Goal: Information Seeking & Learning: Browse casually

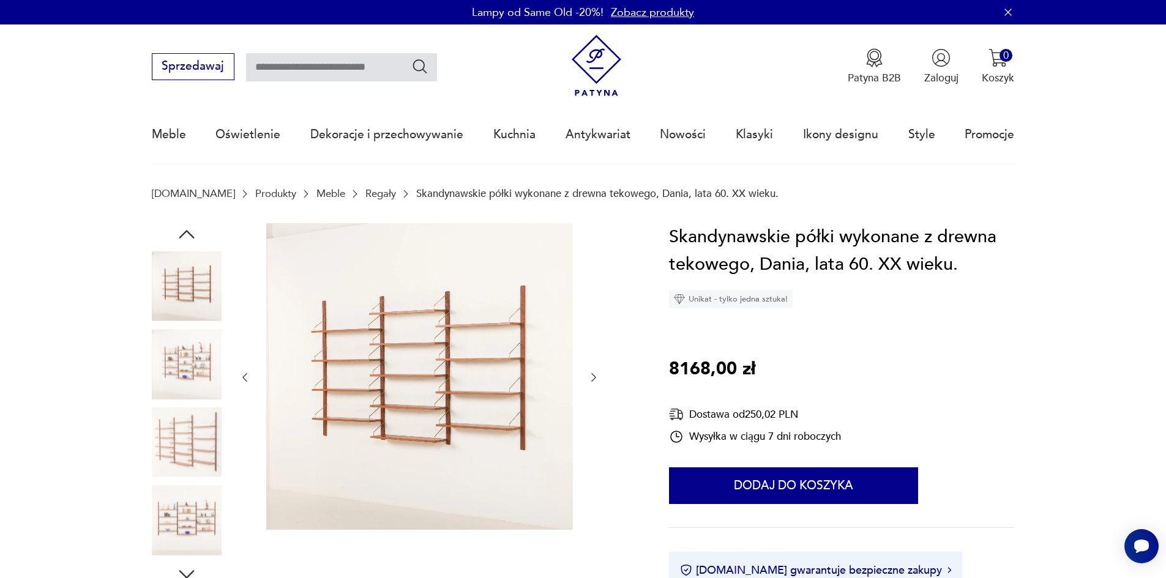
click at [192, 416] on img at bounding box center [187, 443] width 70 height 70
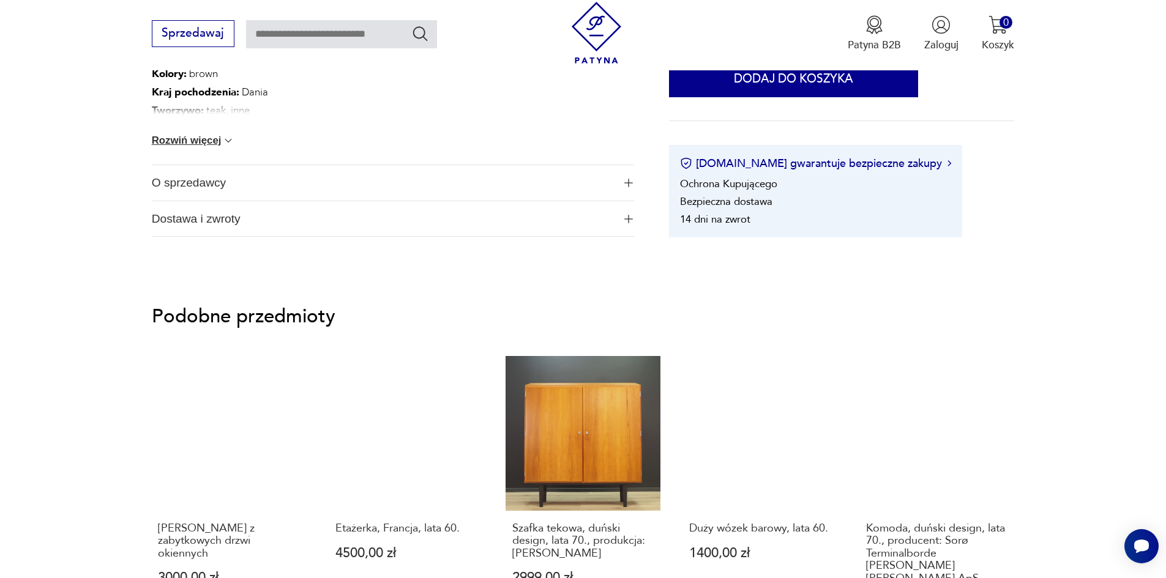
scroll to position [490, 0]
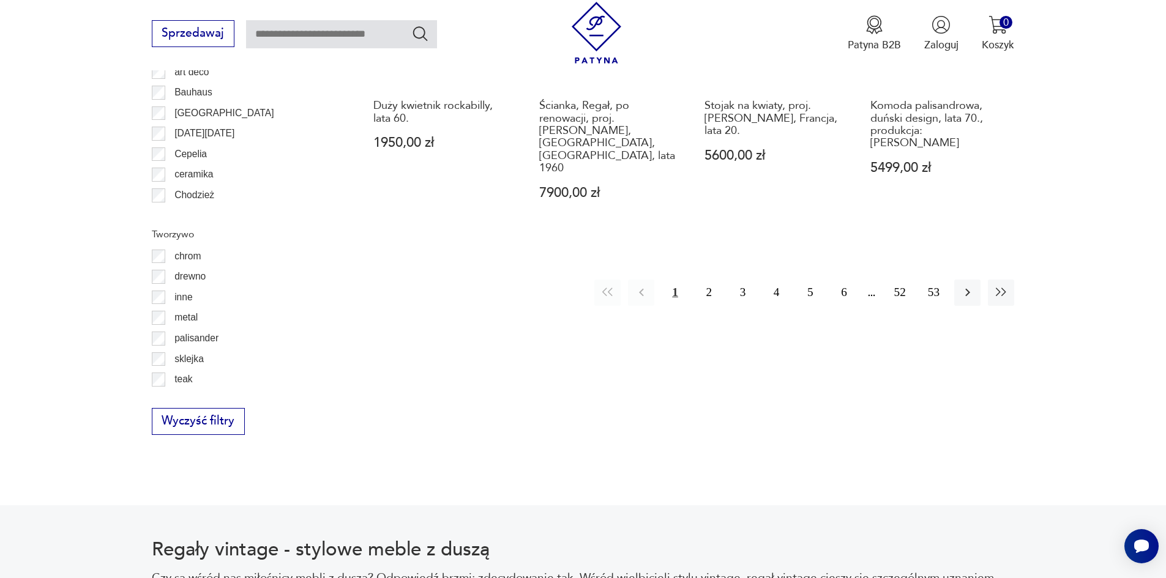
scroll to position [1507, 0]
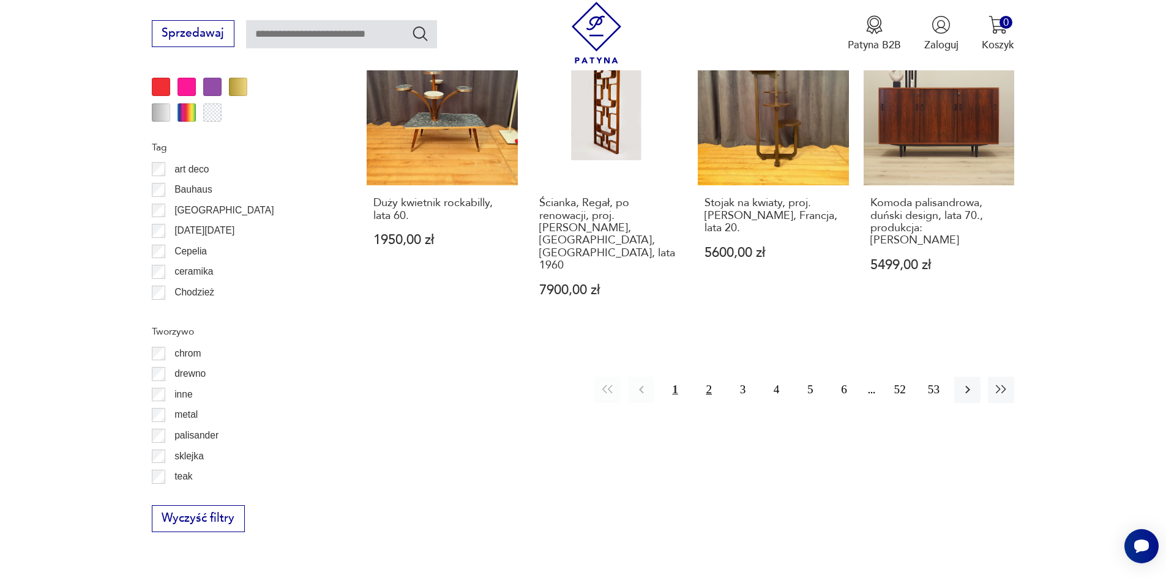
click at [703, 377] on button "2" at bounding box center [709, 390] width 26 height 26
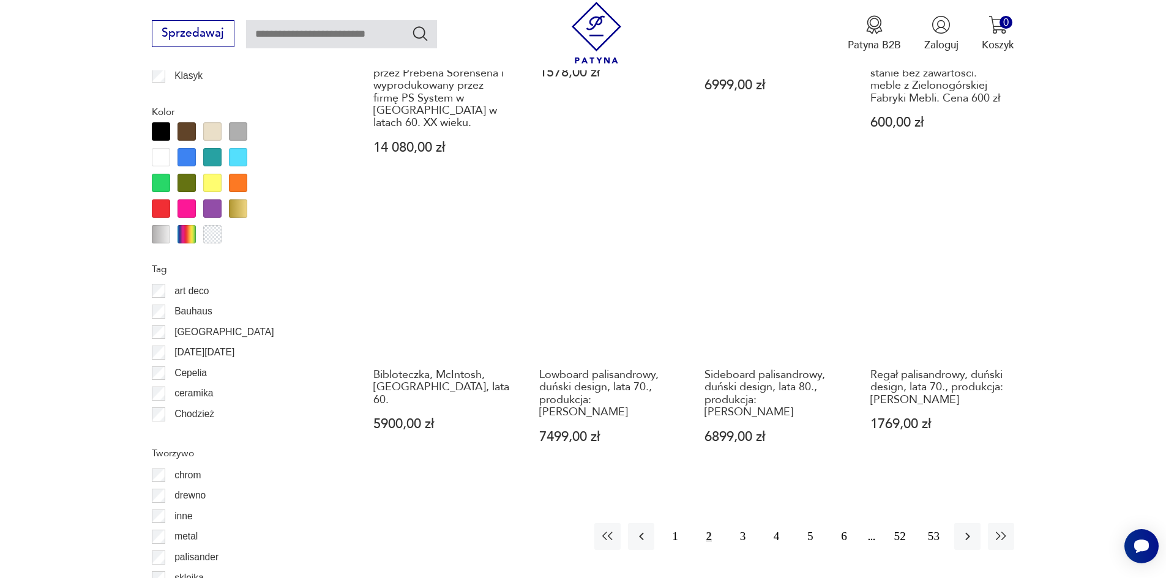
scroll to position [1387, 0]
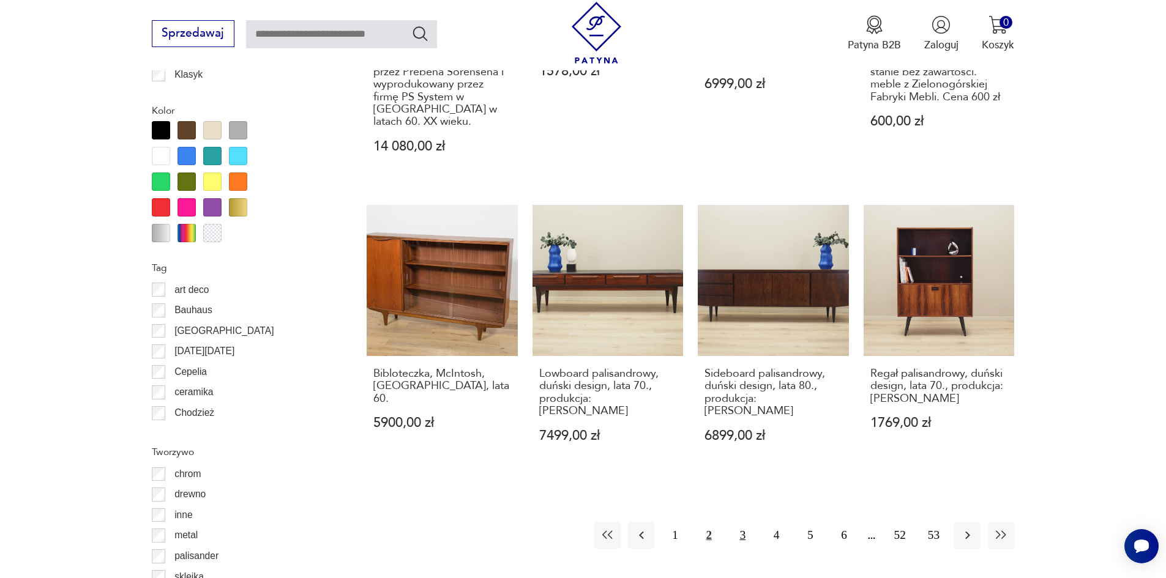
click at [734, 522] on button "3" at bounding box center [743, 535] width 26 height 26
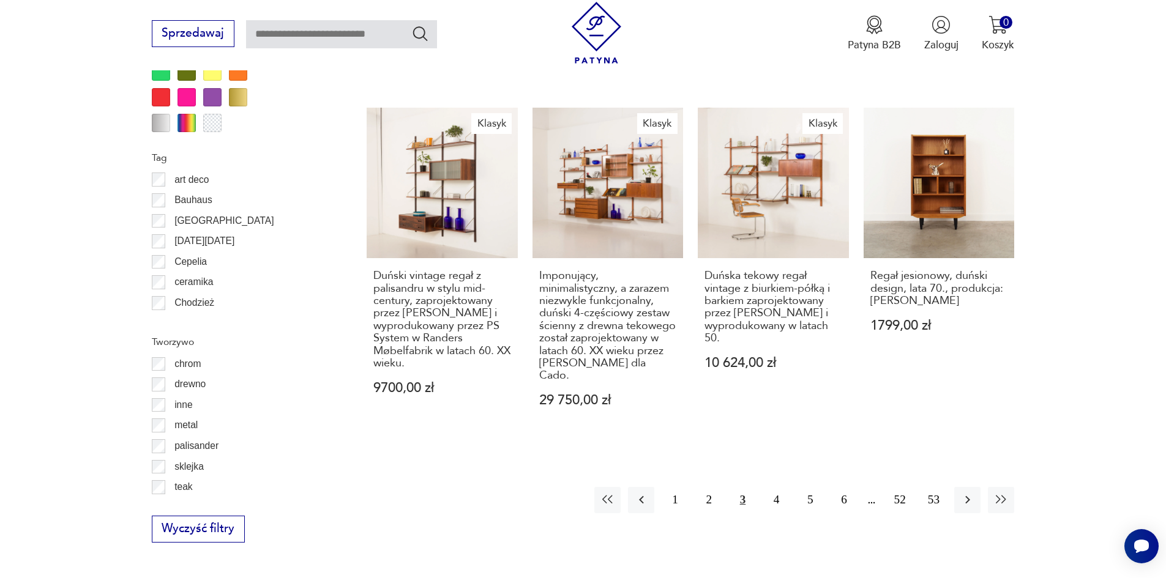
scroll to position [1570, 0]
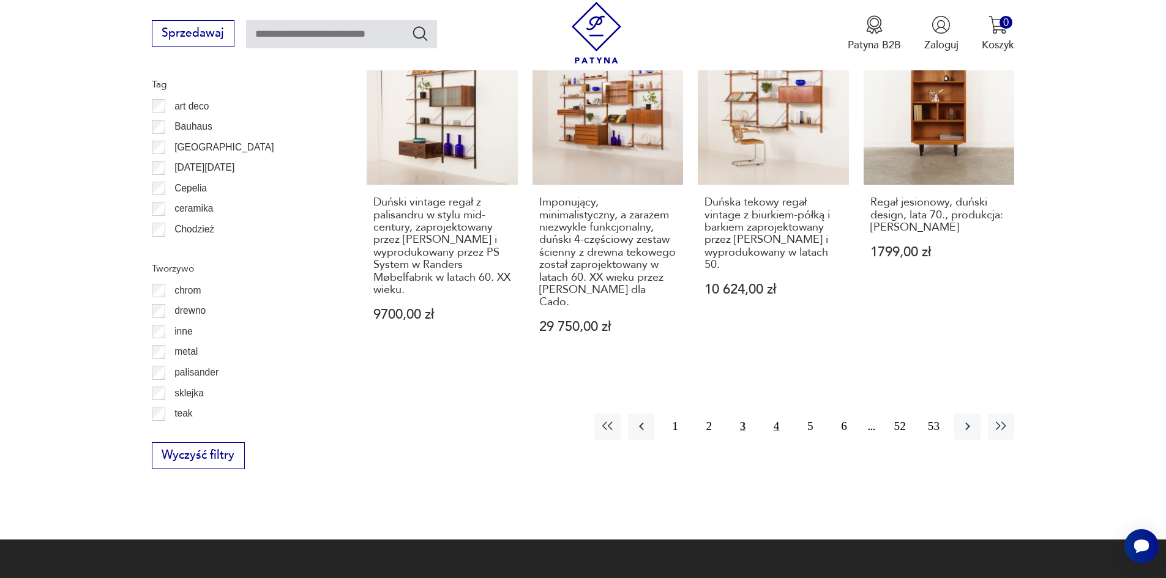
click at [775, 414] on button "4" at bounding box center [776, 427] width 26 height 26
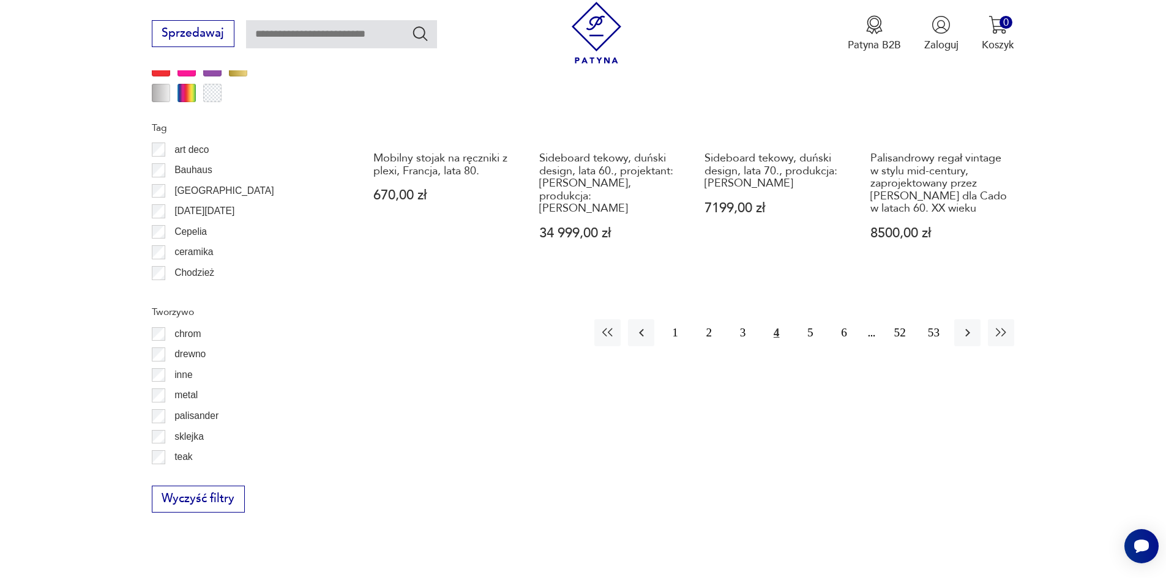
scroll to position [1570, 0]
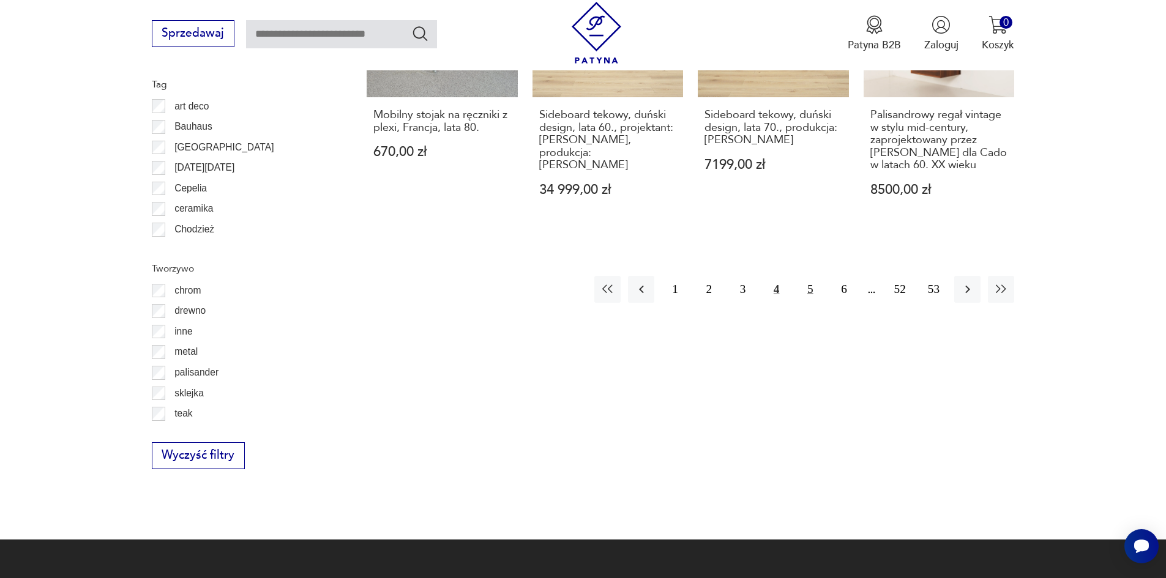
click at [815, 283] on button "5" at bounding box center [810, 289] width 26 height 26
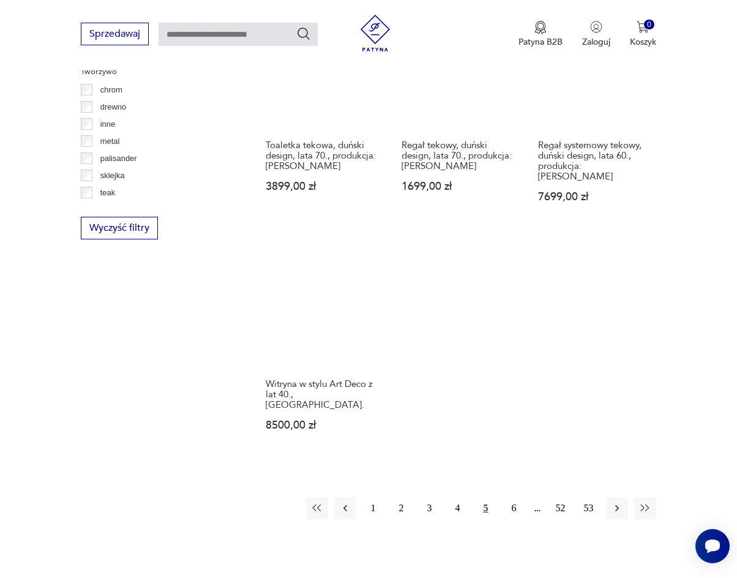
scroll to position [1509, 0]
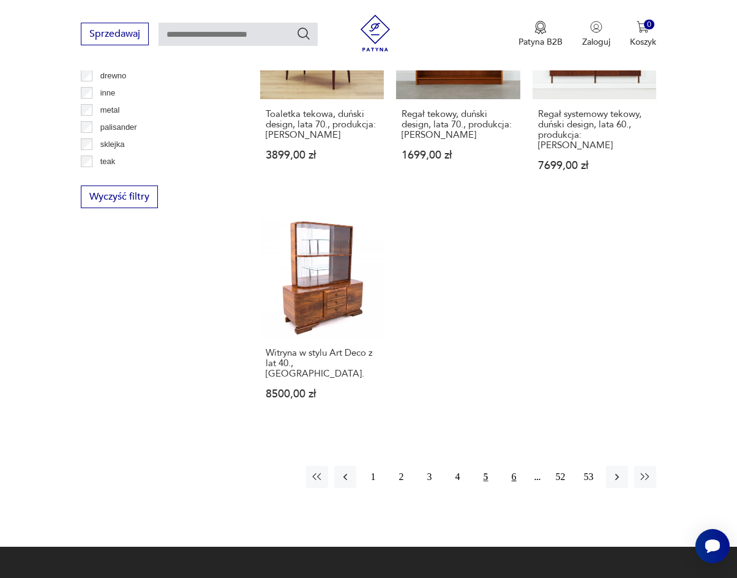
click at [513, 466] on button "6" at bounding box center [514, 477] width 22 height 22
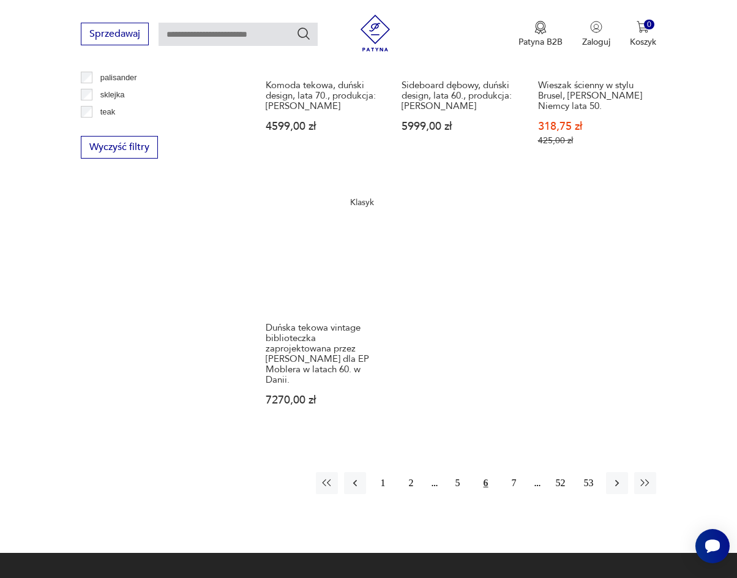
scroll to position [1610, 0]
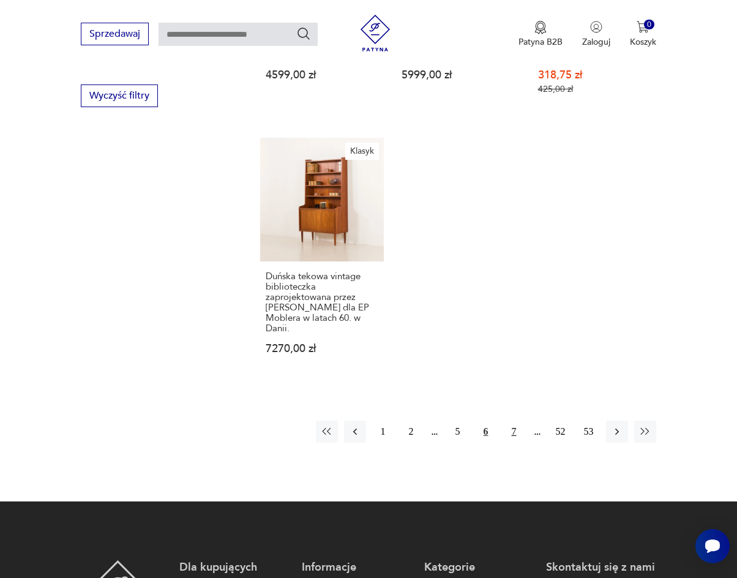
click at [511, 420] on button "7" at bounding box center [514, 431] width 22 height 22
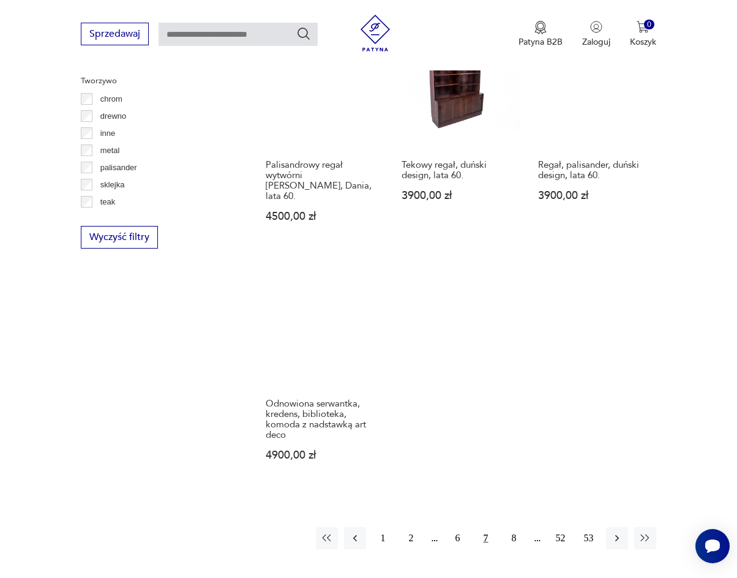
scroll to position [1610, 0]
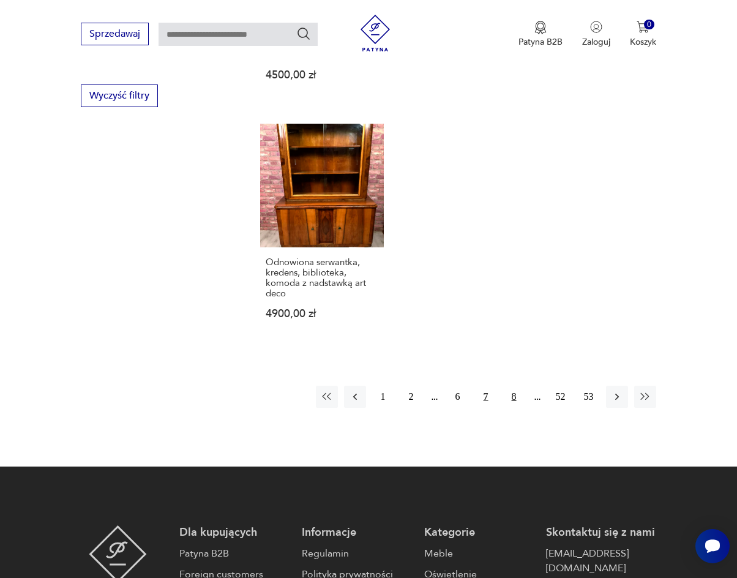
click at [509, 386] on button "8" at bounding box center [514, 397] width 22 height 22
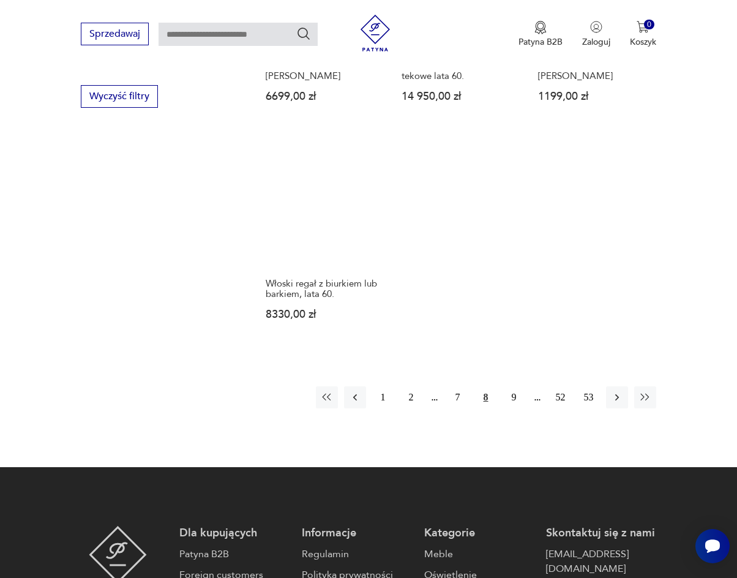
scroll to position [1610, 0]
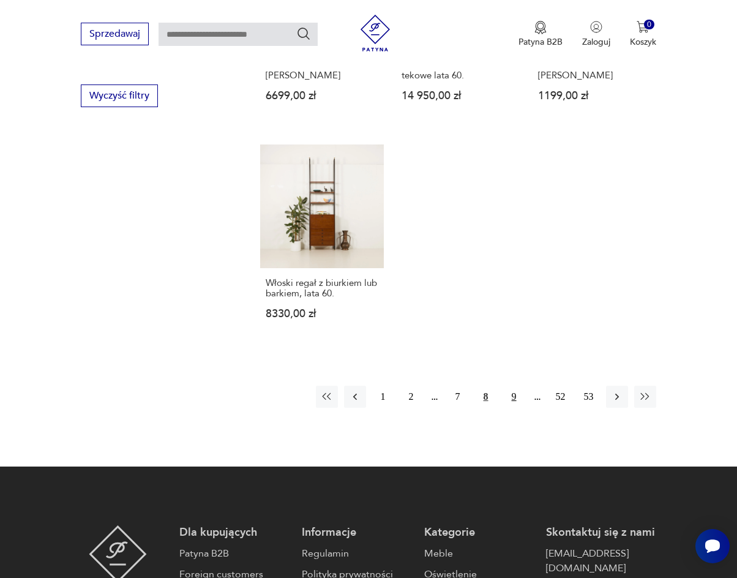
click at [520, 387] on button "9" at bounding box center [514, 397] width 22 height 22
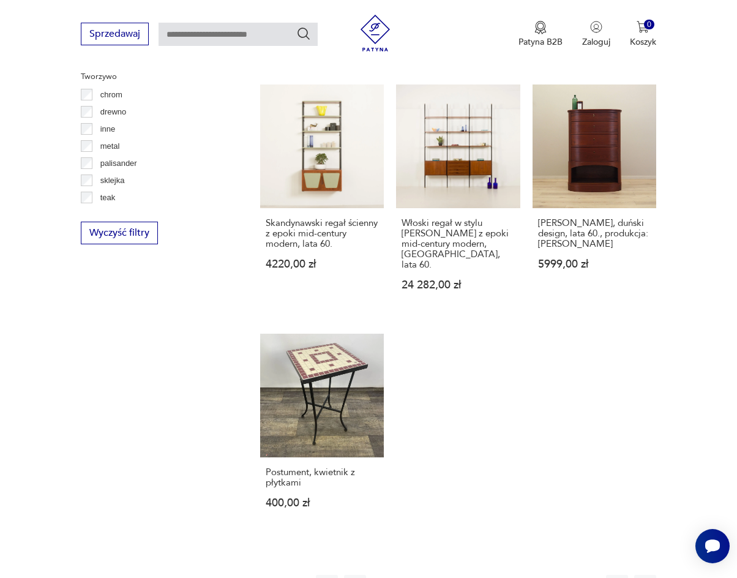
scroll to position [1488, 0]
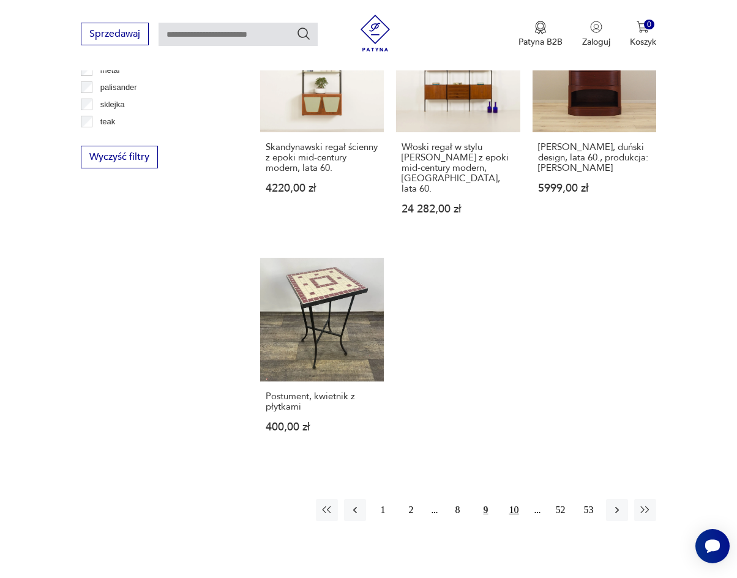
click at [506, 499] on button "10" at bounding box center [514, 510] width 22 height 22
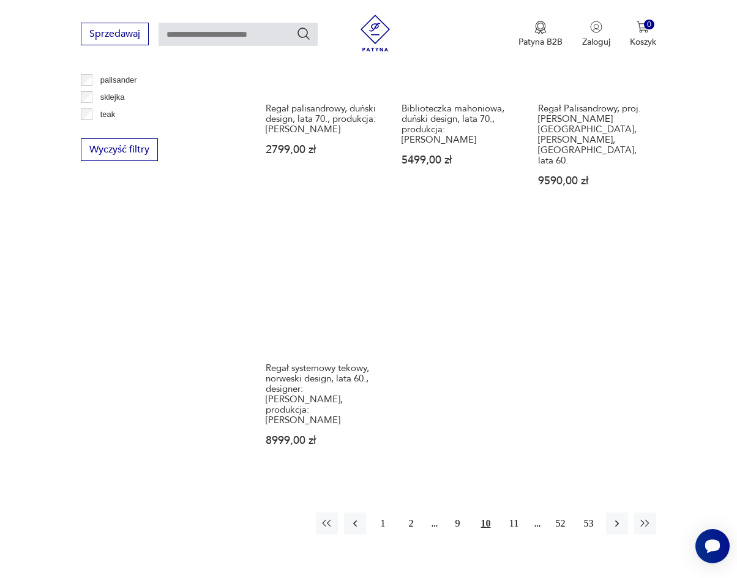
scroll to position [1610, 0]
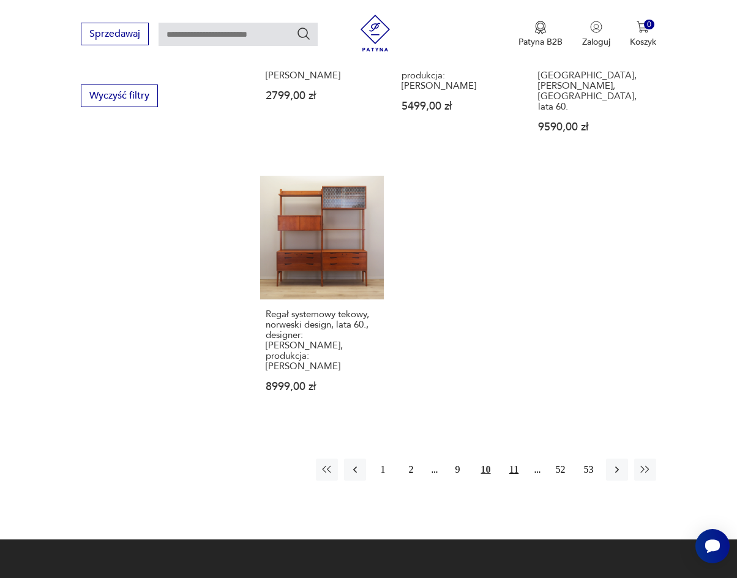
click at [513, 458] on button "11" at bounding box center [514, 469] width 22 height 22
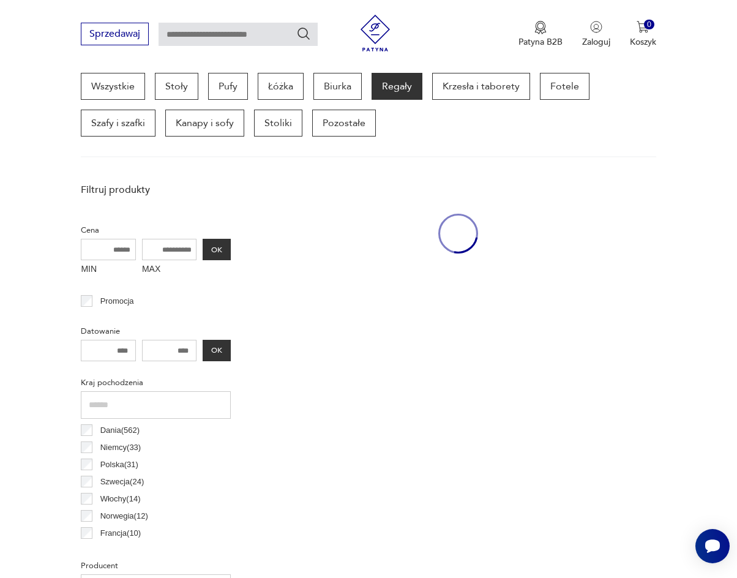
scroll to position [325, 0]
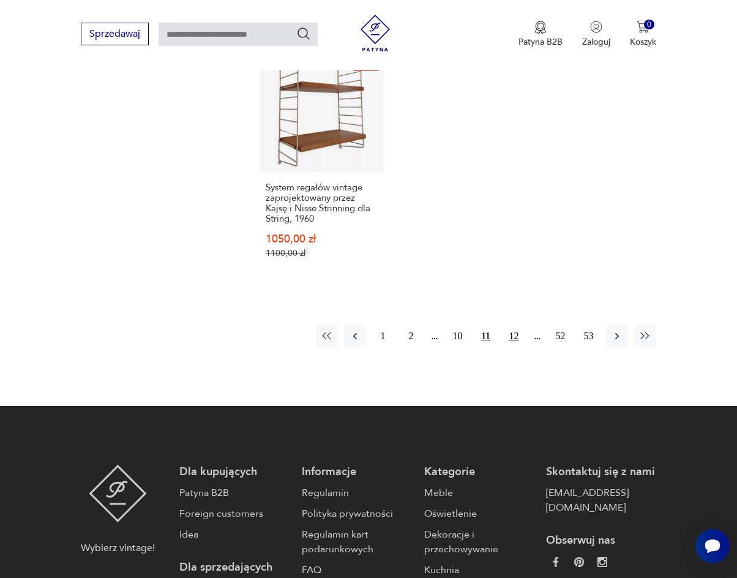
click at [512, 325] on button "12" at bounding box center [514, 336] width 22 height 22
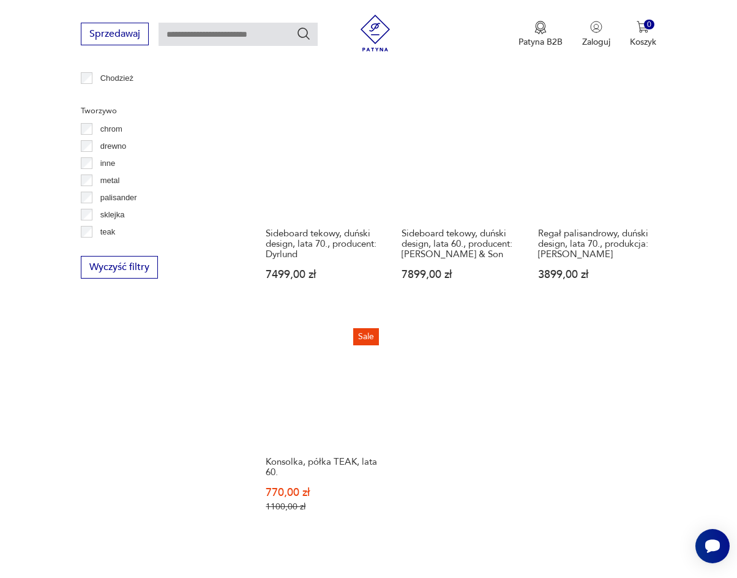
scroll to position [1488, 0]
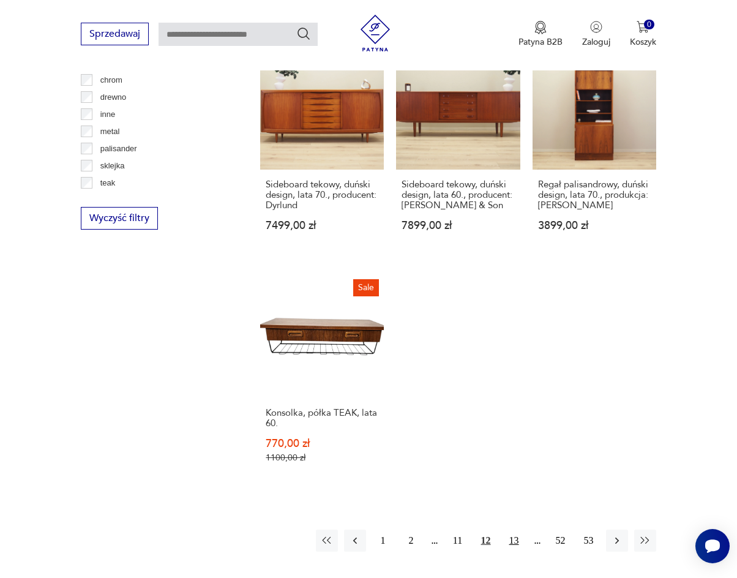
click at [510, 529] on button "13" at bounding box center [514, 540] width 22 height 22
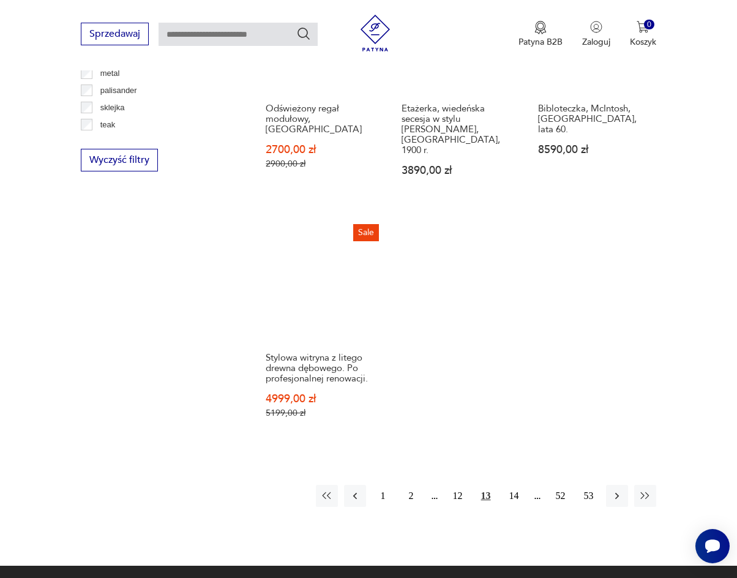
scroll to position [1549, 0]
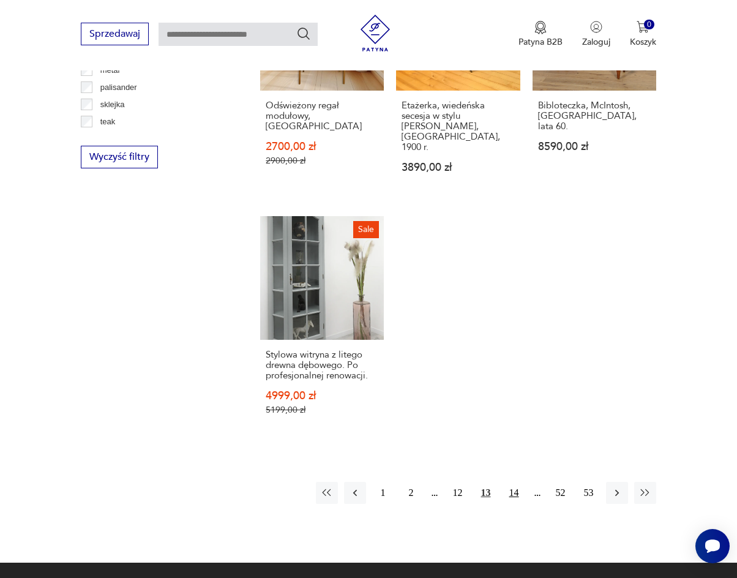
click at [513, 482] on button "14" at bounding box center [514, 493] width 22 height 22
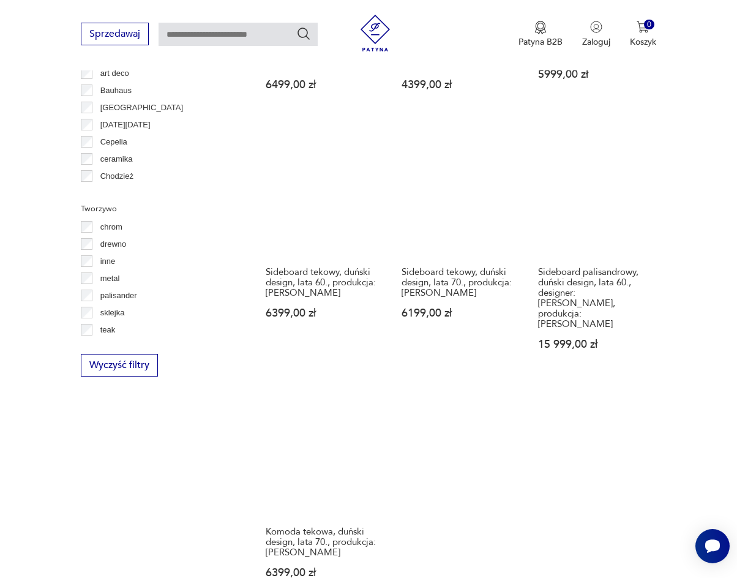
scroll to position [1427, 0]
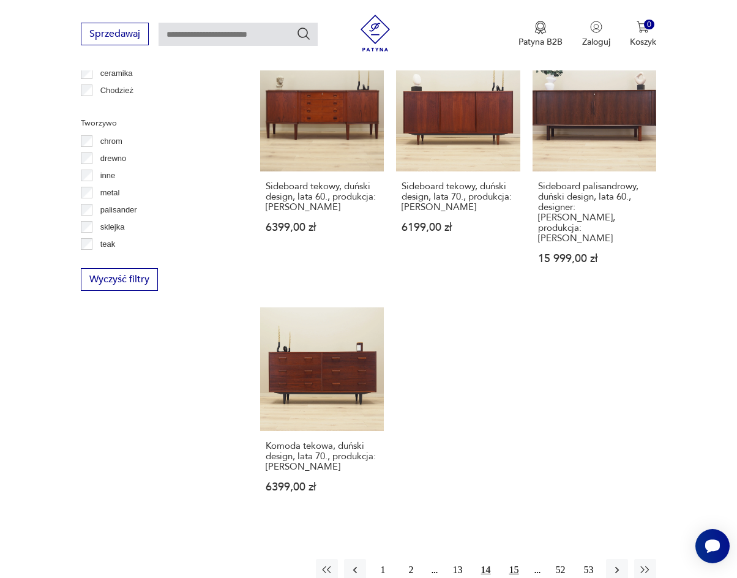
click at [511, 559] on button "15" at bounding box center [514, 570] width 22 height 22
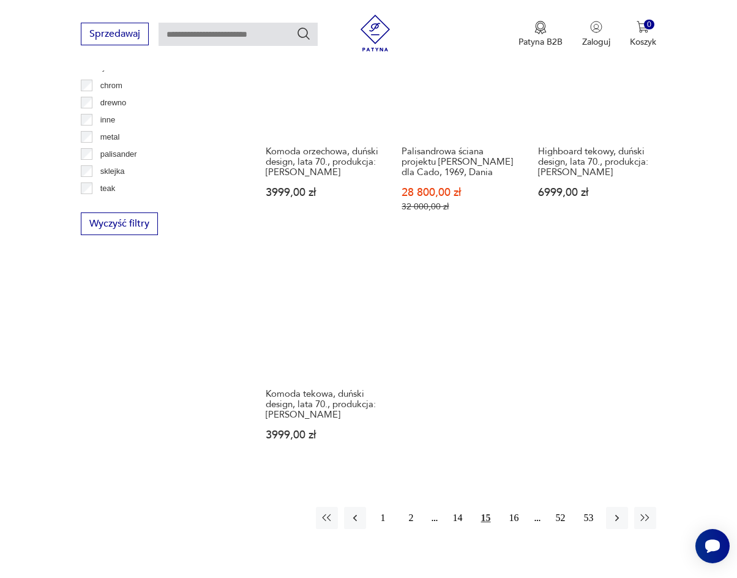
scroll to position [1549, 0]
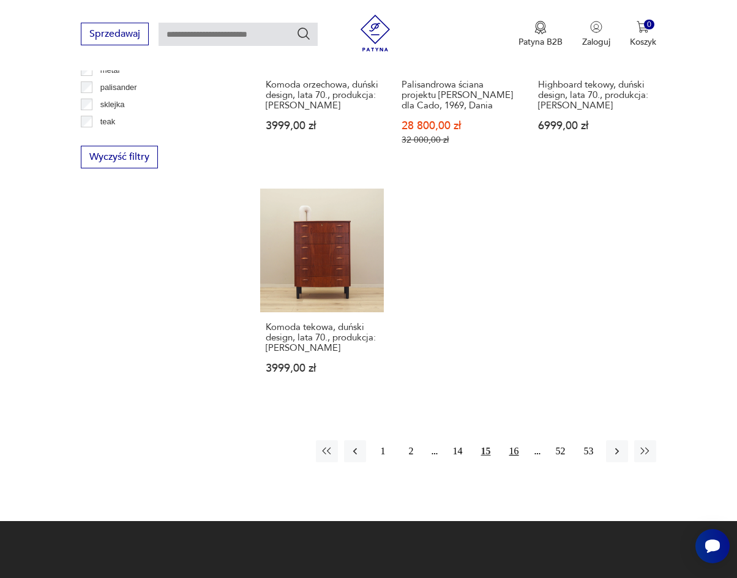
click at [503, 440] on button "16" at bounding box center [514, 451] width 22 height 22
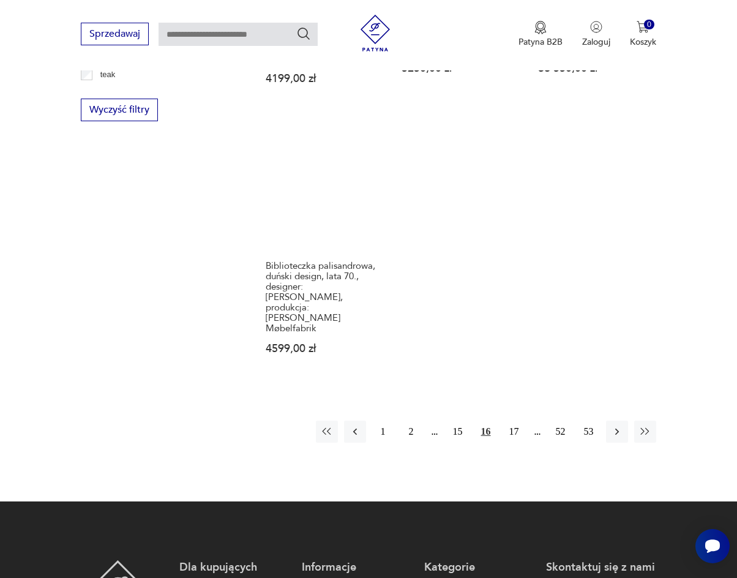
scroll to position [1610, 0]
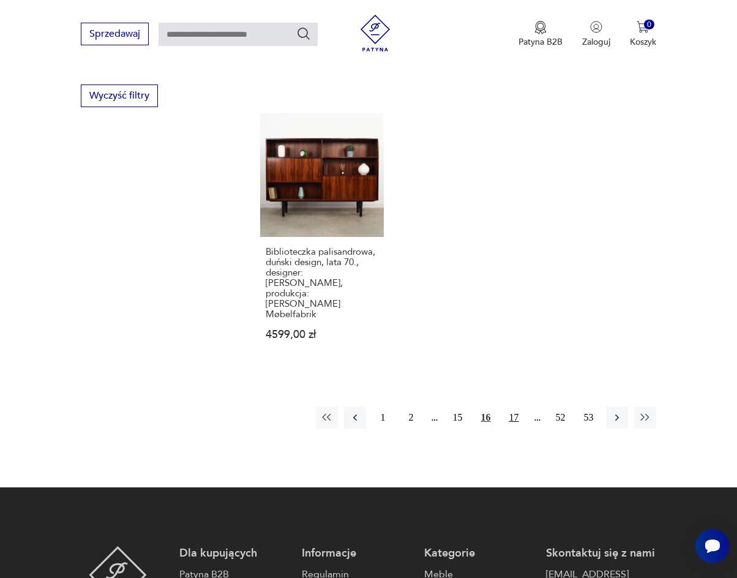
click at [504, 406] on button "17" at bounding box center [514, 417] width 22 height 22
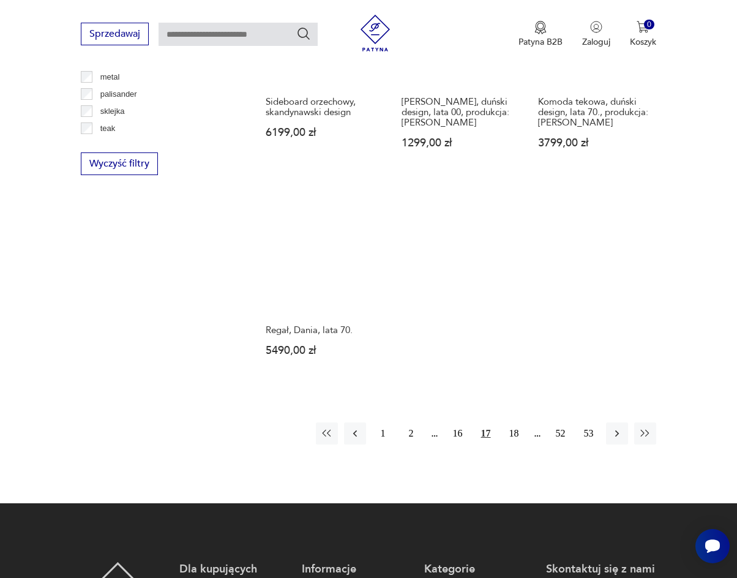
scroll to position [1549, 0]
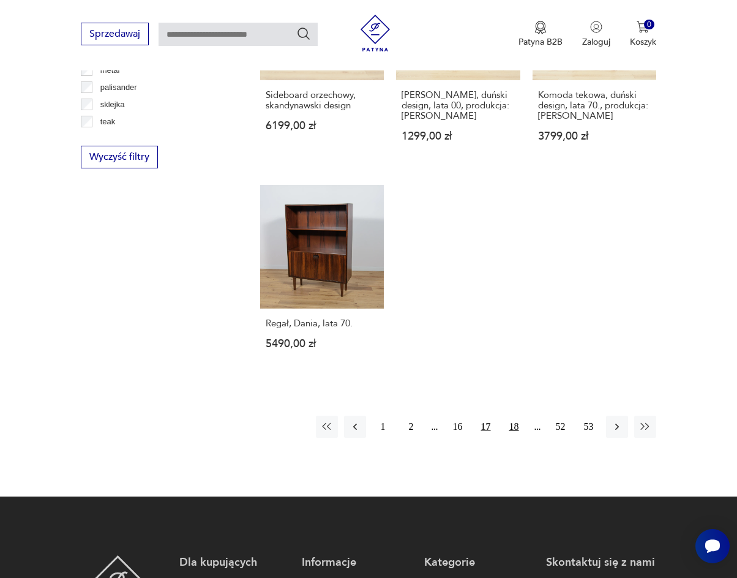
click at [510, 416] on button "18" at bounding box center [514, 427] width 22 height 22
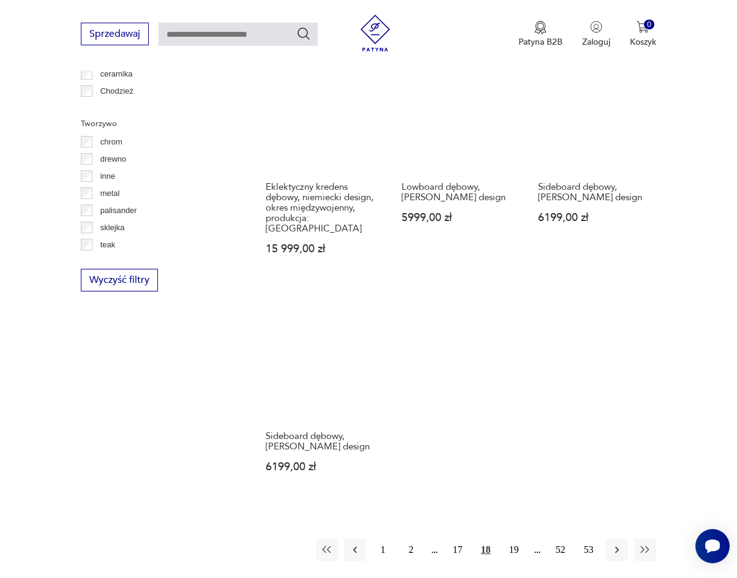
scroll to position [1427, 0]
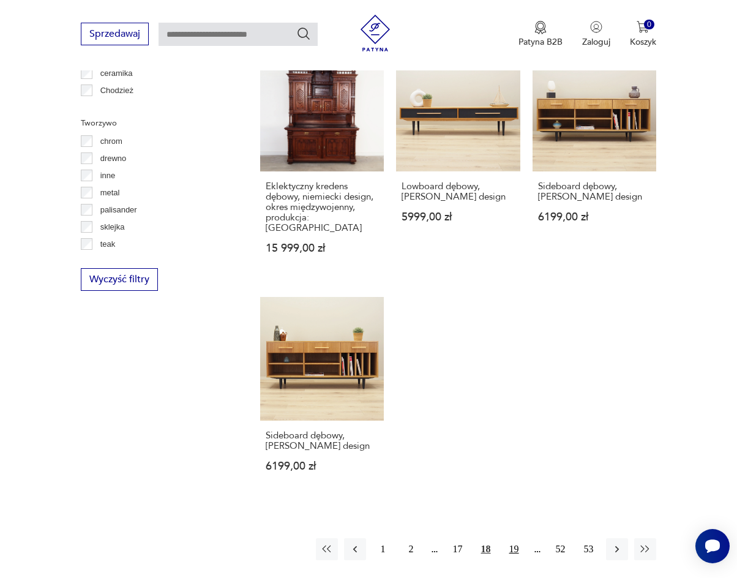
click at [507, 538] on button "19" at bounding box center [514, 549] width 22 height 22
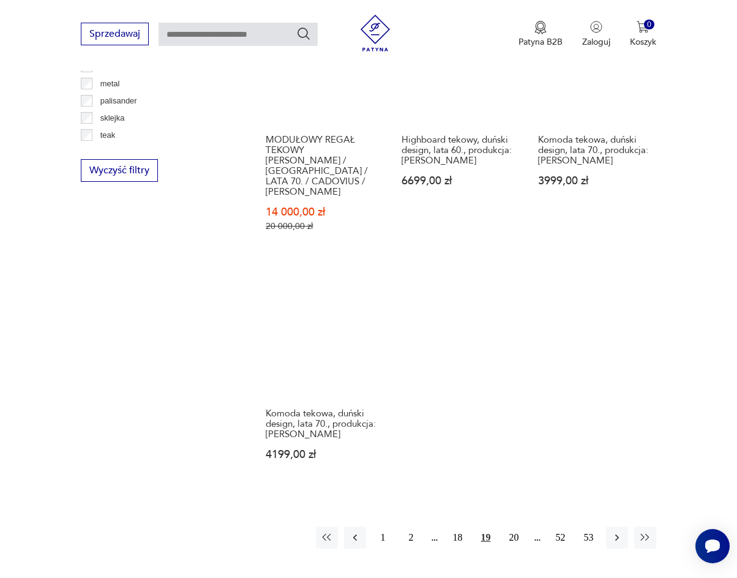
scroll to position [1549, 0]
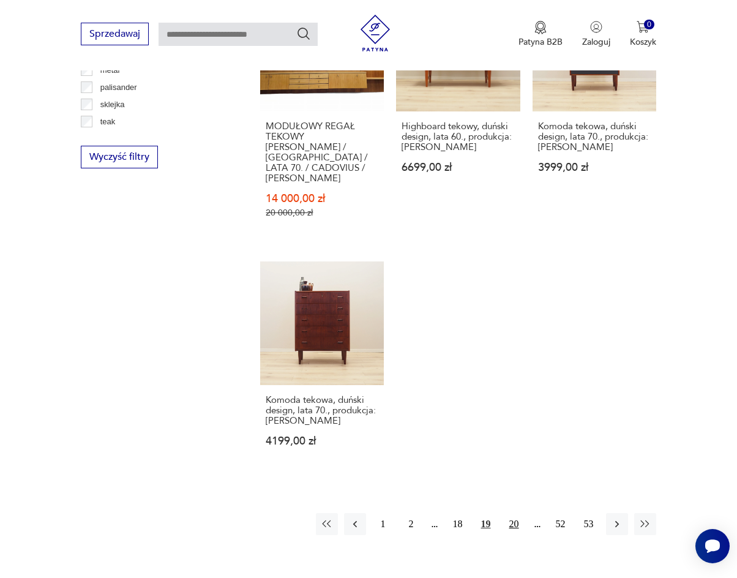
click at [515, 513] on button "20" at bounding box center [514, 524] width 22 height 22
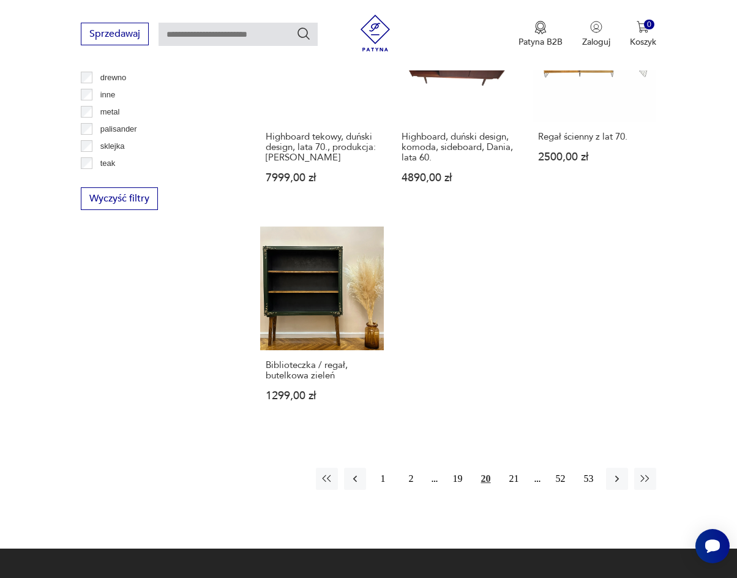
scroll to position [1549, 0]
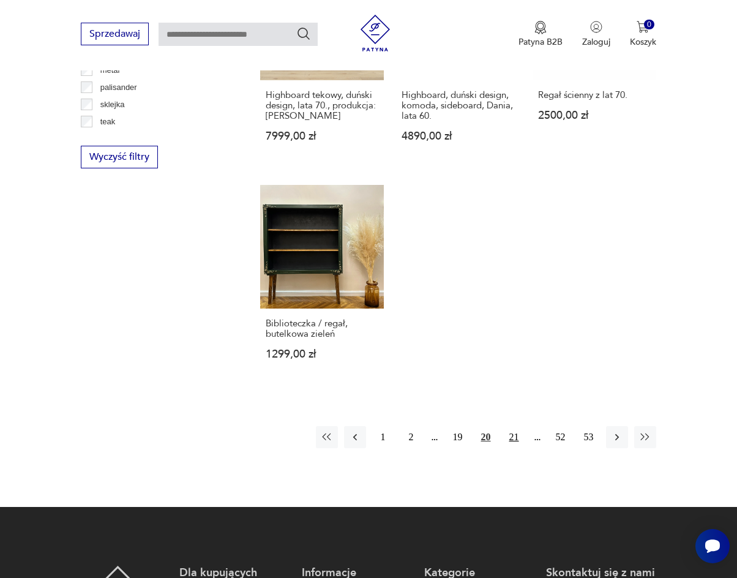
click at [512, 426] on button "21" at bounding box center [514, 437] width 22 height 22
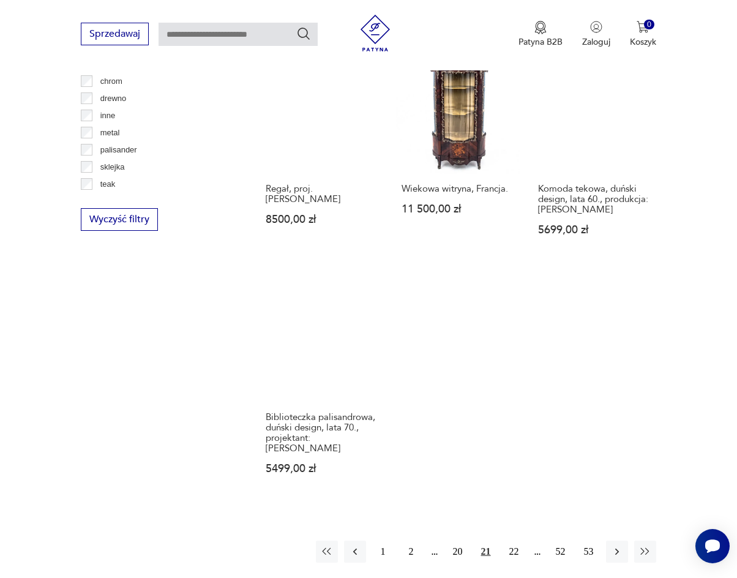
scroll to position [1488, 0]
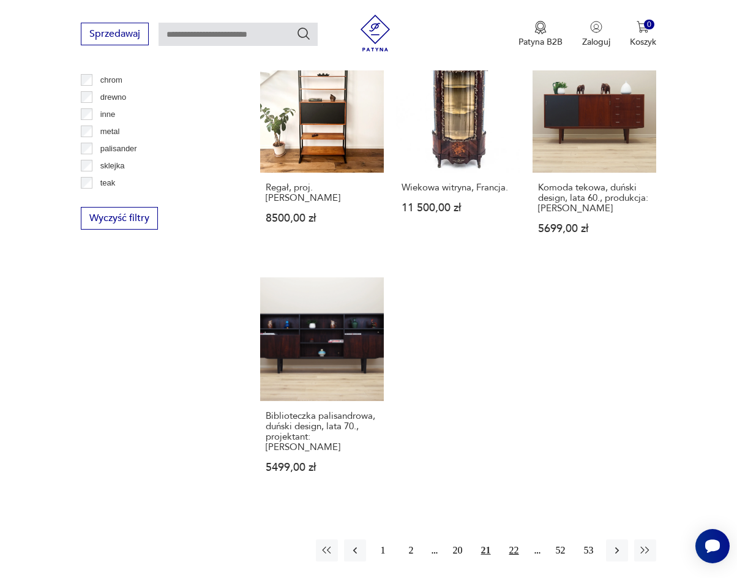
click at [508, 539] on button "22" at bounding box center [514, 550] width 22 height 22
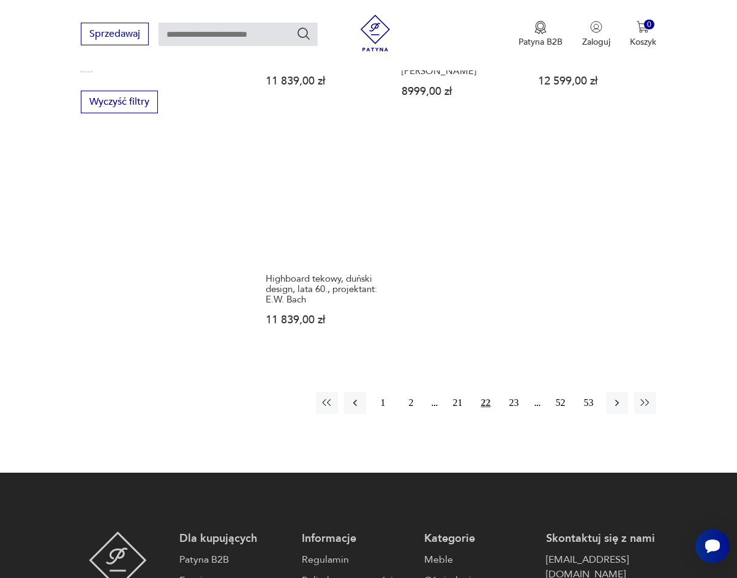
scroll to position [1610, 0]
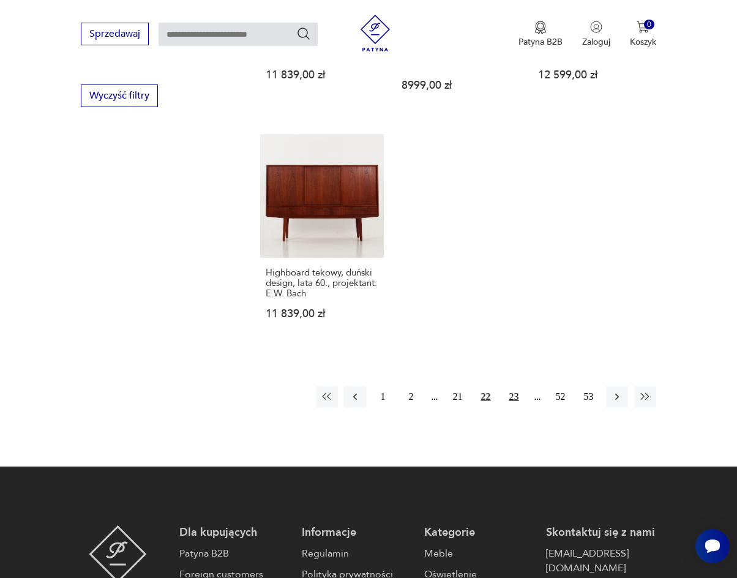
click at [515, 386] on button "23" at bounding box center [514, 397] width 22 height 22
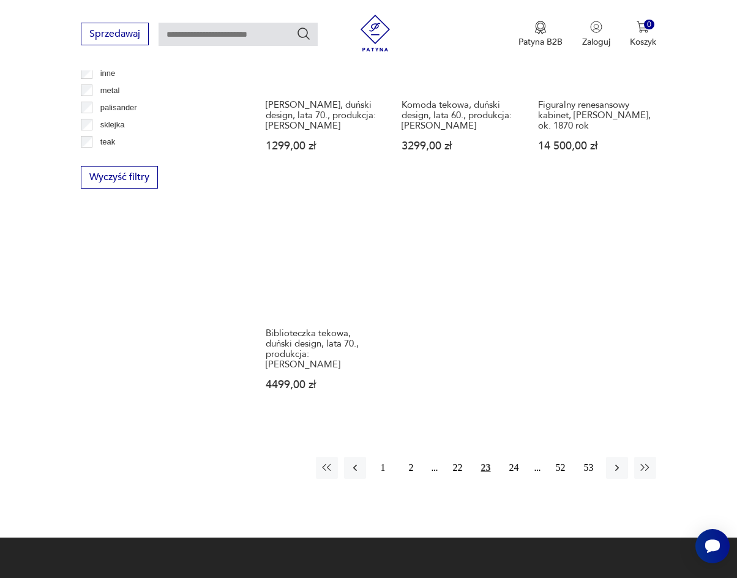
scroll to position [1549, 0]
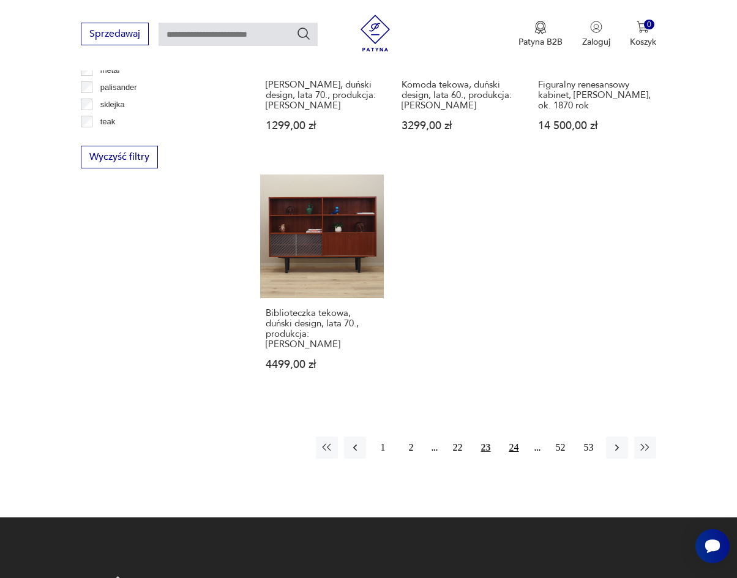
click at [510, 436] on button "24" at bounding box center [514, 447] width 22 height 22
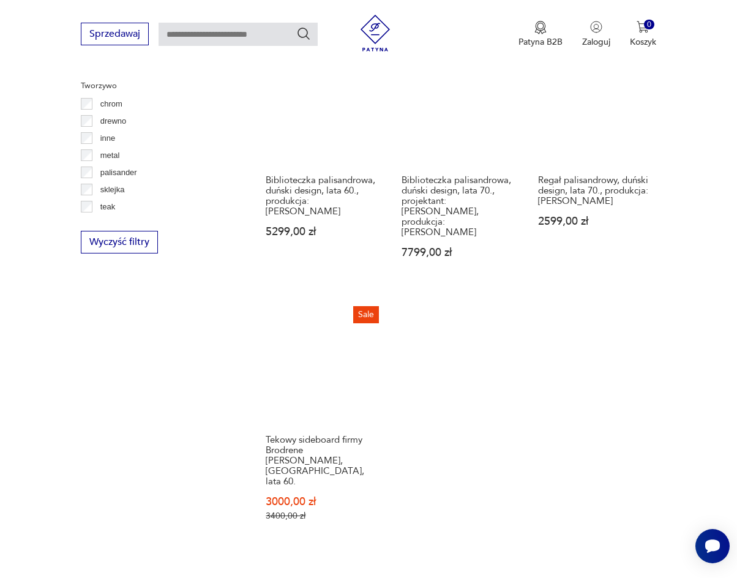
scroll to position [1488, 0]
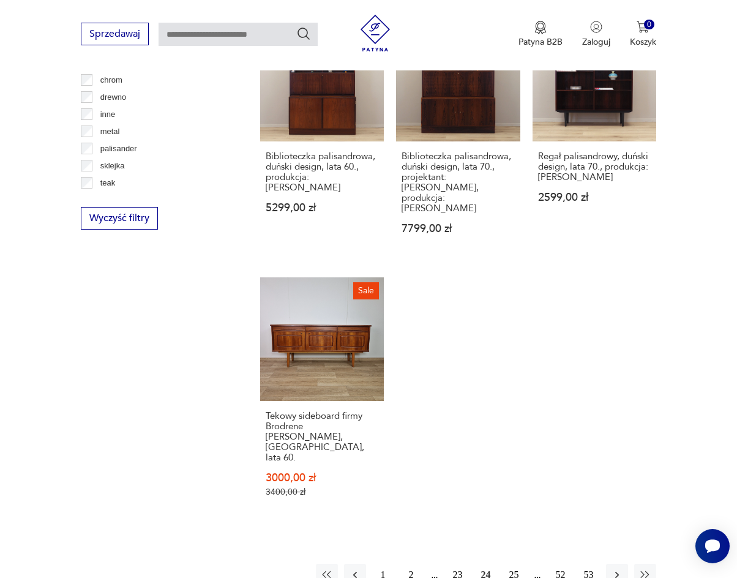
click at [519, 564] on button "25" at bounding box center [514, 575] width 22 height 22
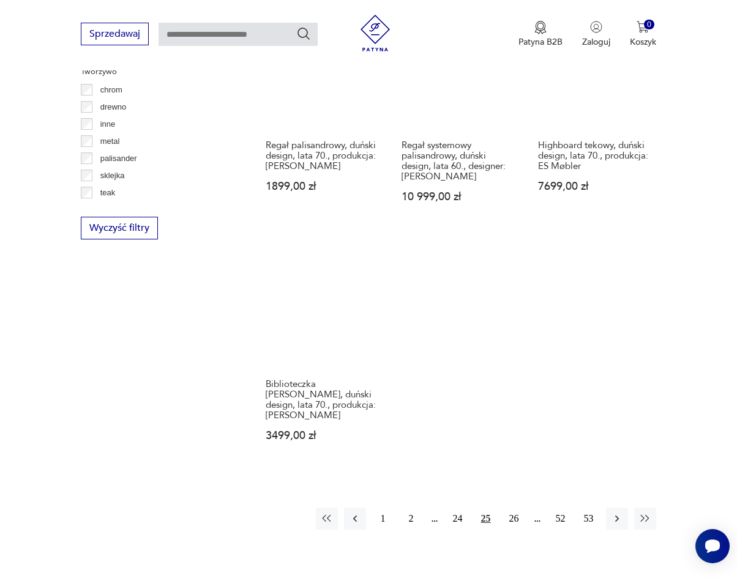
scroll to position [1488, 0]
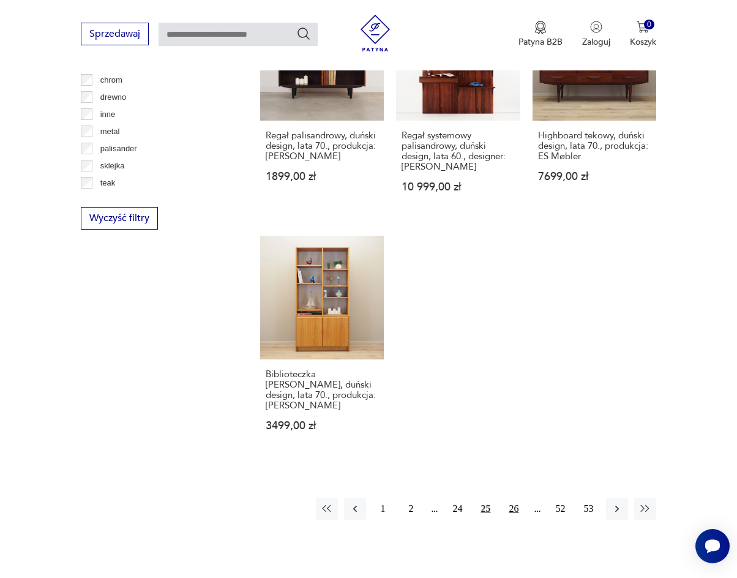
click at [510, 498] on button "26" at bounding box center [514, 509] width 22 height 22
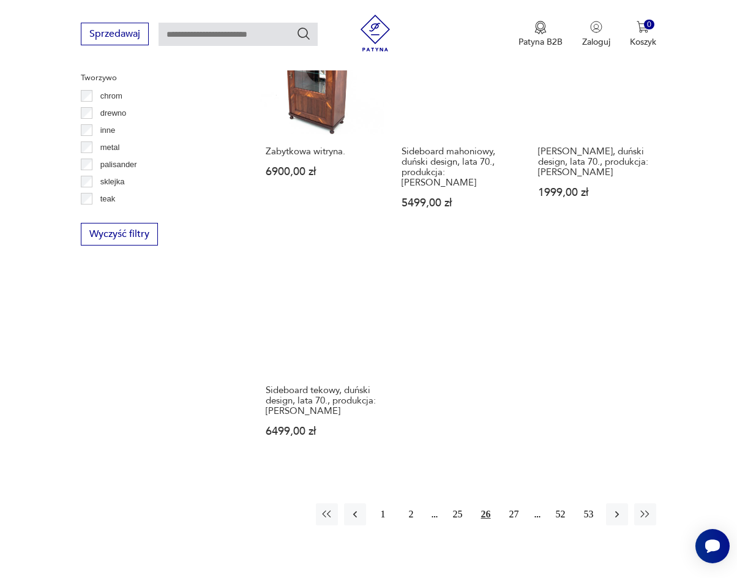
scroll to position [1488, 0]
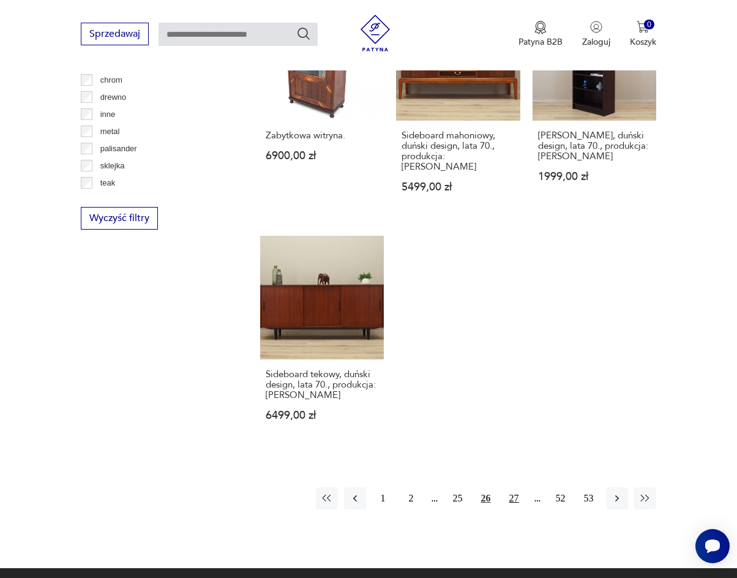
click at [514, 487] on button "27" at bounding box center [514, 498] width 22 height 22
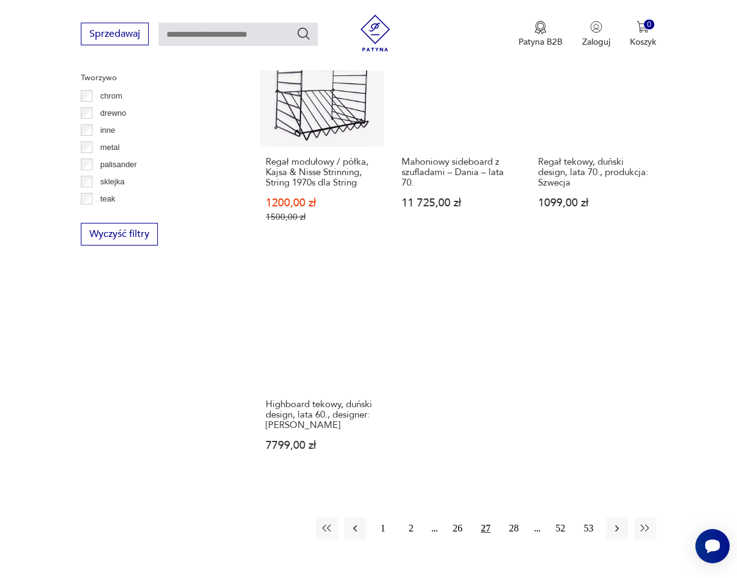
scroll to position [1488, 0]
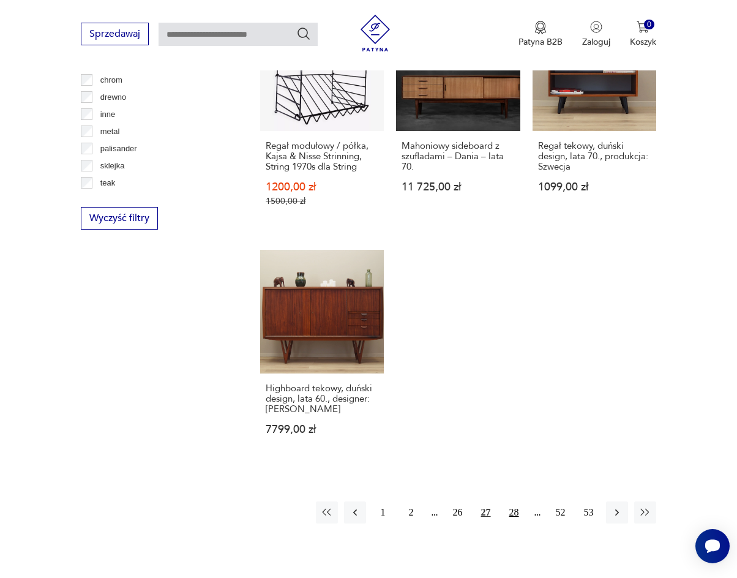
click at [517, 501] on button "28" at bounding box center [514, 512] width 22 height 22
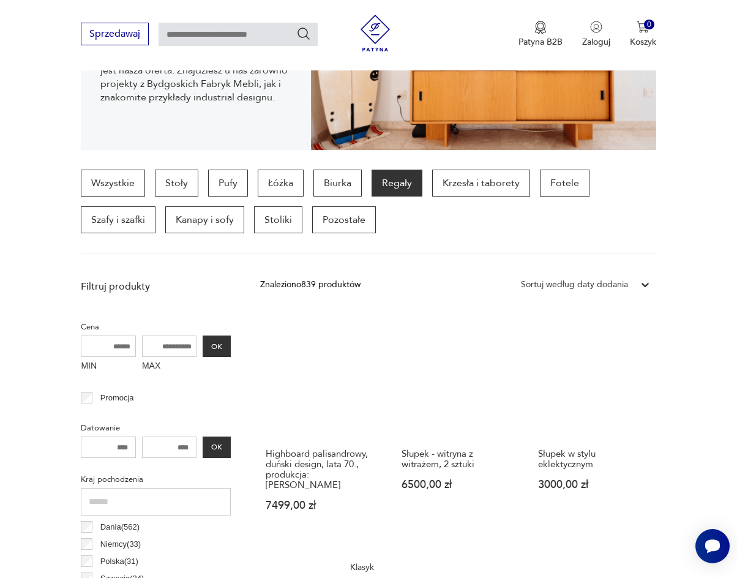
scroll to position [141, 0]
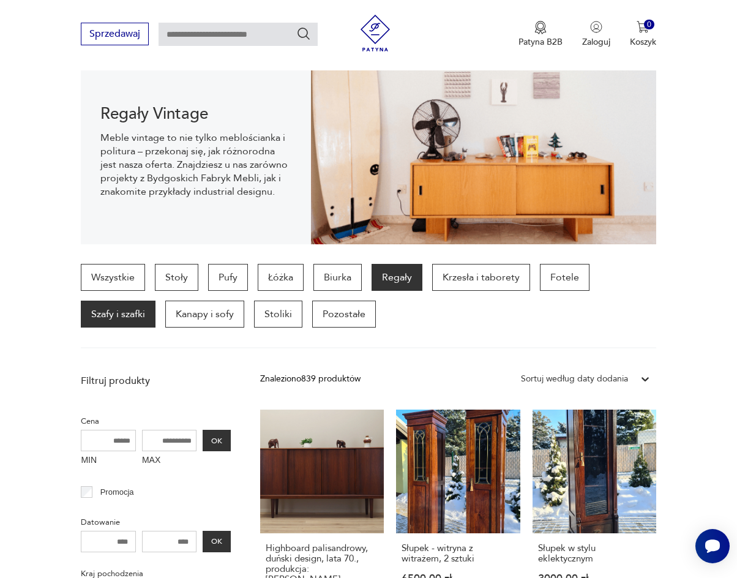
click at [131, 323] on p "Szafy i szafki" at bounding box center [118, 314] width 75 height 27
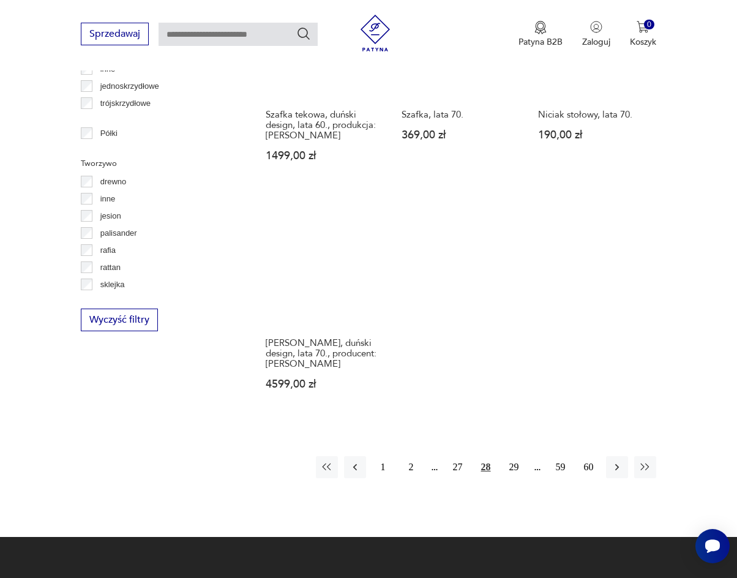
scroll to position [1549, 0]
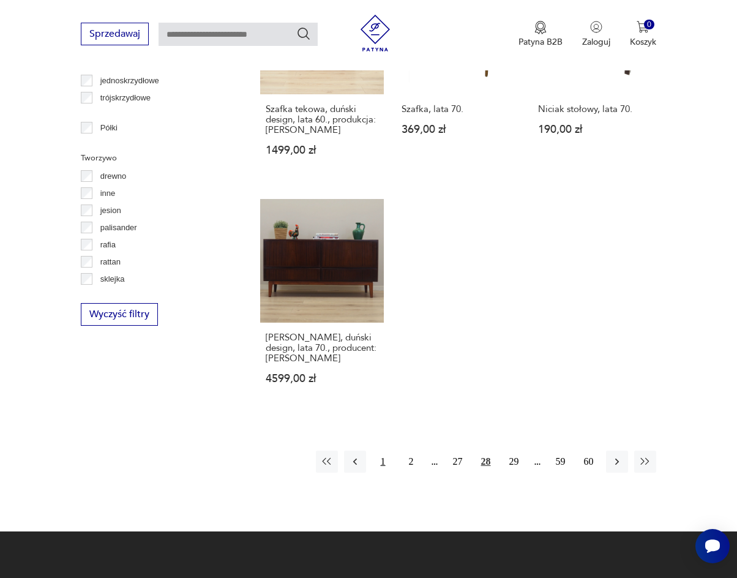
click at [383, 460] on button "1" at bounding box center [383, 461] width 22 height 22
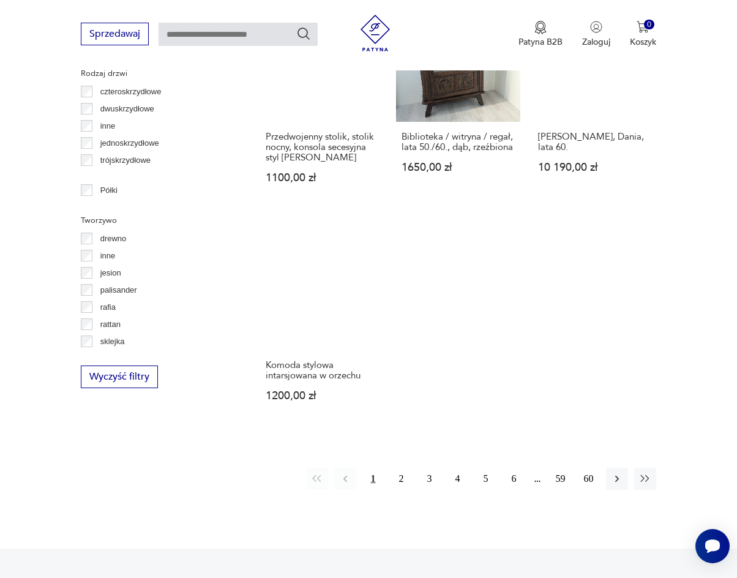
scroll to position [1488, 0]
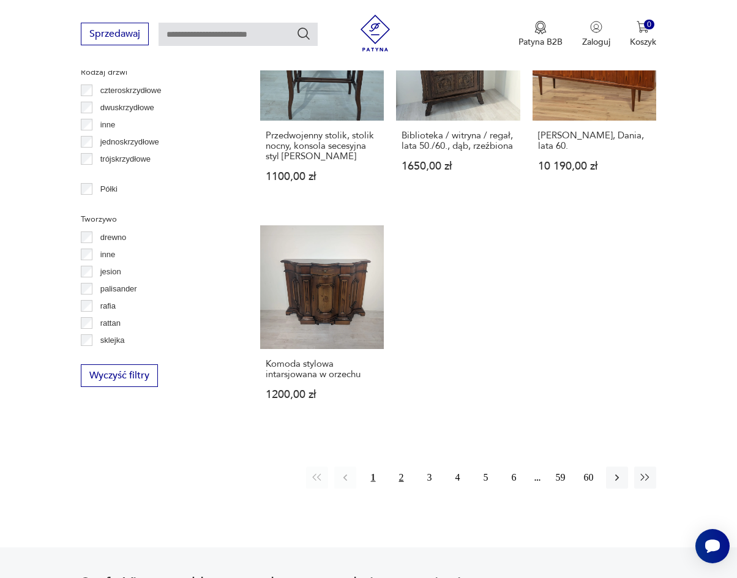
click at [398, 485] on button "2" at bounding box center [401, 477] width 22 height 22
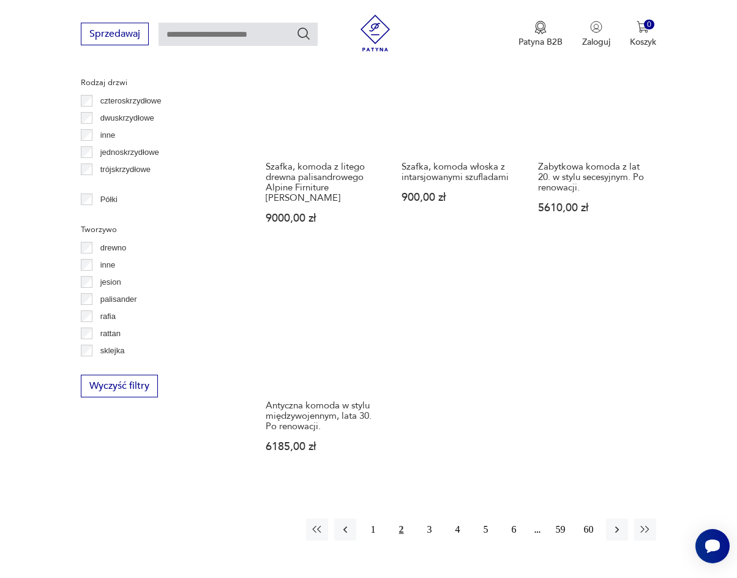
scroll to position [1488, 0]
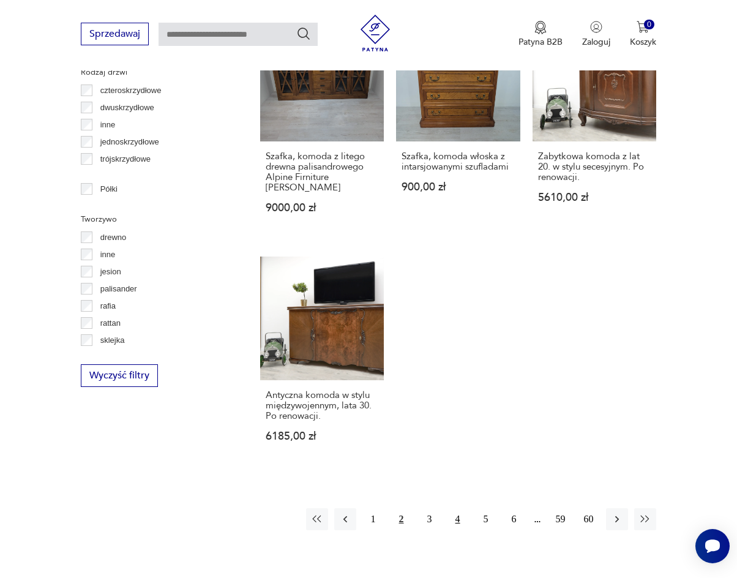
click at [462, 508] on button "4" at bounding box center [458, 519] width 22 height 22
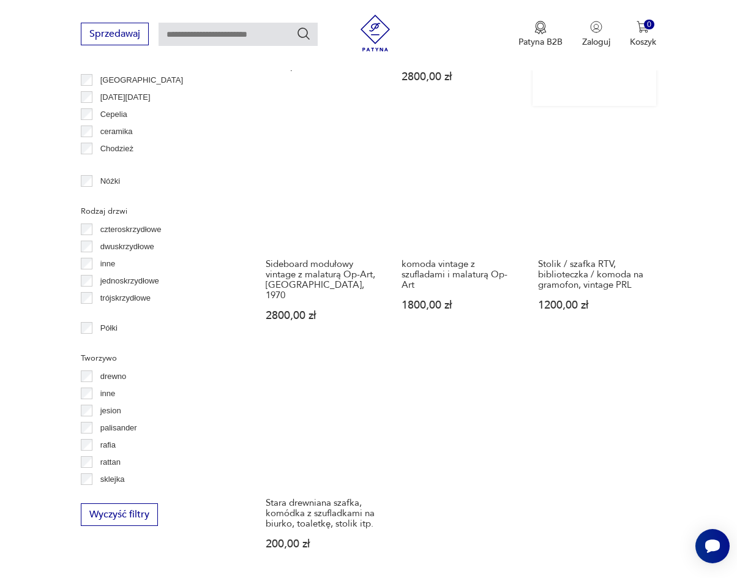
scroll to position [1427, 0]
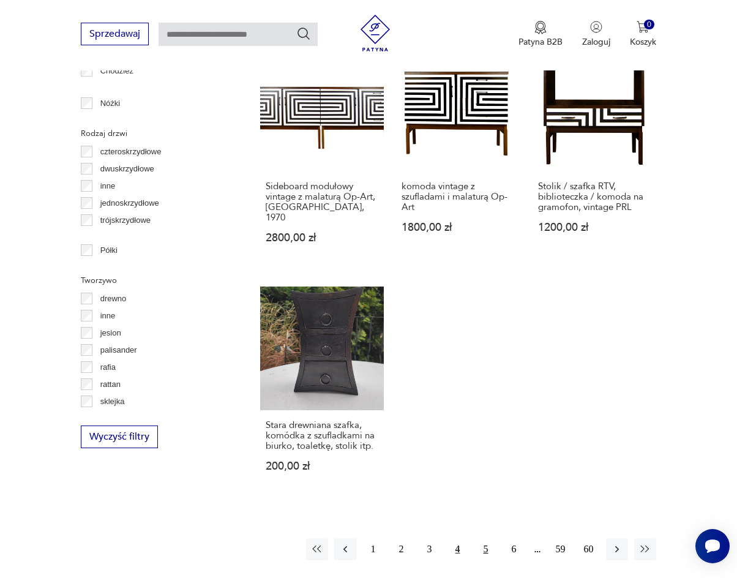
click at [476, 538] on button "5" at bounding box center [486, 549] width 22 height 22
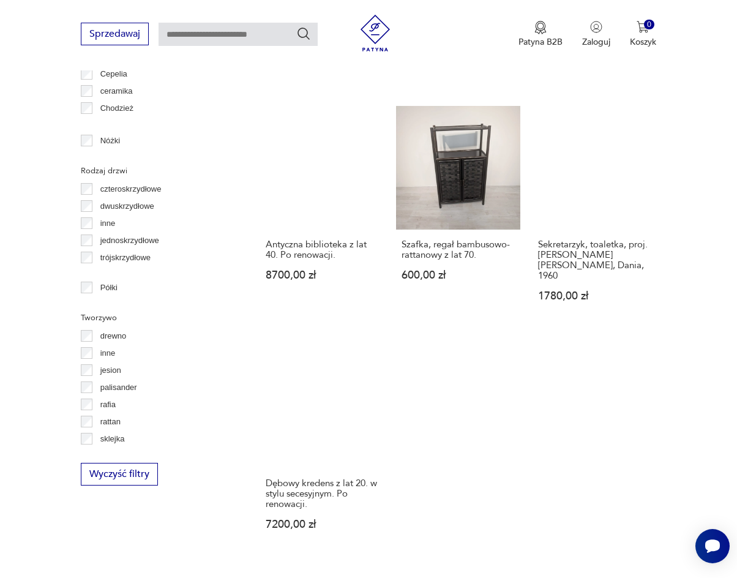
scroll to position [1427, 0]
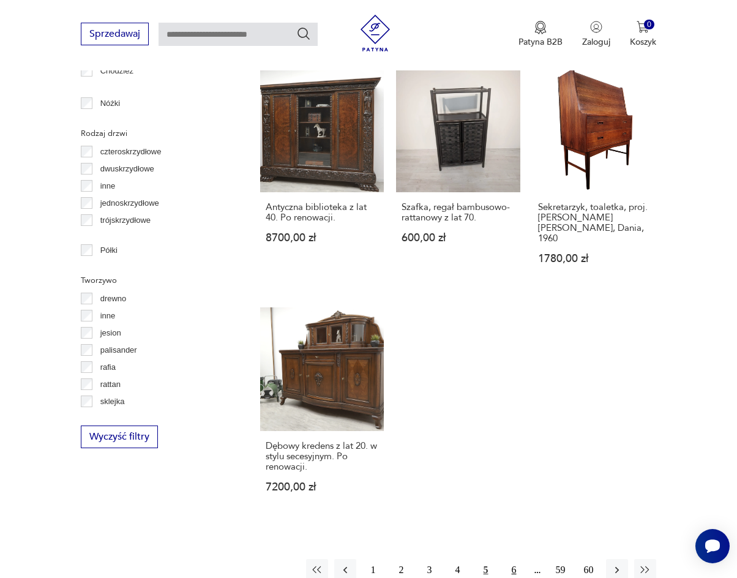
click at [508, 559] on button "6" at bounding box center [514, 570] width 22 height 22
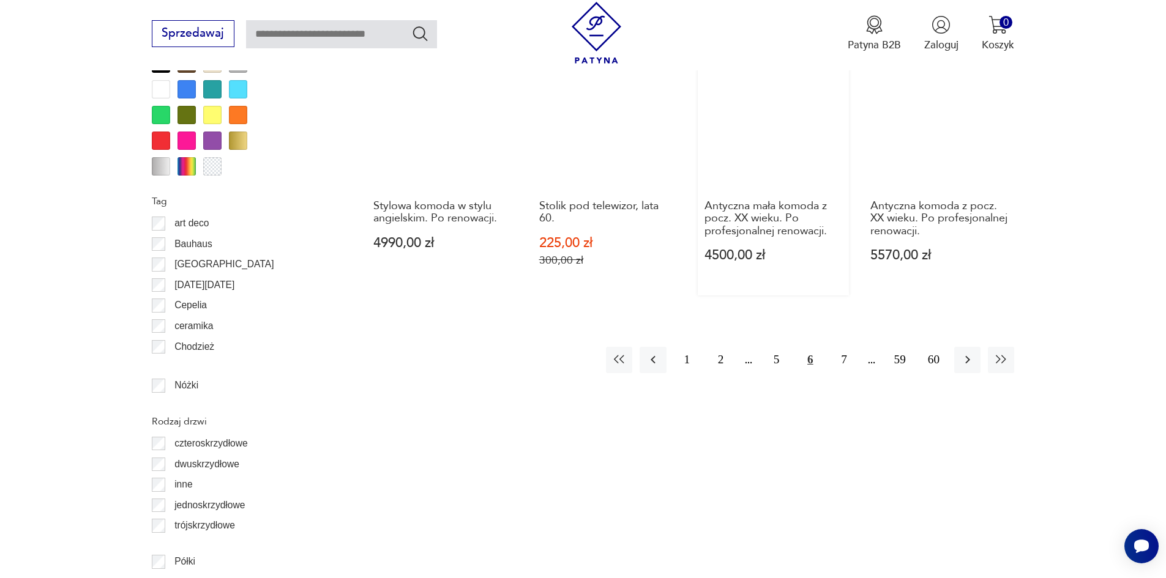
scroll to position [1422, 0]
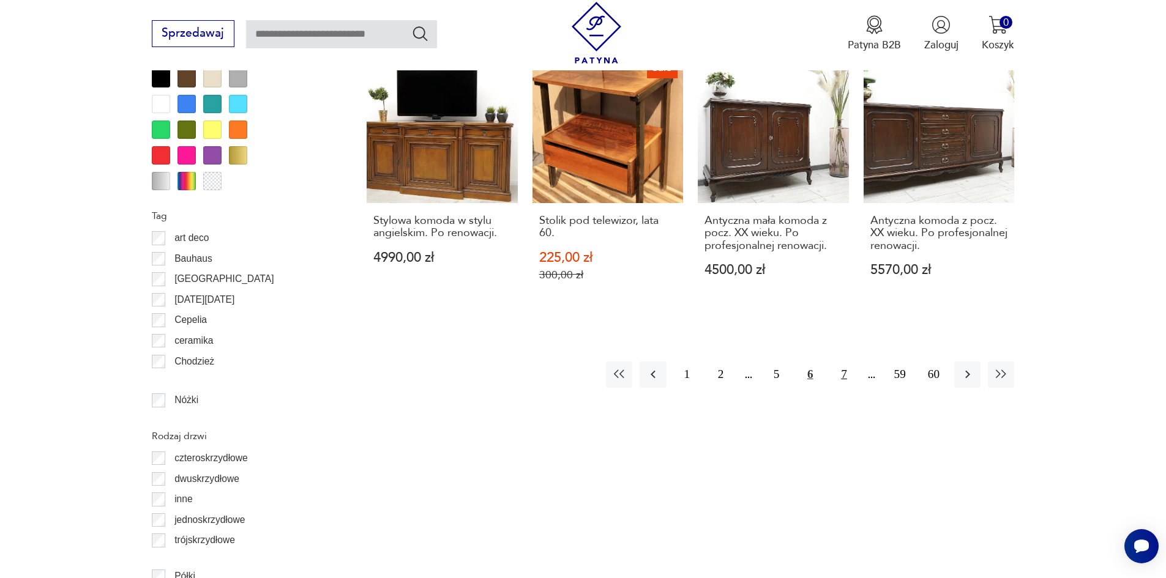
click at [841, 371] on button "7" at bounding box center [844, 375] width 26 height 26
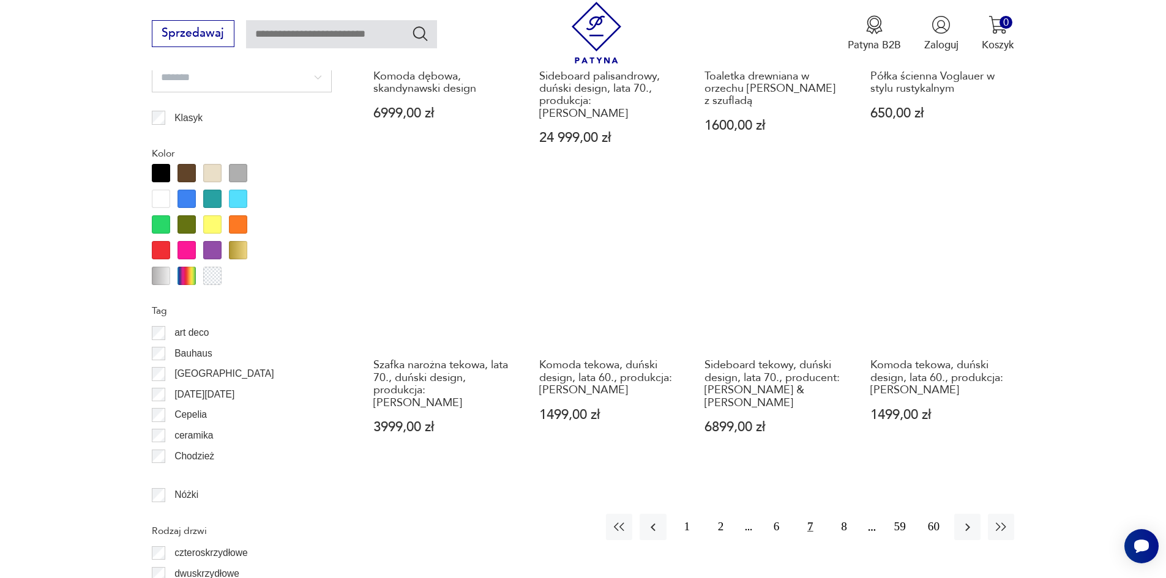
scroll to position [1333, 0]
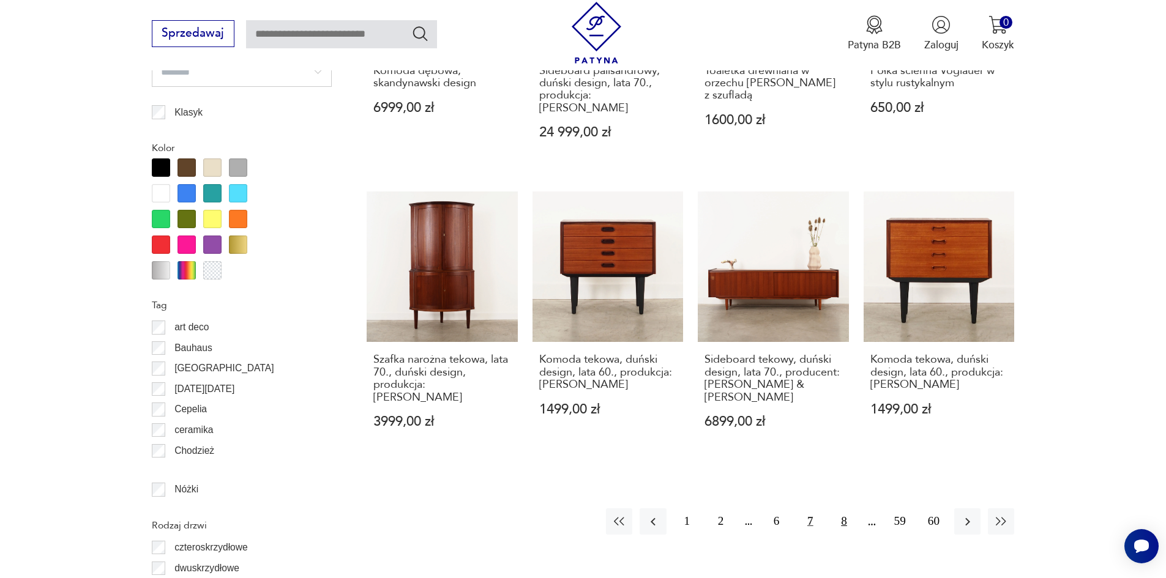
click at [836, 509] on button "8" at bounding box center [844, 522] width 26 height 26
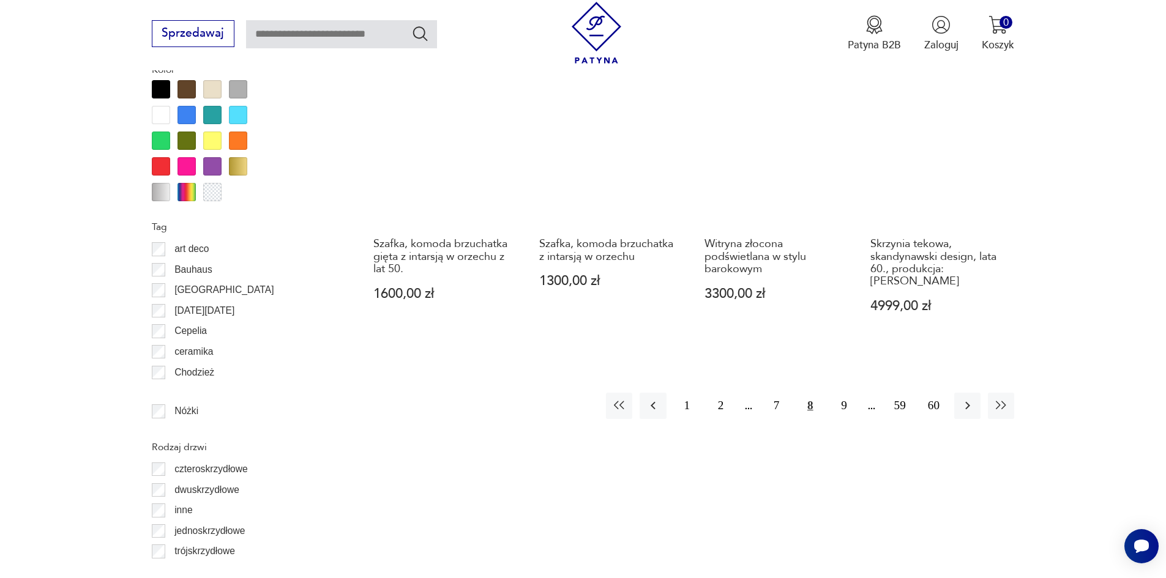
scroll to position [1517, 0]
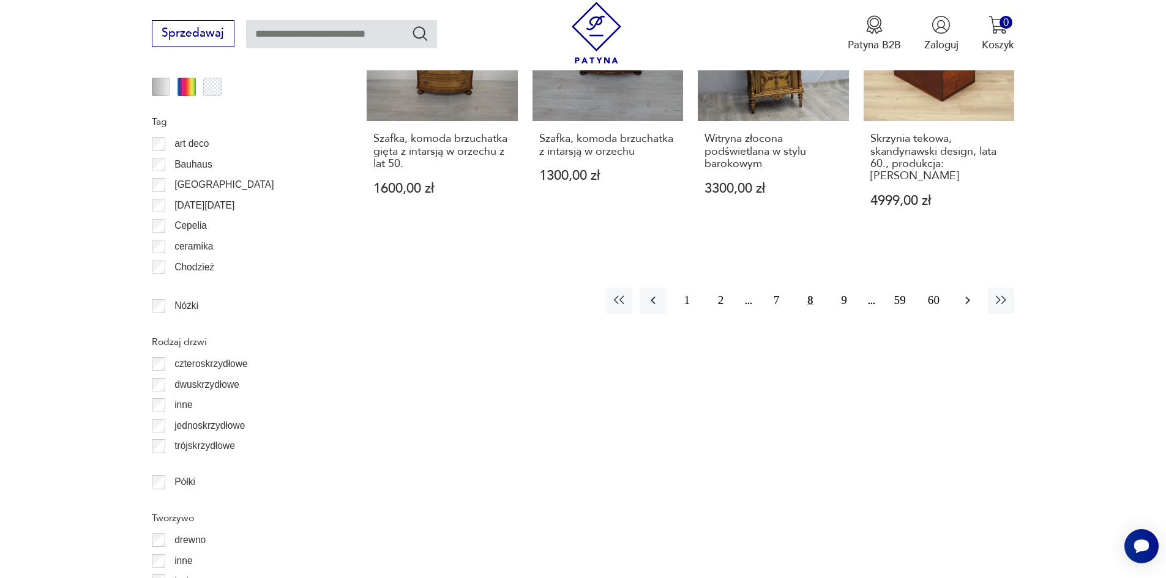
click at [978, 299] on button "button" at bounding box center [967, 301] width 26 height 26
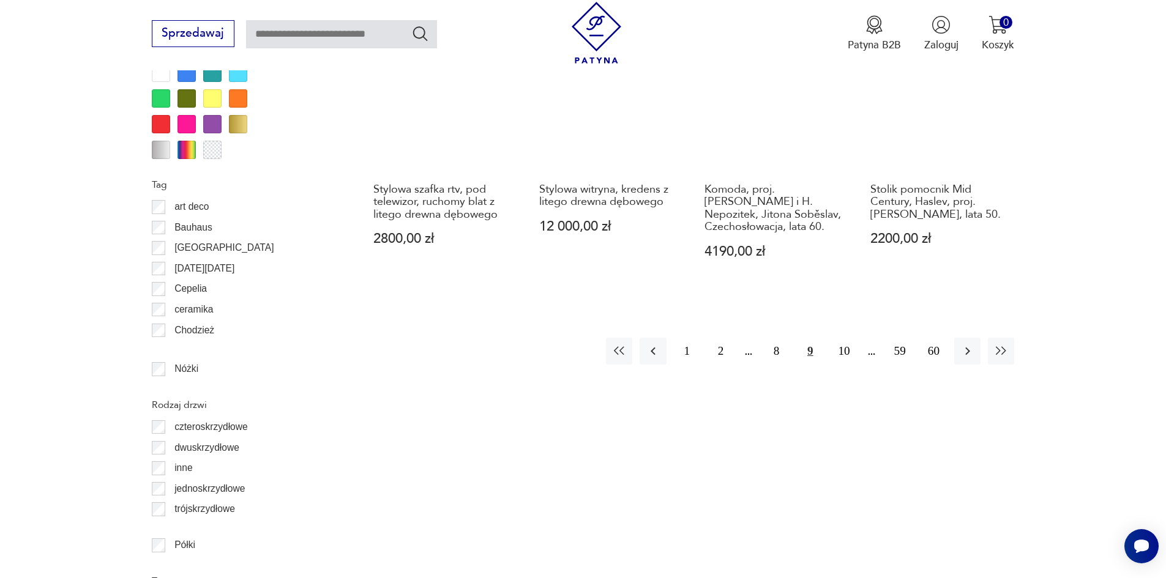
scroll to position [1455, 0]
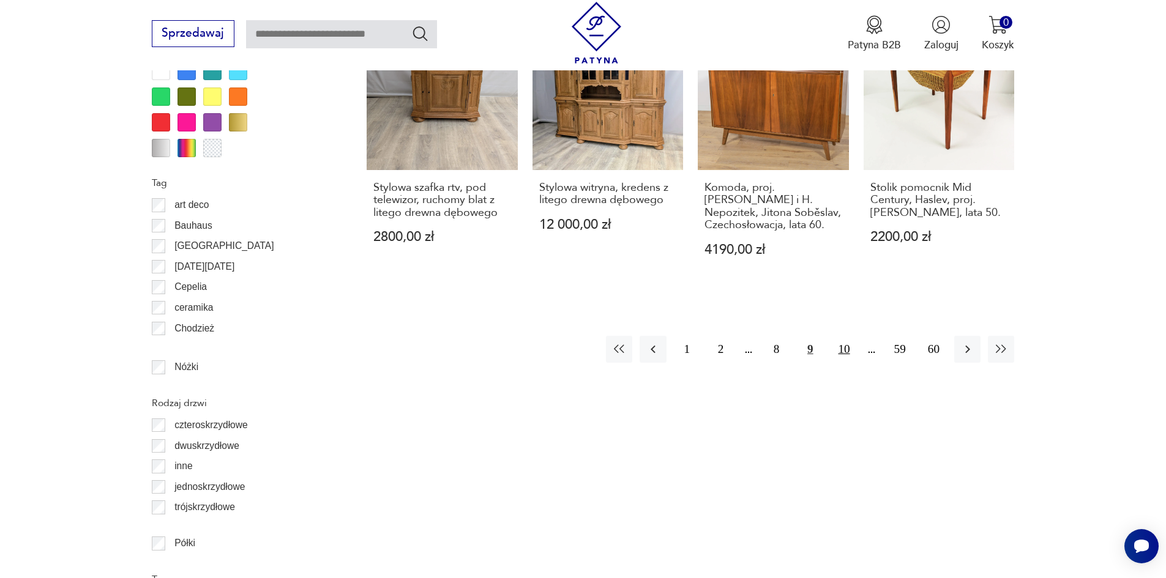
click at [837, 352] on button "10" at bounding box center [844, 349] width 26 height 26
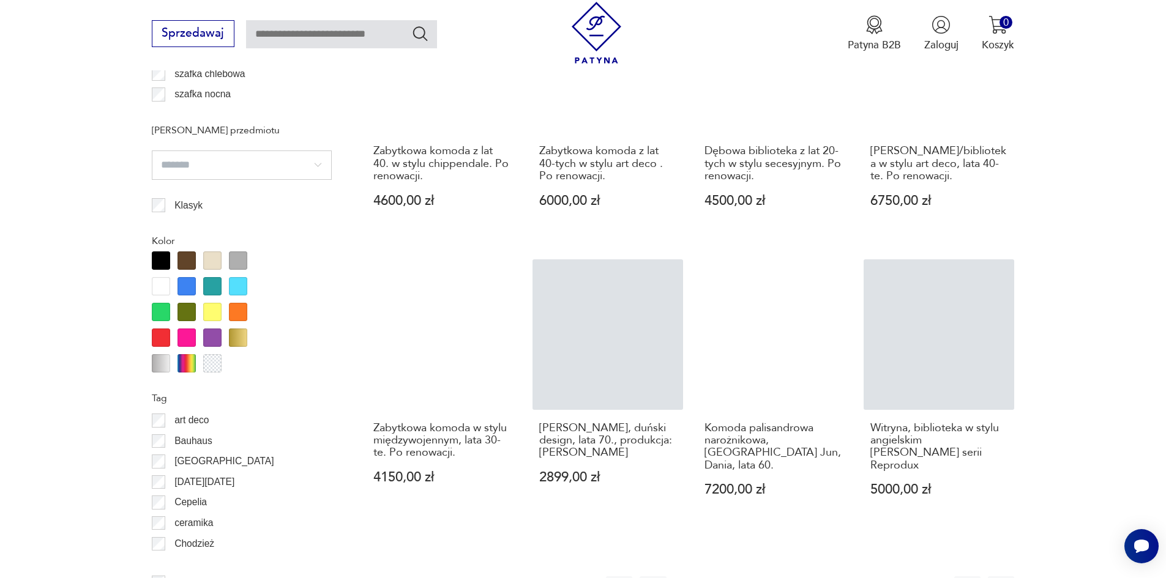
scroll to position [1272, 0]
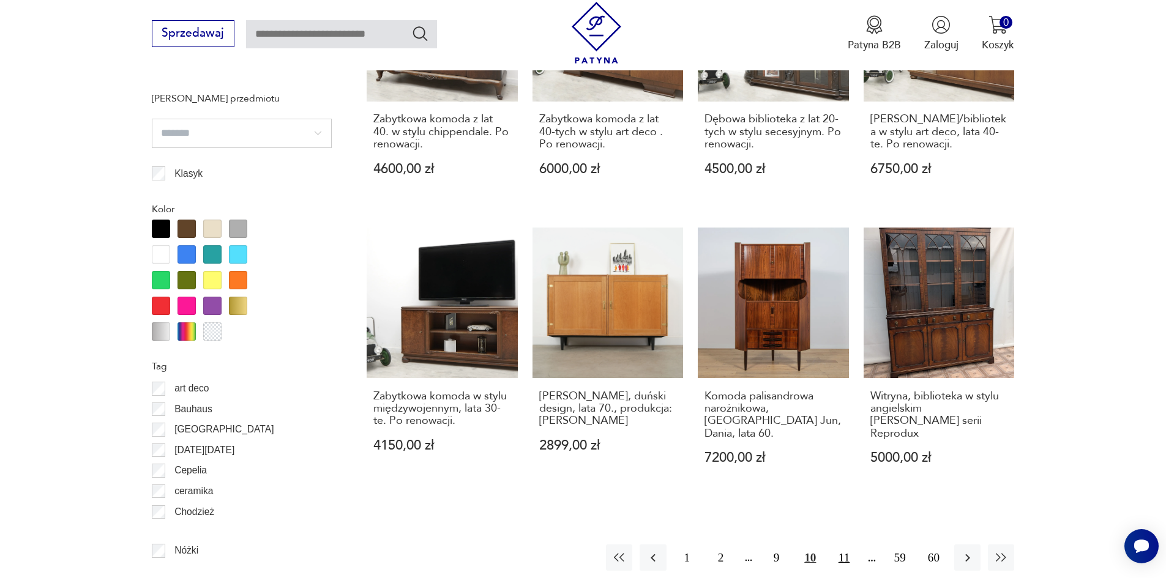
click at [842, 545] on button "11" at bounding box center [844, 558] width 26 height 26
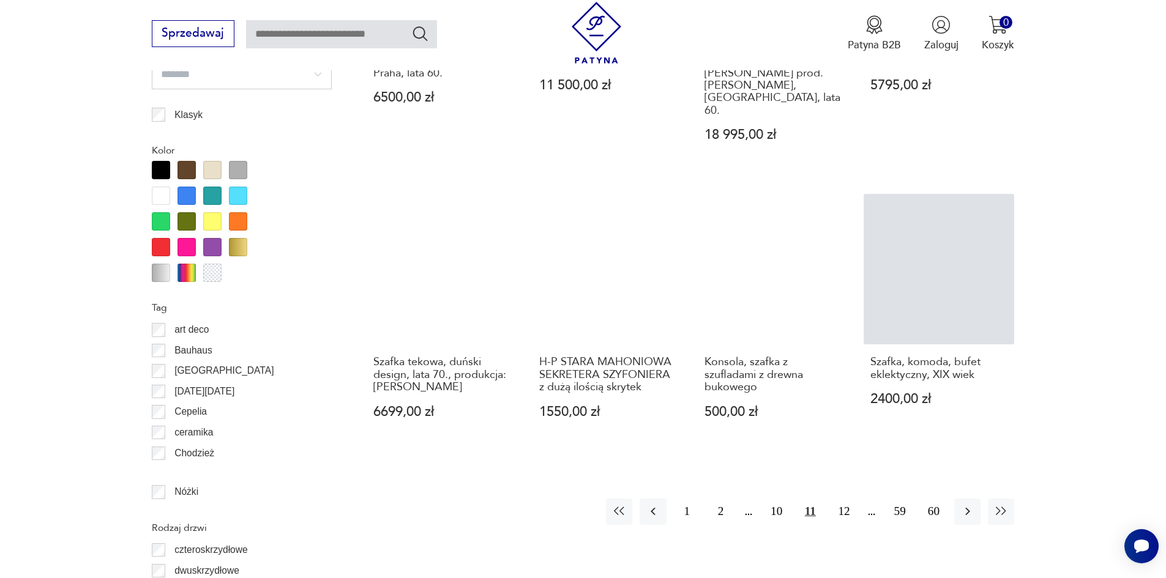
scroll to position [1333, 0]
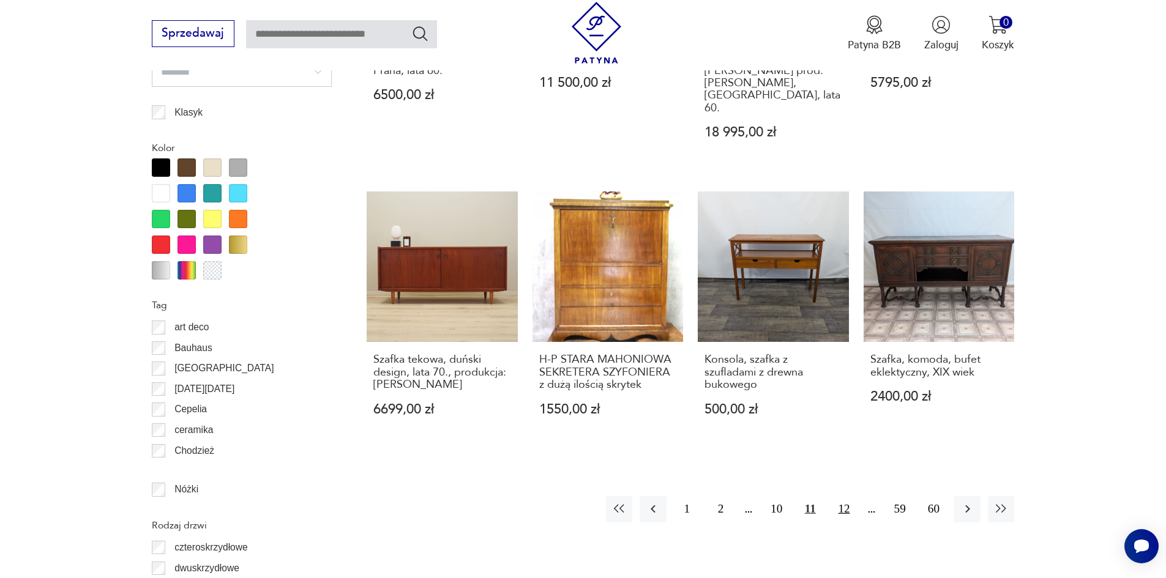
click at [838, 496] on button "12" at bounding box center [844, 509] width 26 height 26
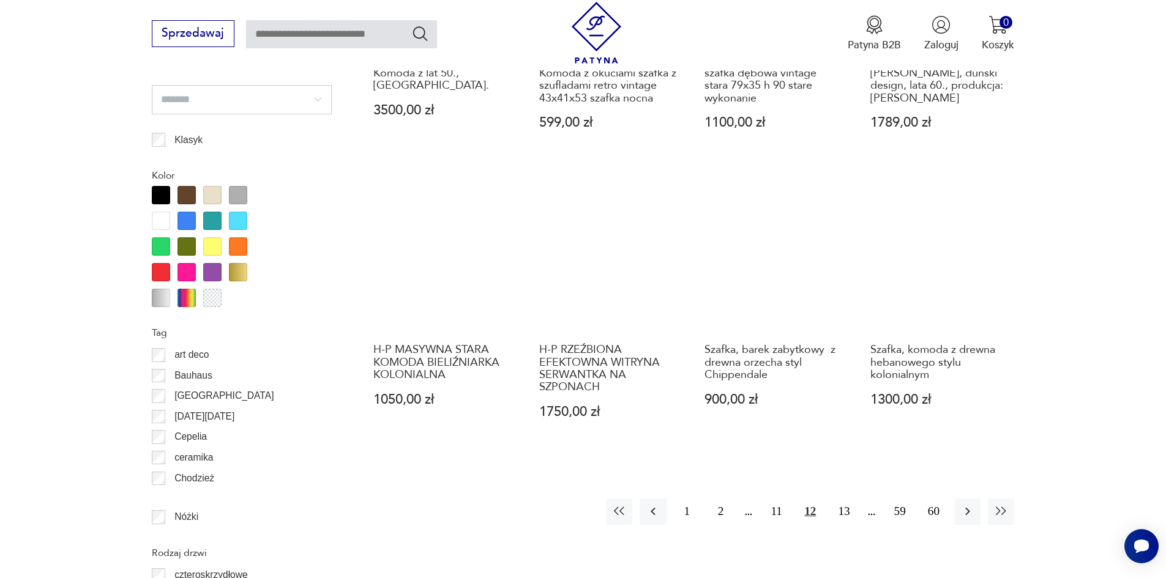
scroll to position [1394, 0]
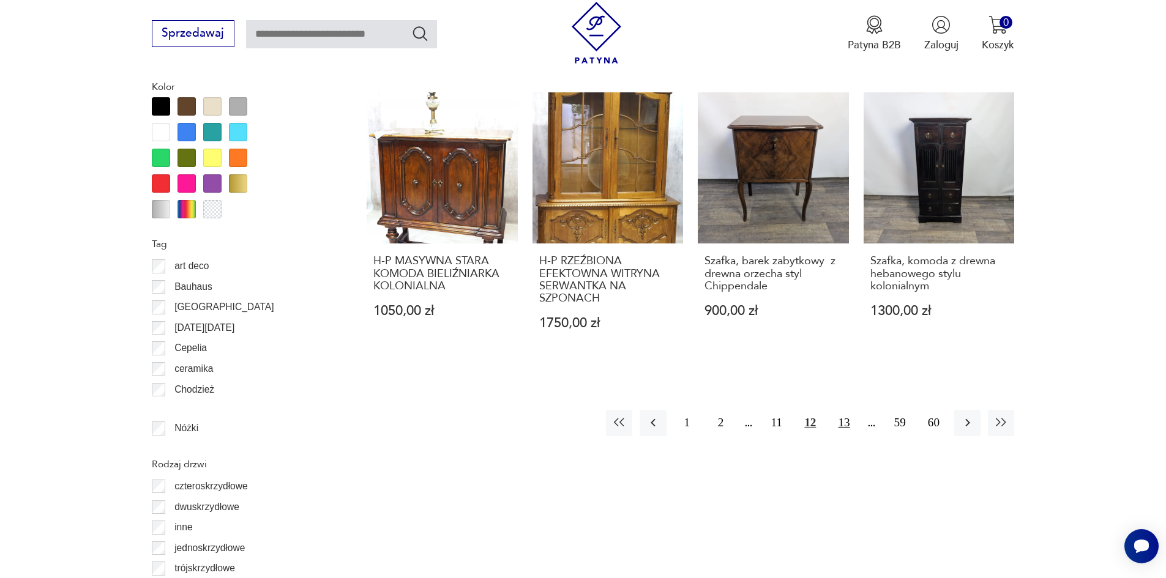
click at [849, 416] on button "13" at bounding box center [844, 423] width 26 height 26
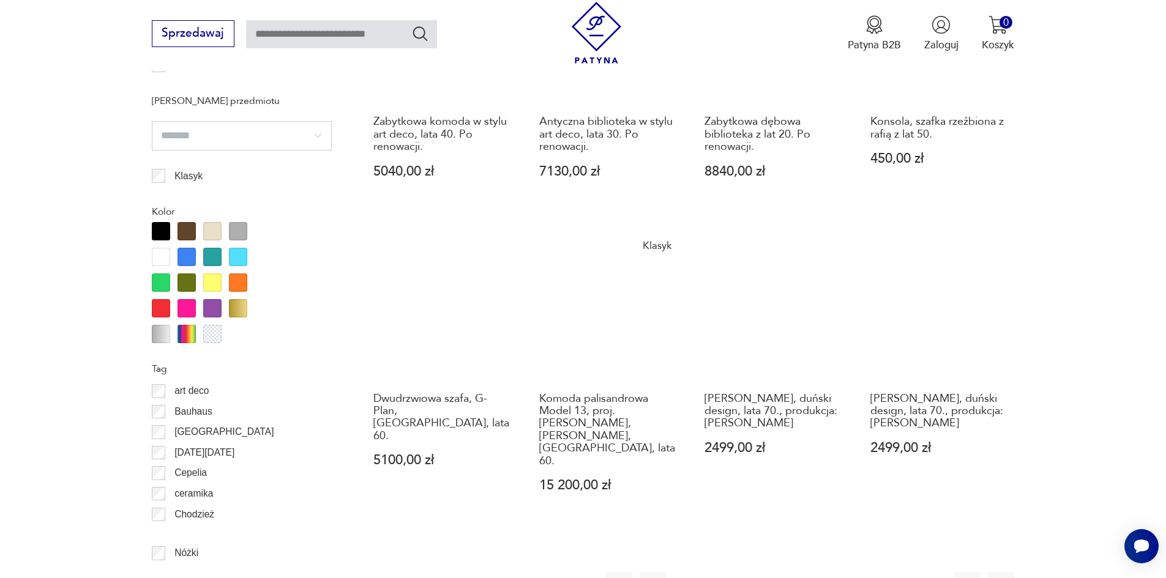
scroll to position [1517, 0]
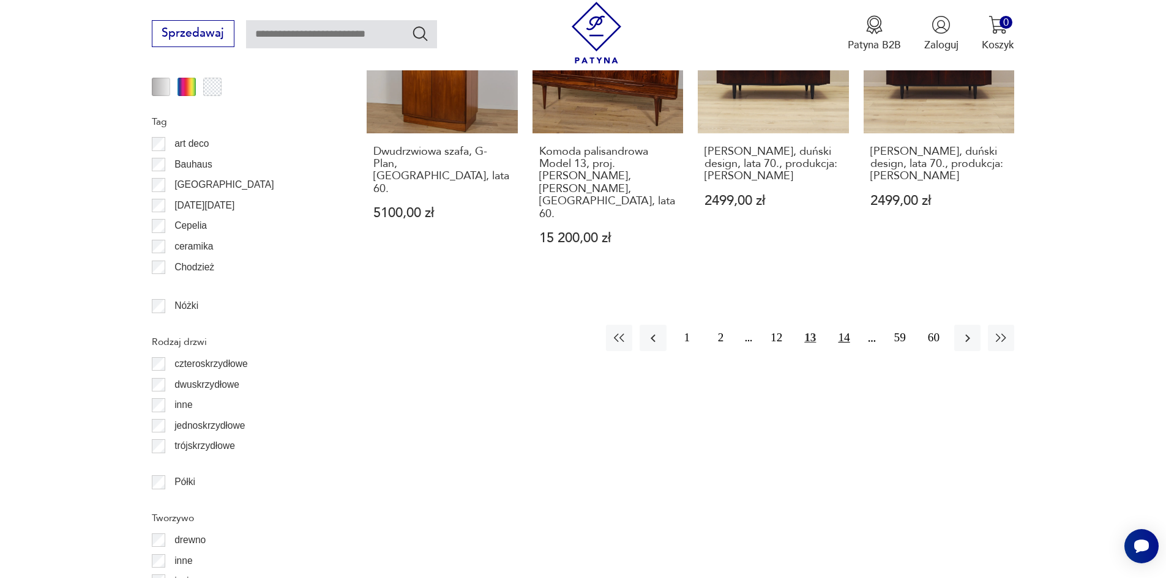
click at [832, 325] on button "14" at bounding box center [844, 338] width 26 height 26
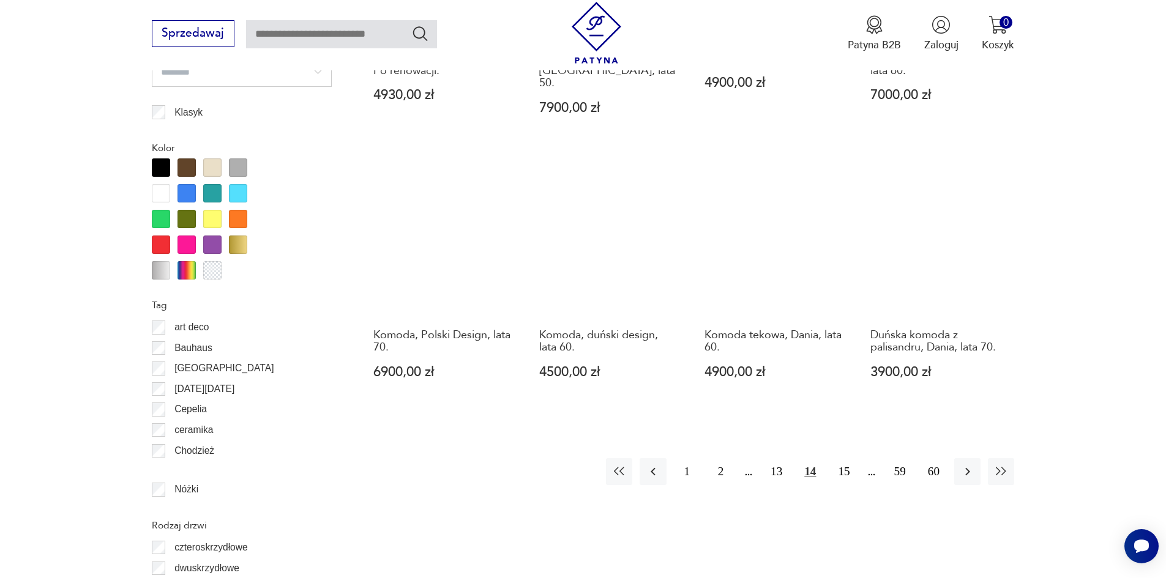
scroll to position [1394, 0]
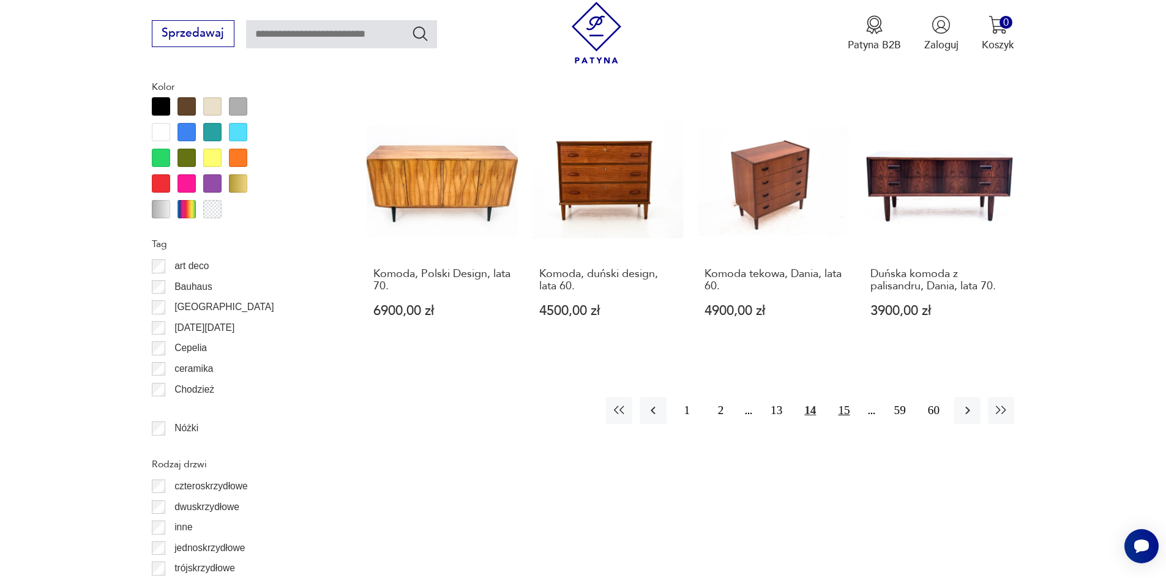
click at [847, 397] on button "15" at bounding box center [844, 410] width 26 height 26
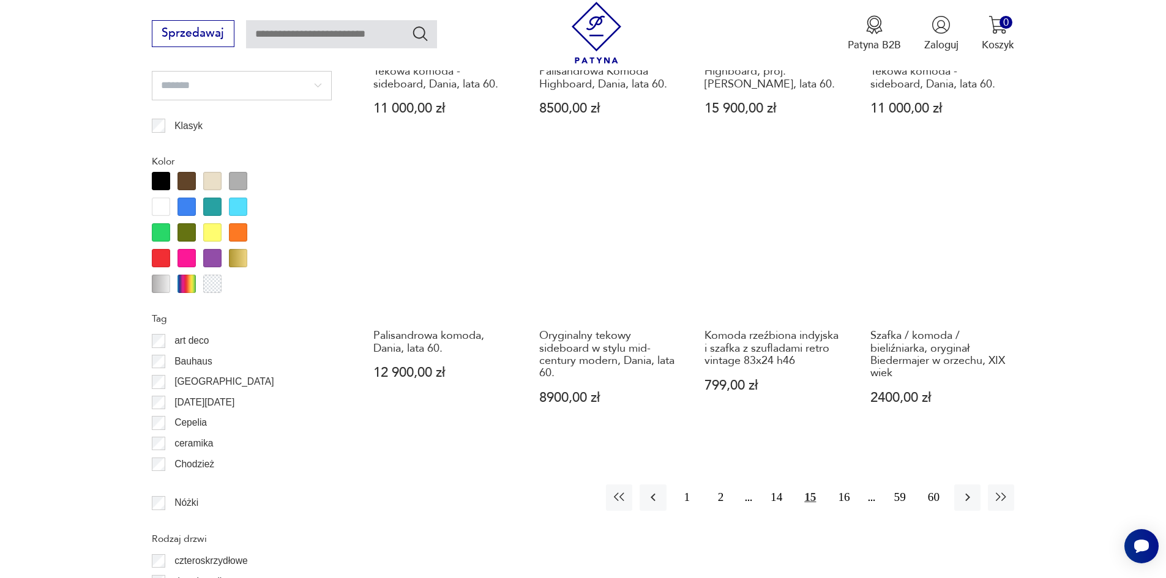
scroll to position [1455, 0]
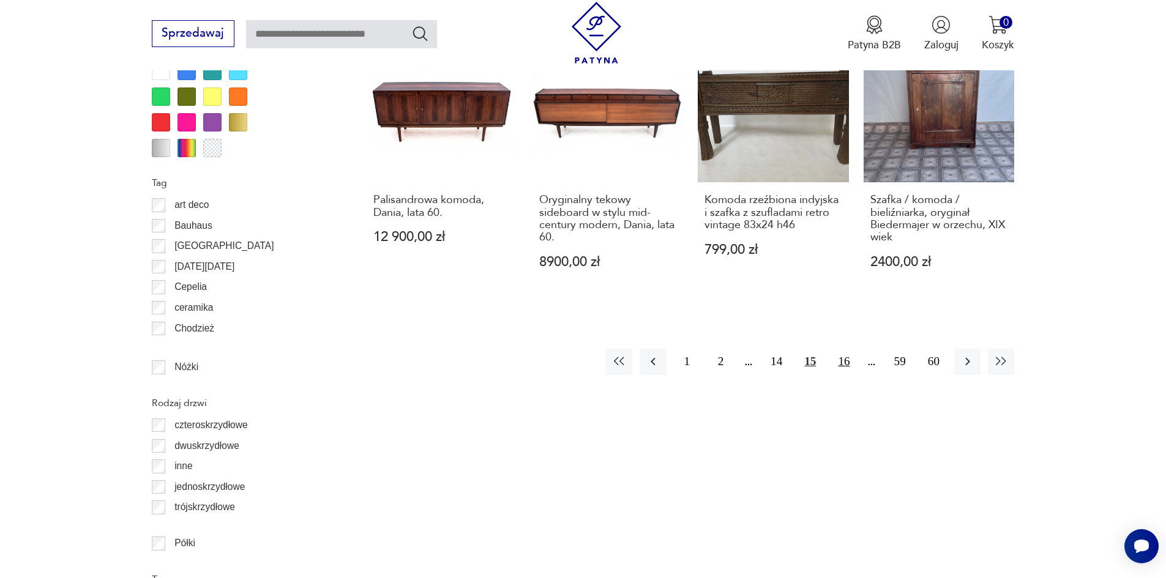
click at [848, 349] on button "16" at bounding box center [844, 362] width 26 height 26
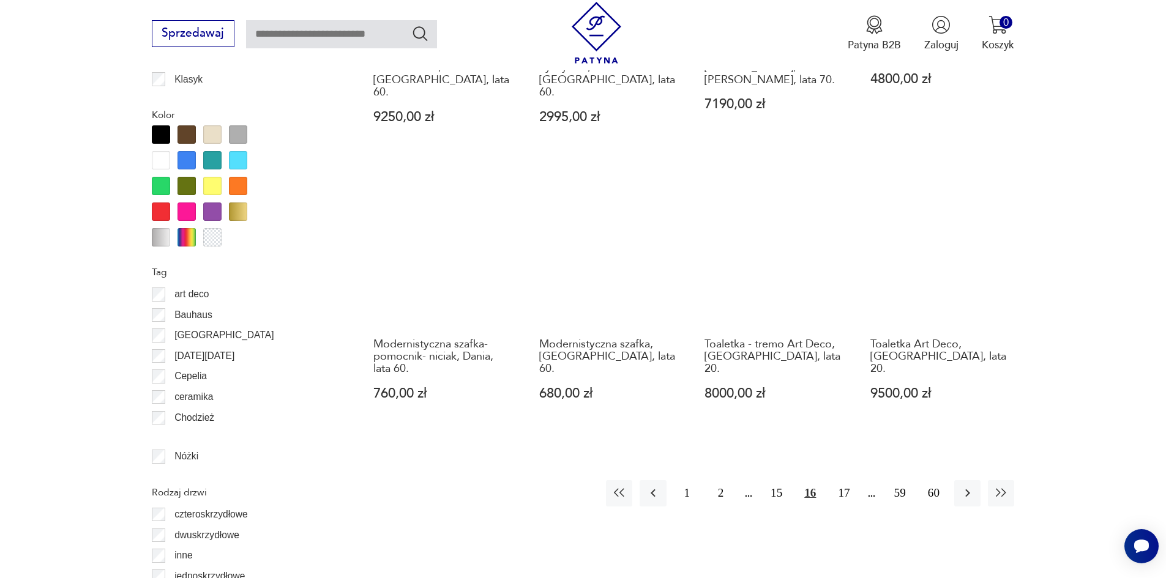
scroll to position [1394, 0]
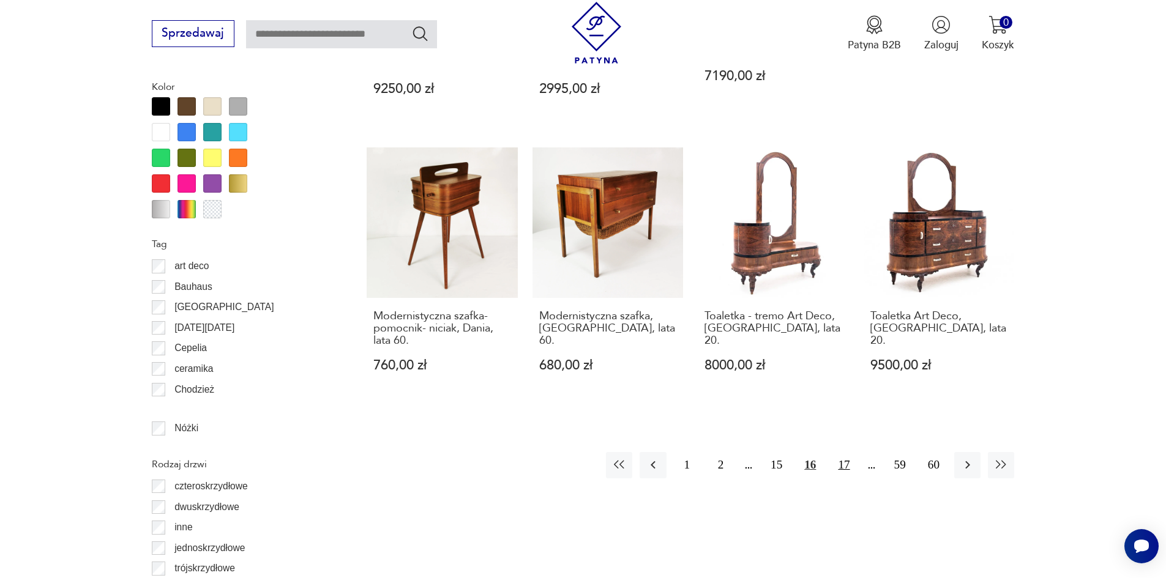
click at [854, 452] on button "17" at bounding box center [844, 465] width 26 height 26
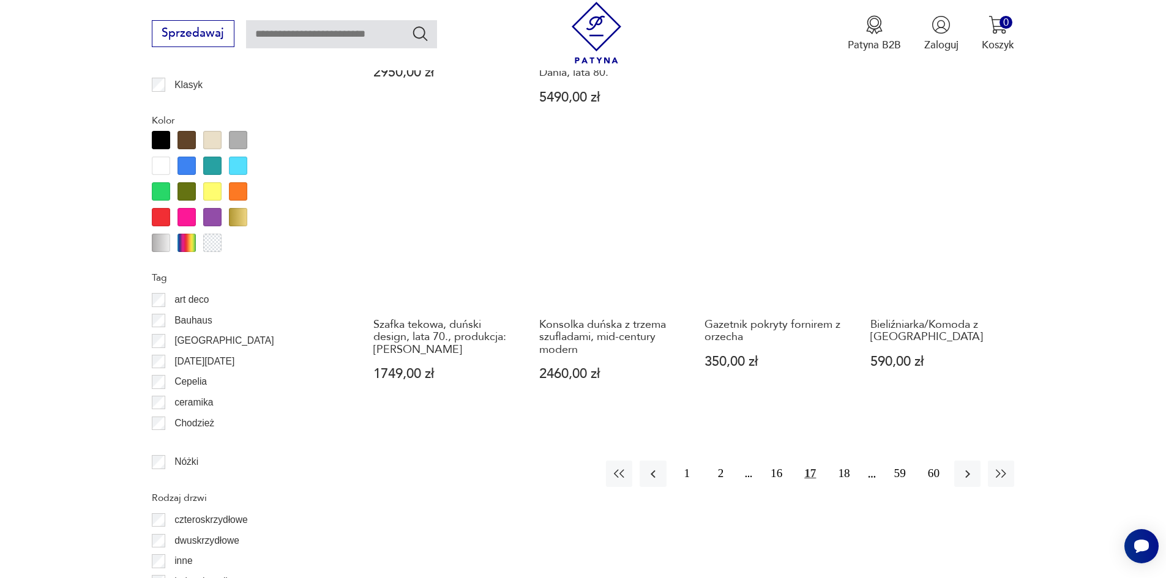
scroll to position [1394, 0]
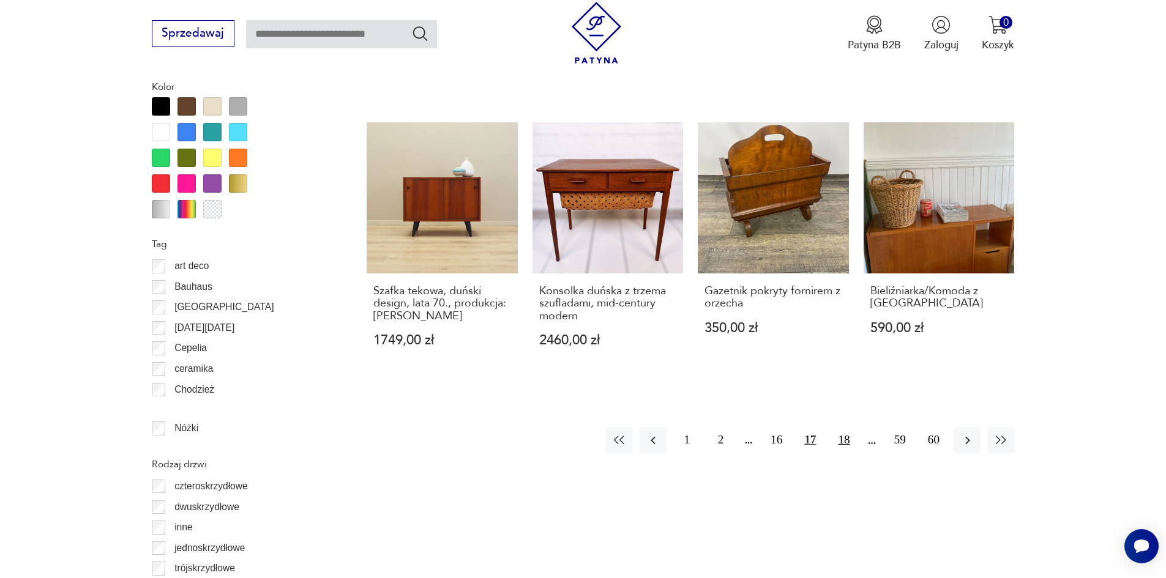
click at [841, 427] on button "18" at bounding box center [844, 440] width 26 height 26
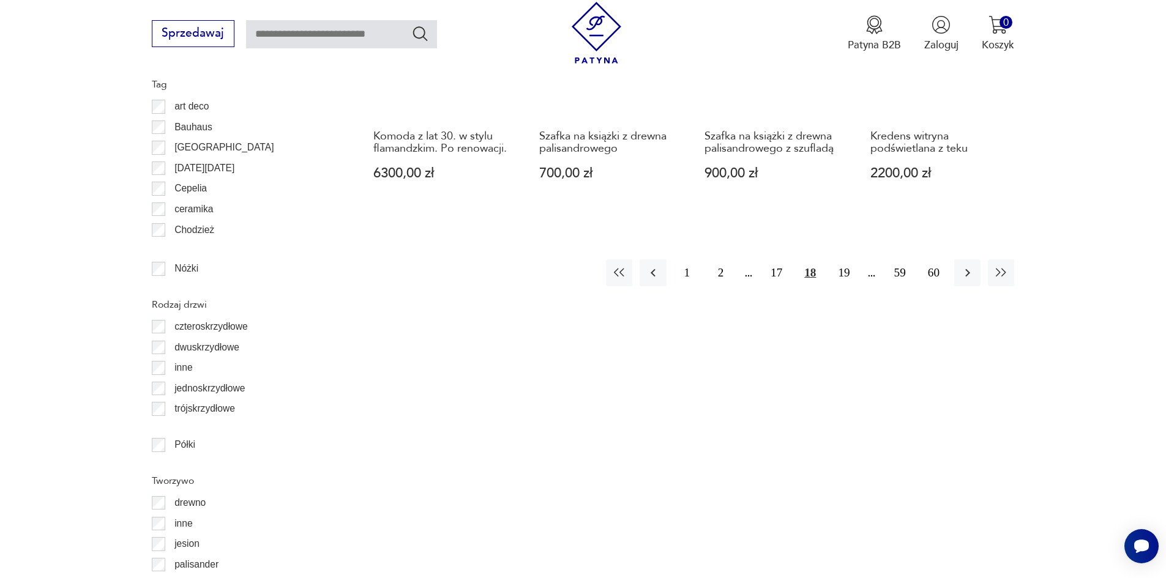
scroll to position [1578, 0]
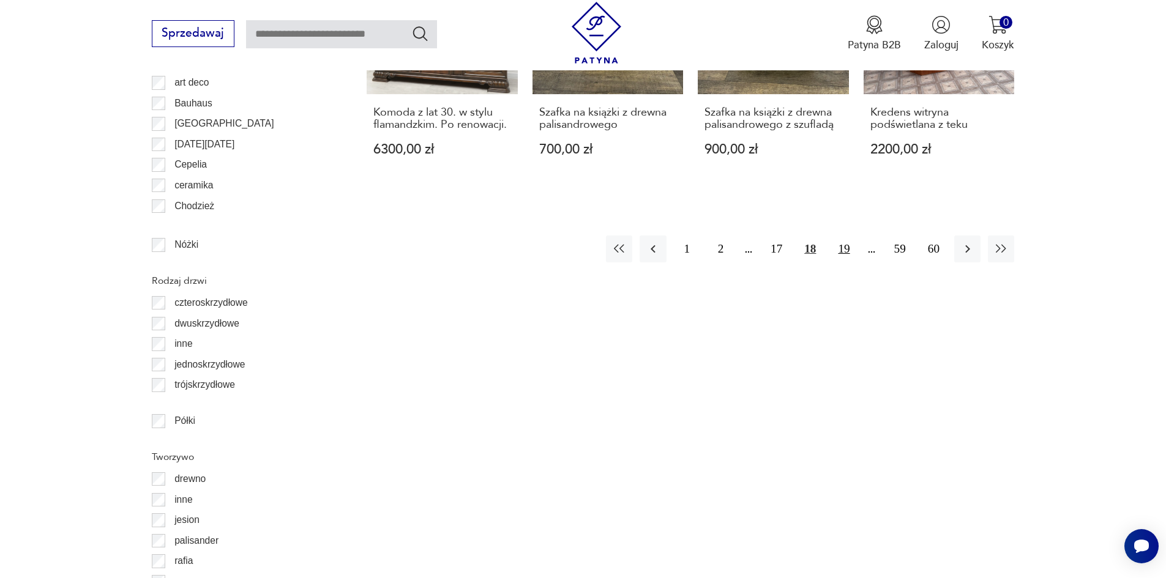
click at [845, 256] on button "19" at bounding box center [844, 249] width 26 height 26
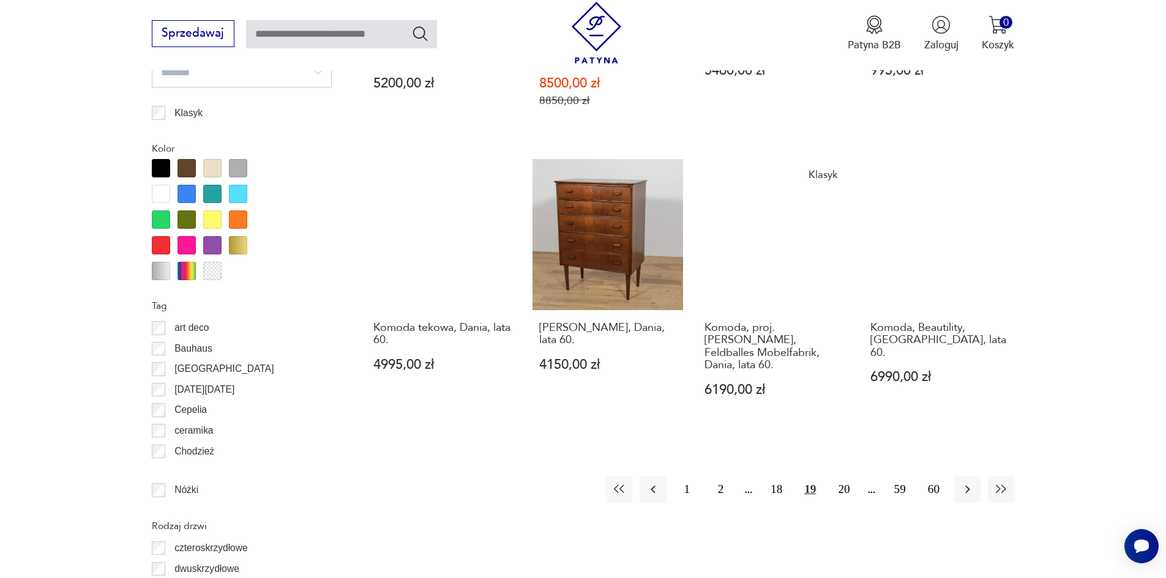
scroll to position [1333, 0]
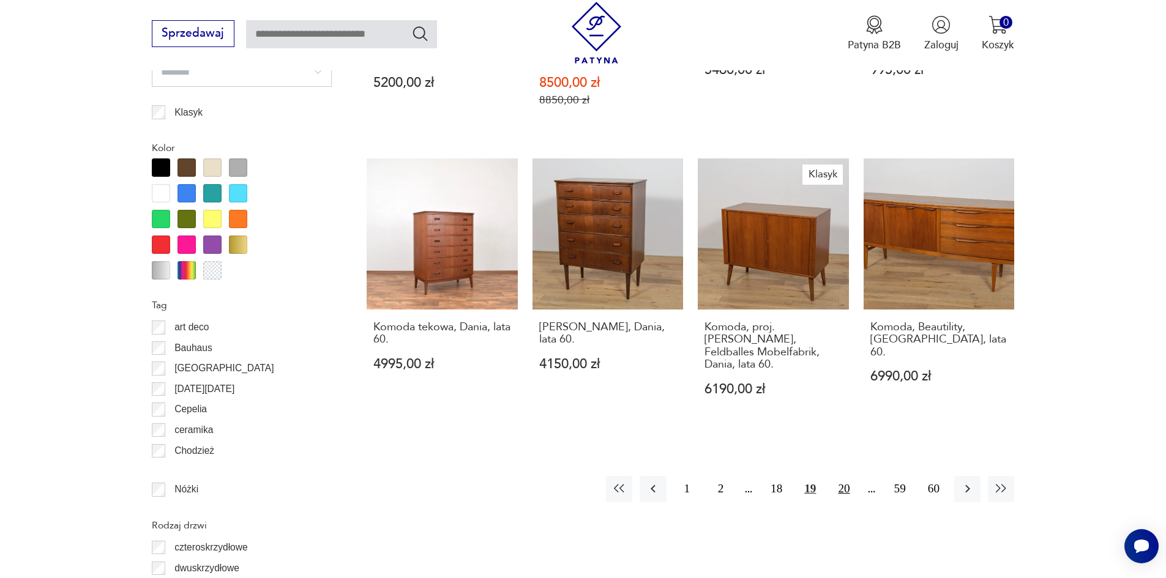
click at [842, 476] on button "20" at bounding box center [844, 489] width 26 height 26
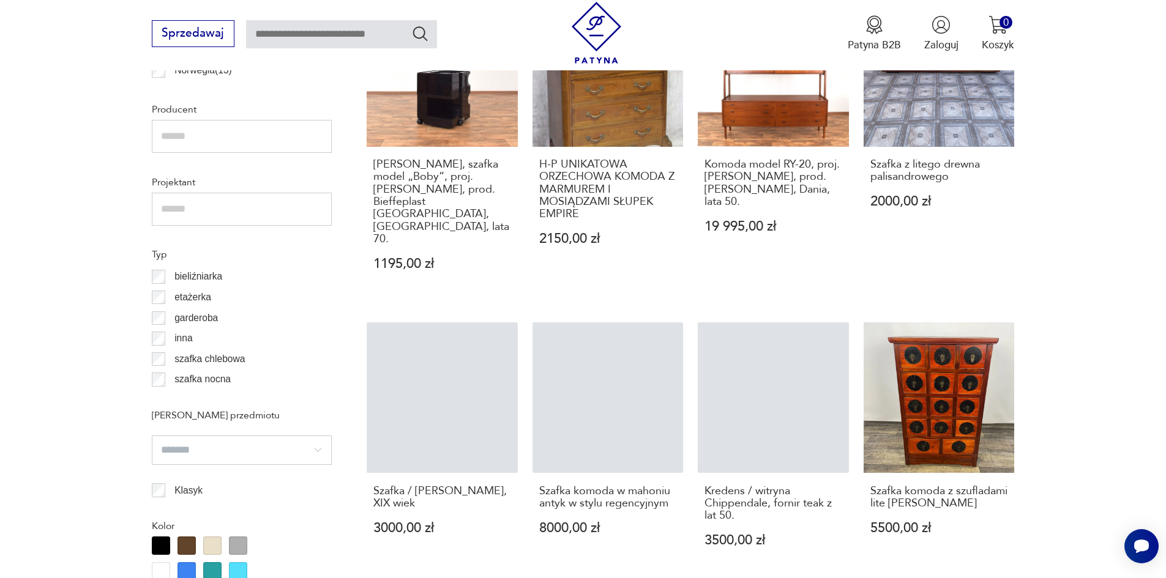
scroll to position [1589, 0]
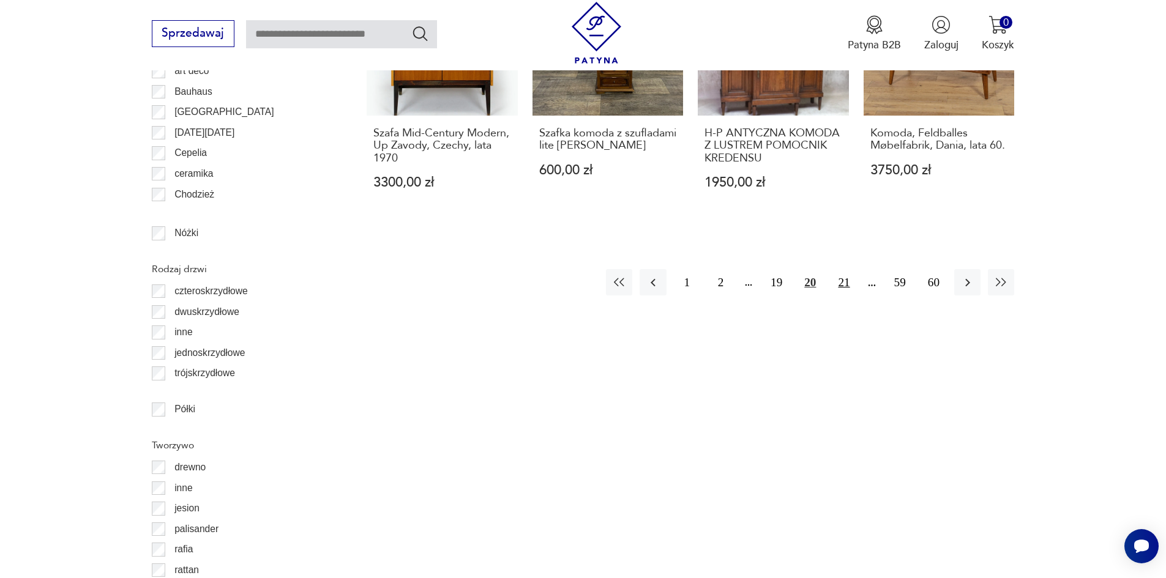
click at [848, 269] on button "21" at bounding box center [844, 282] width 26 height 26
click at [848, 269] on button "22" at bounding box center [844, 282] width 26 height 26
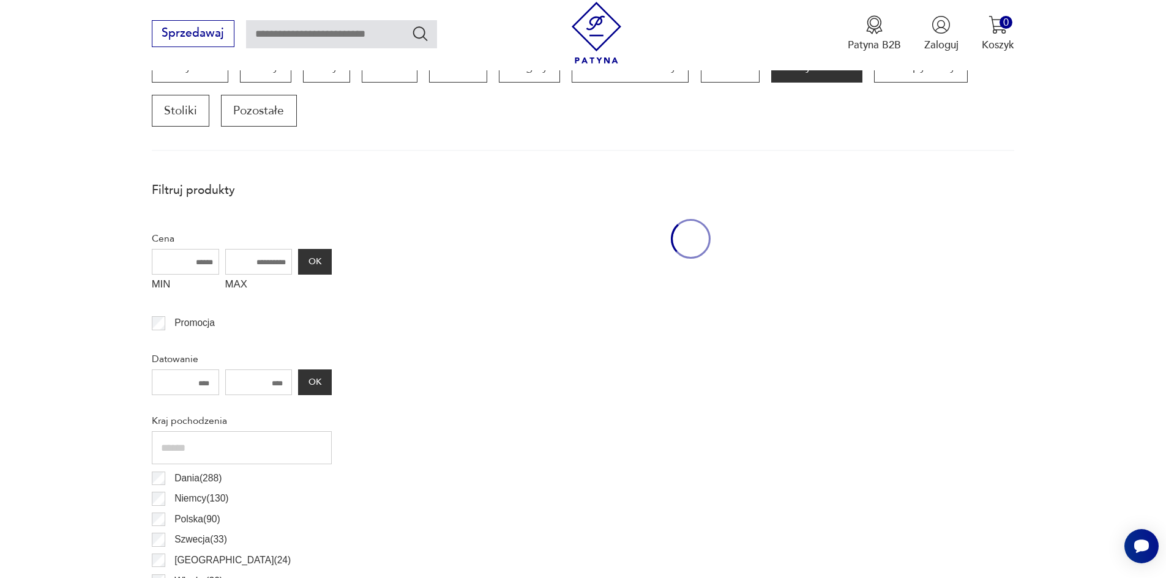
scroll to position [415, 0]
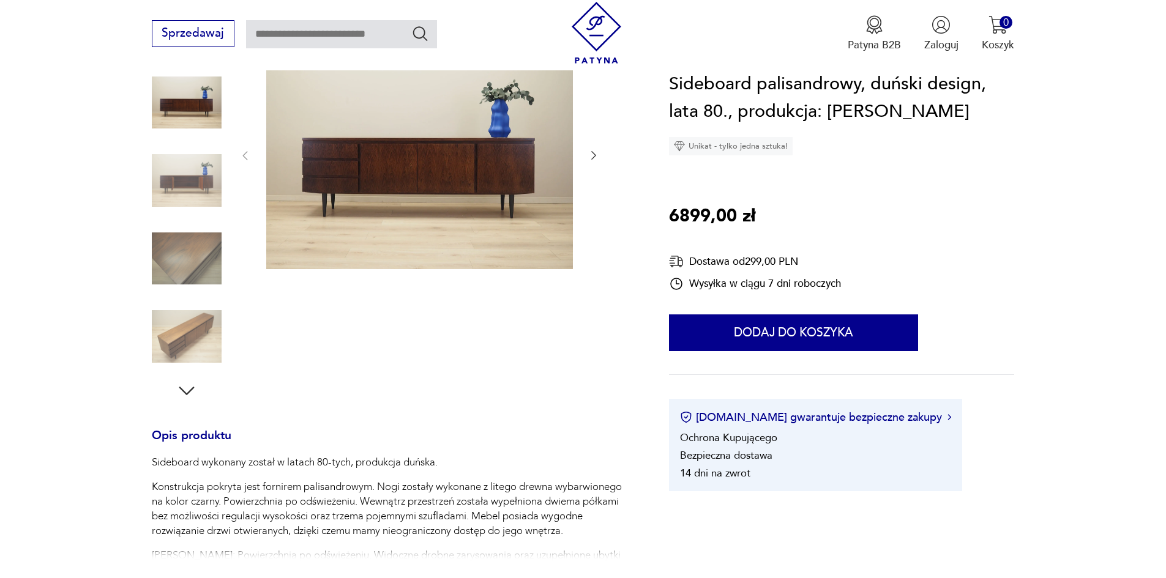
click at [187, 167] on img at bounding box center [187, 181] width 70 height 70
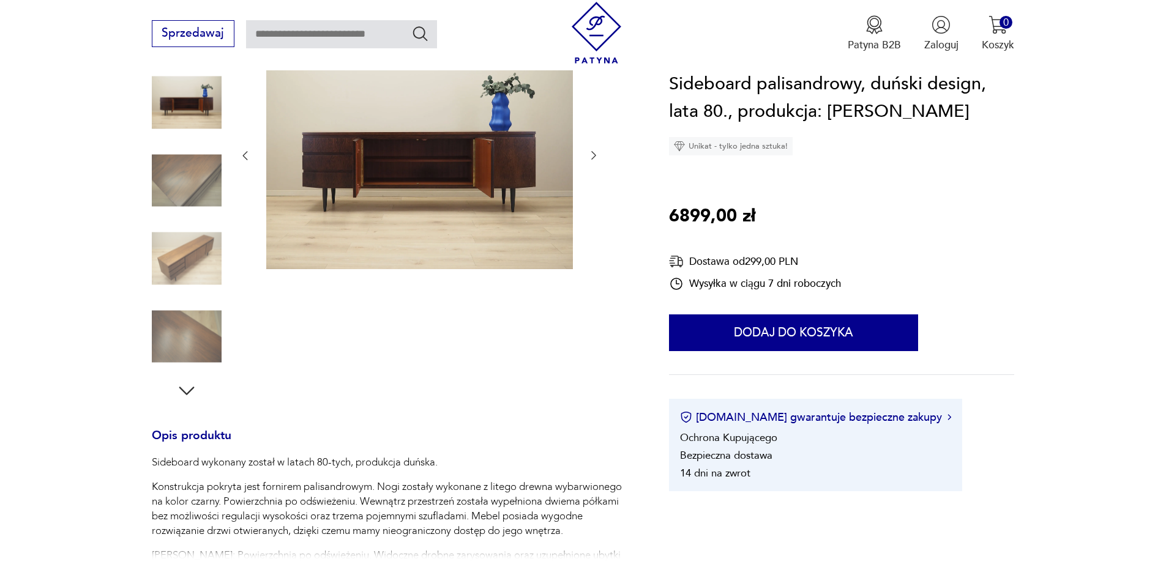
click at [184, 208] on img at bounding box center [187, 181] width 70 height 70
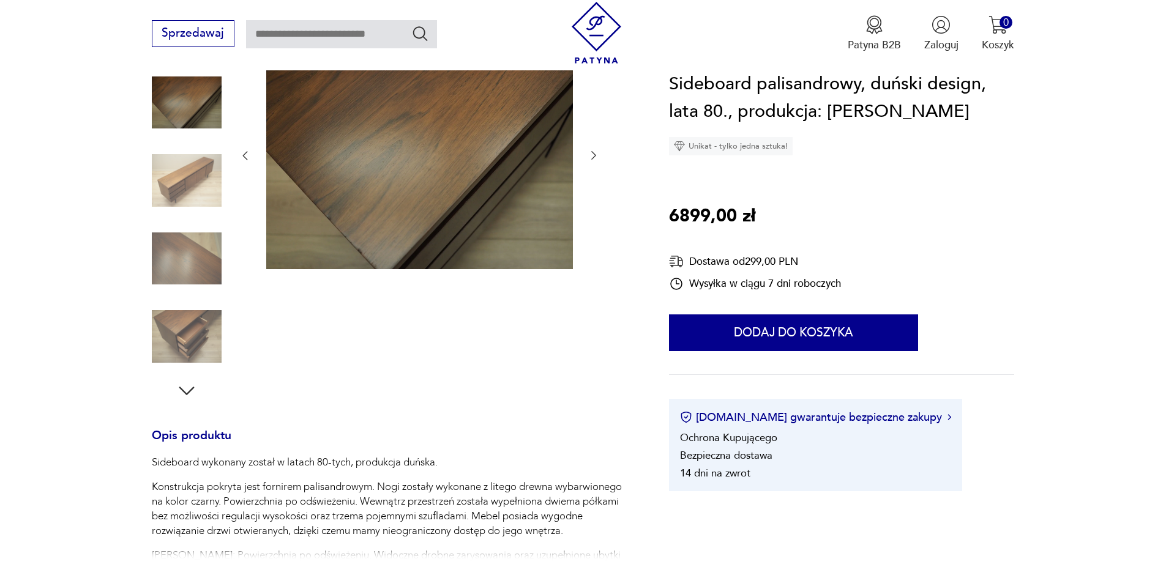
click at [197, 286] on img at bounding box center [187, 259] width 70 height 70
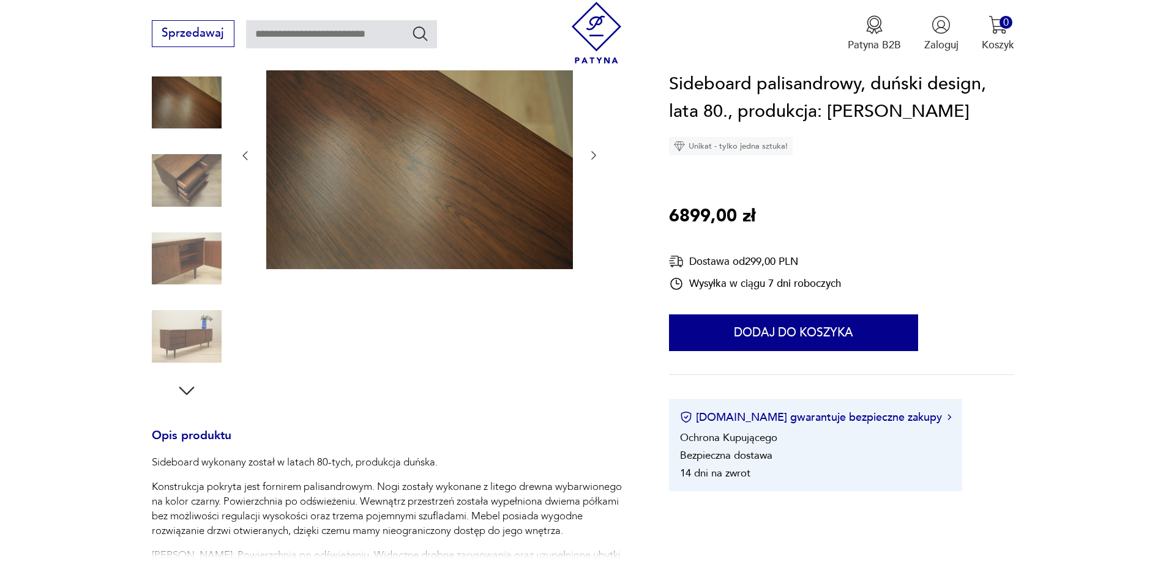
click at [204, 309] on img at bounding box center [187, 337] width 70 height 70
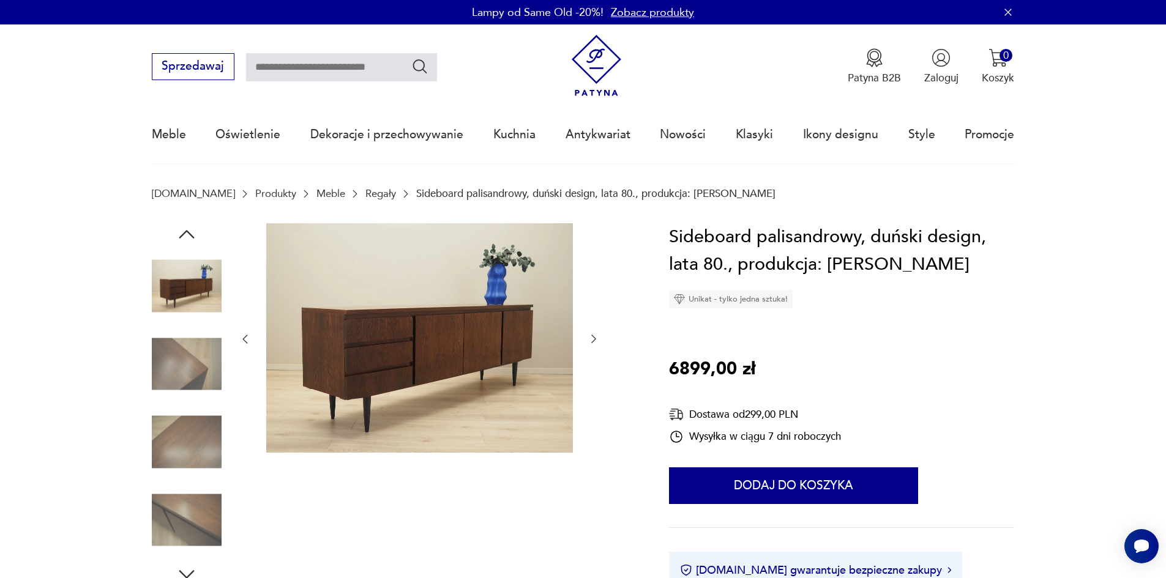
click at [184, 266] on img at bounding box center [187, 287] width 70 height 70
click at [201, 280] on img at bounding box center [187, 287] width 70 height 70
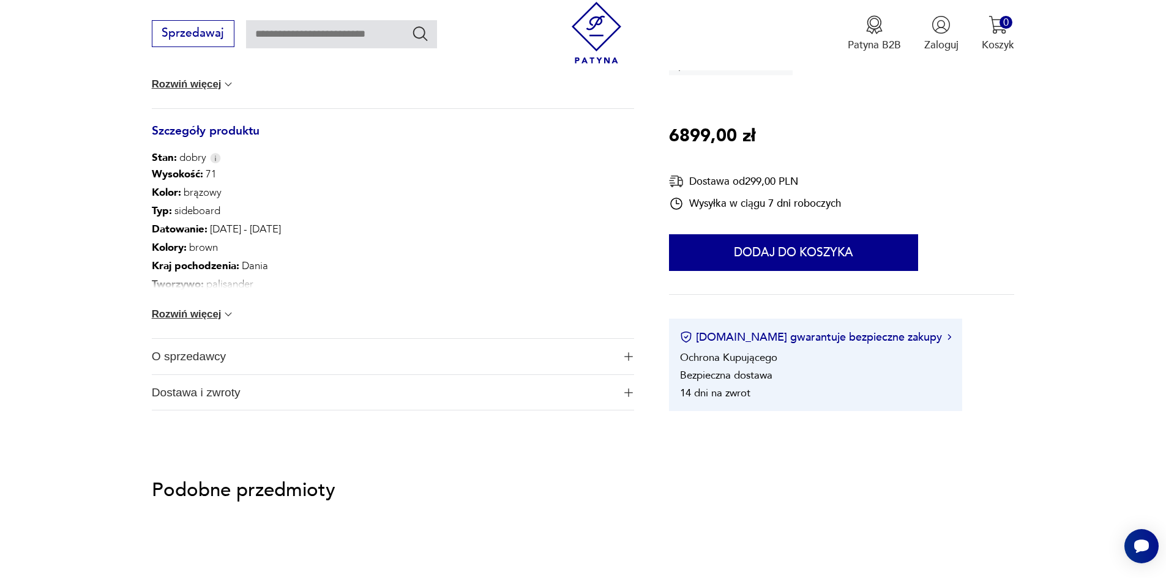
scroll to position [673, 0]
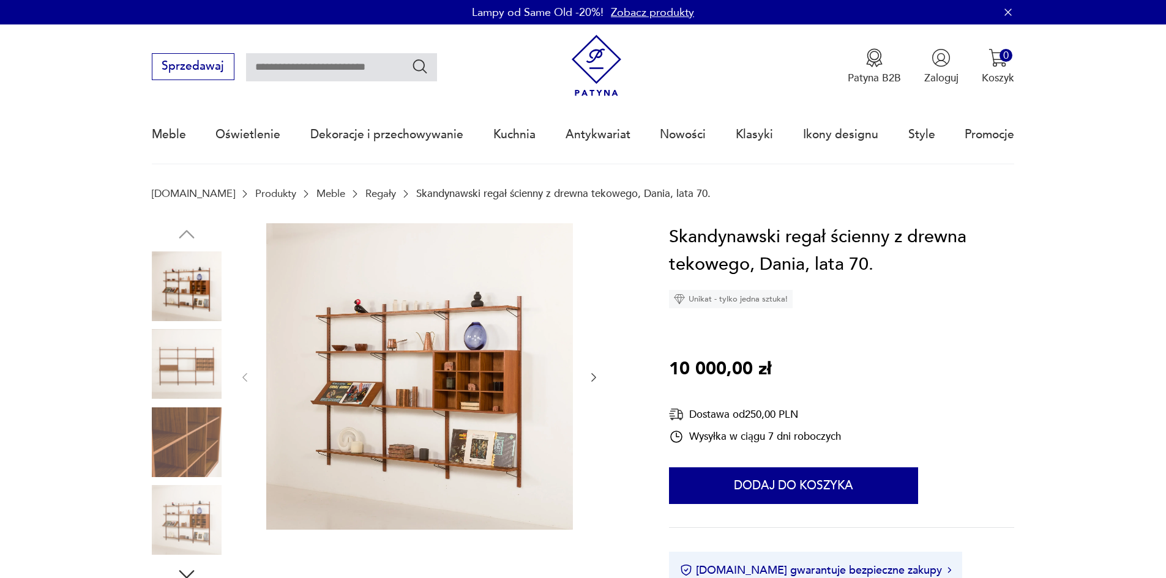
click at [179, 365] on img at bounding box center [187, 364] width 70 height 70
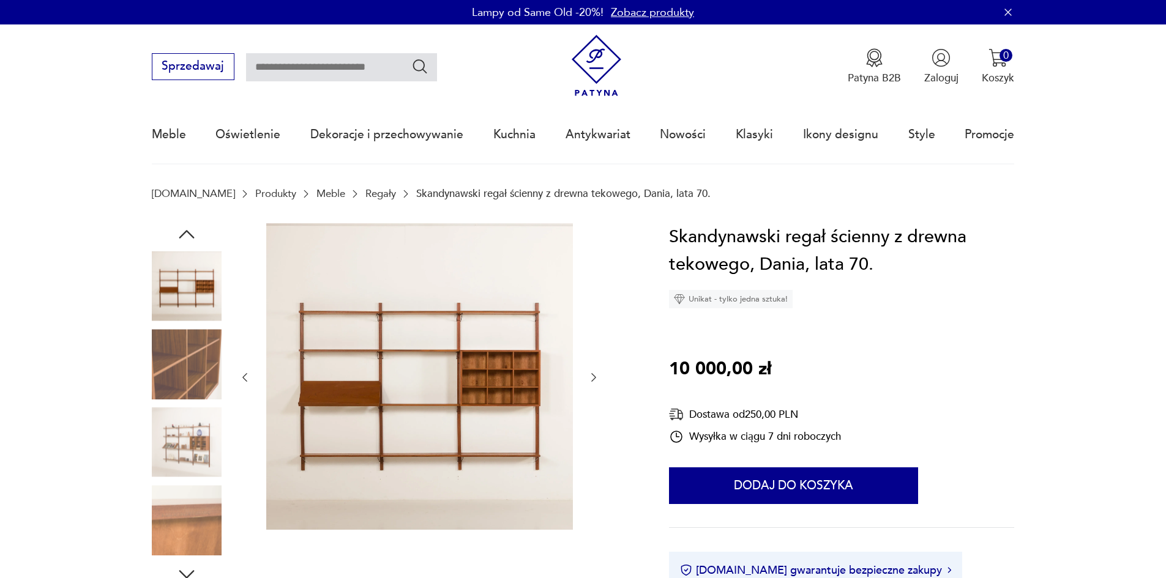
click at [179, 444] on img at bounding box center [187, 443] width 70 height 70
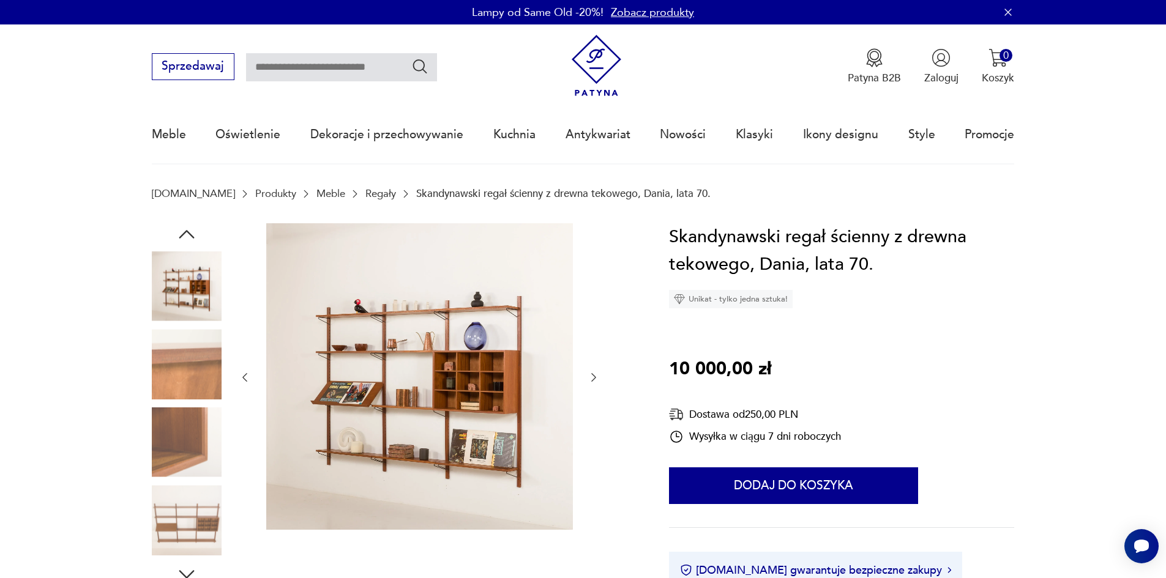
click at [185, 468] on img at bounding box center [187, 443] width 70 height 70
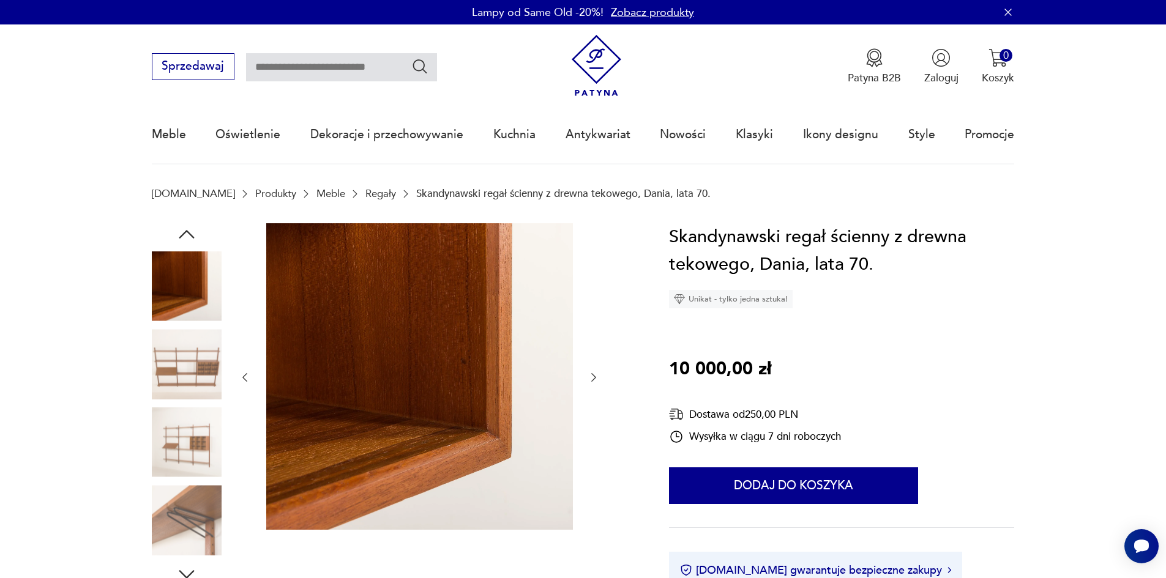
click at [189, 428] on img at bounding box center [187, 443] width 70 height 70
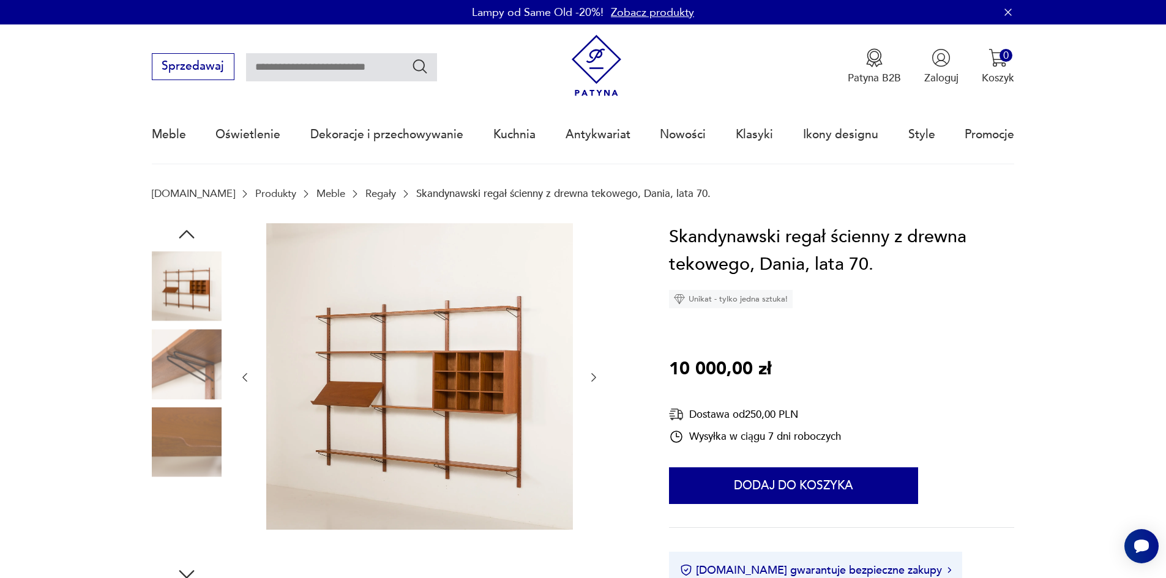
click at [188, 459] on img at bounding box center [187, 443] width 70 height 70
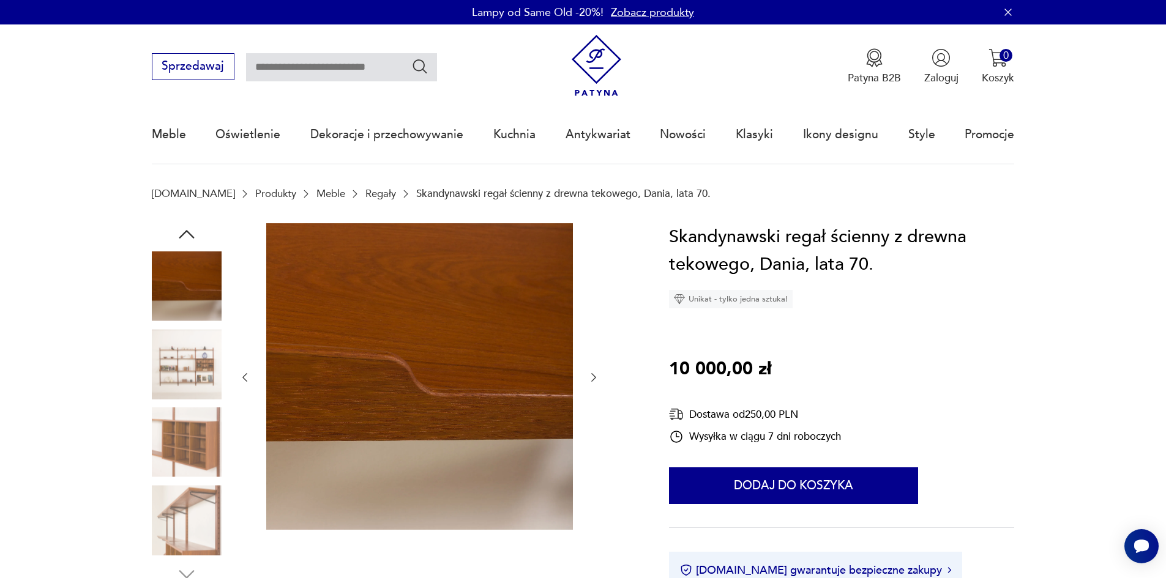
click at [190, 445] on img at bounding box center [187, 443] width 70 height 70
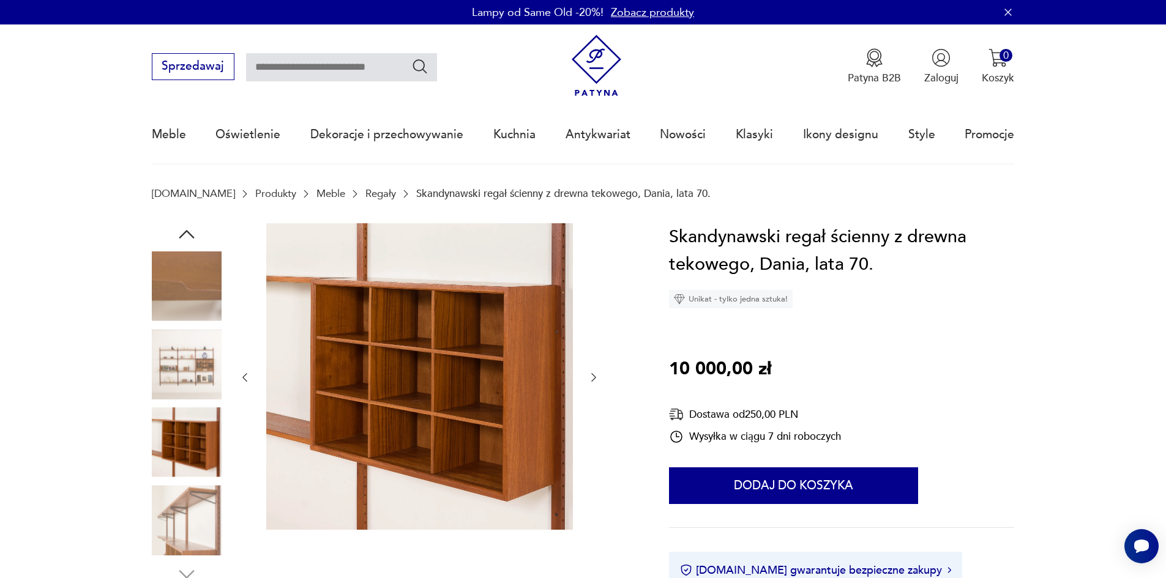
click at [192, 477] on img at bounding box center [187, 443] width 70 height 70
click at [192, 497] on img at bounding box center [187, 520] width 70 height 70
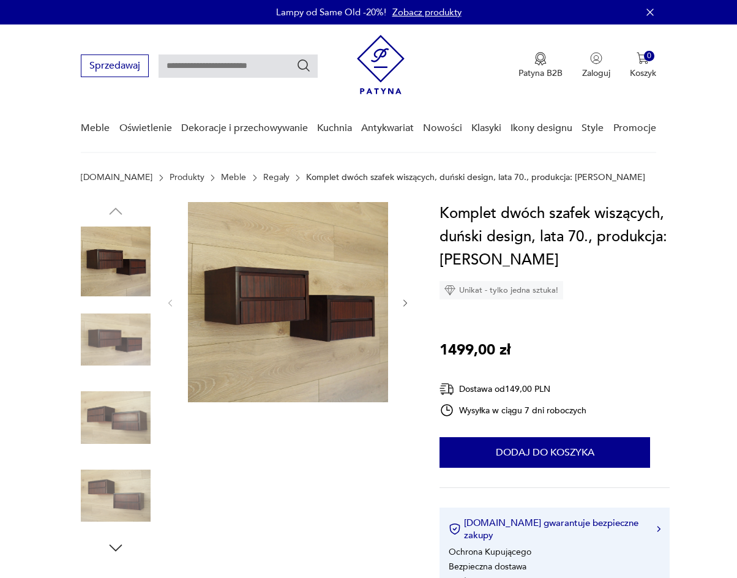
click at [110, 348] on img at bounding box center [116, 340] width 70 height 70
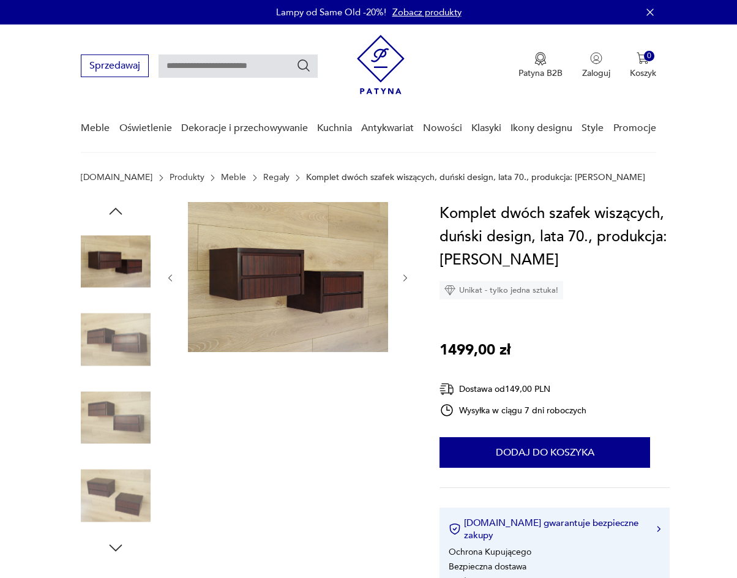
click at [110, 341] on img at bounding box center [116, 340] width 70 height 70
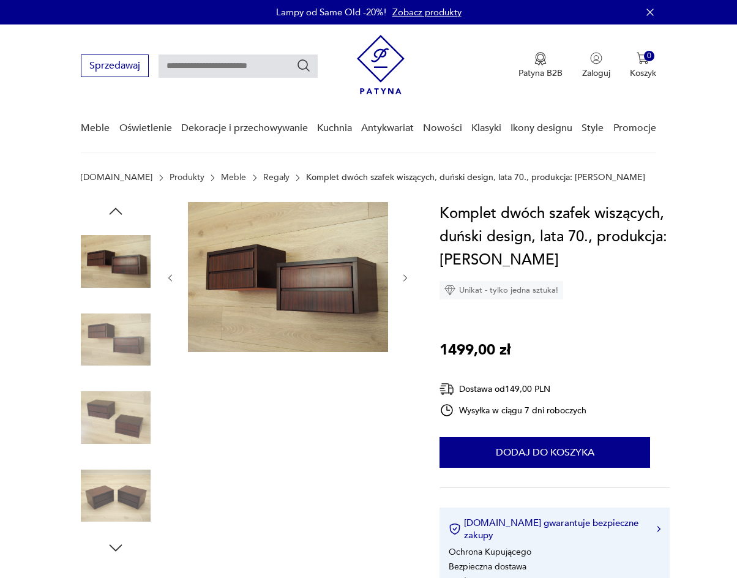
click at [112, 356] on img at bounding box center [116, 340] width 70 height 70
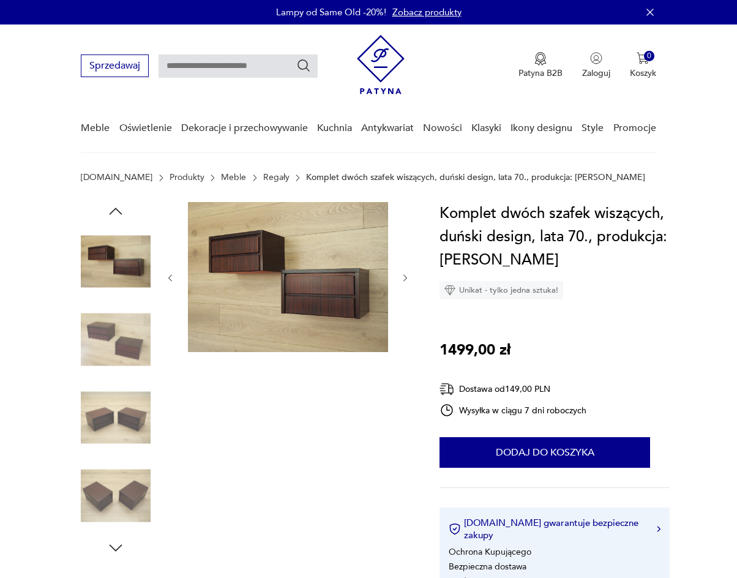
click at [112, 356] on img at bounding box center [116, 340] width 70 height 70
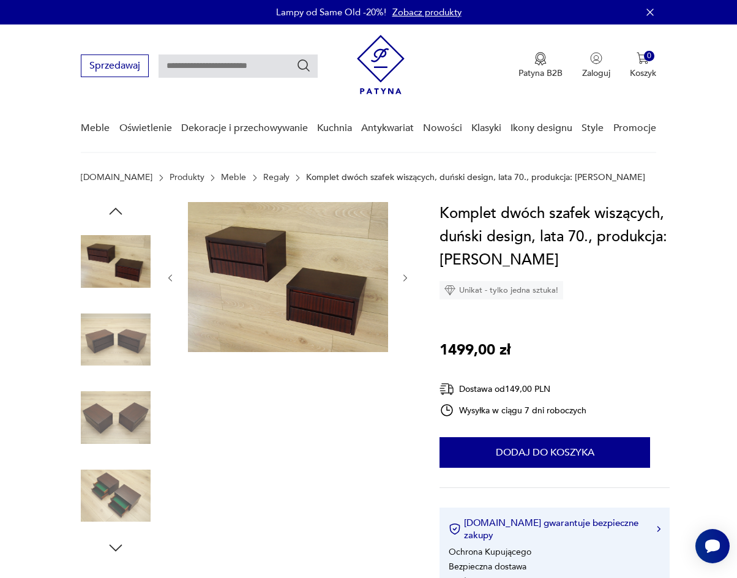
click at [112, 356] on img at bounding box center [116, 340] width 70 height 70
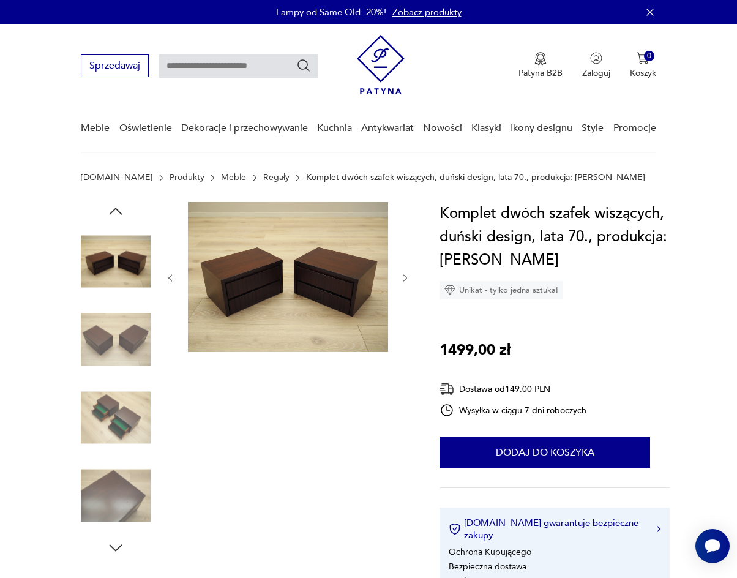
click at [112, 356] on img at bounding box center [116, 340] width 70 height 70
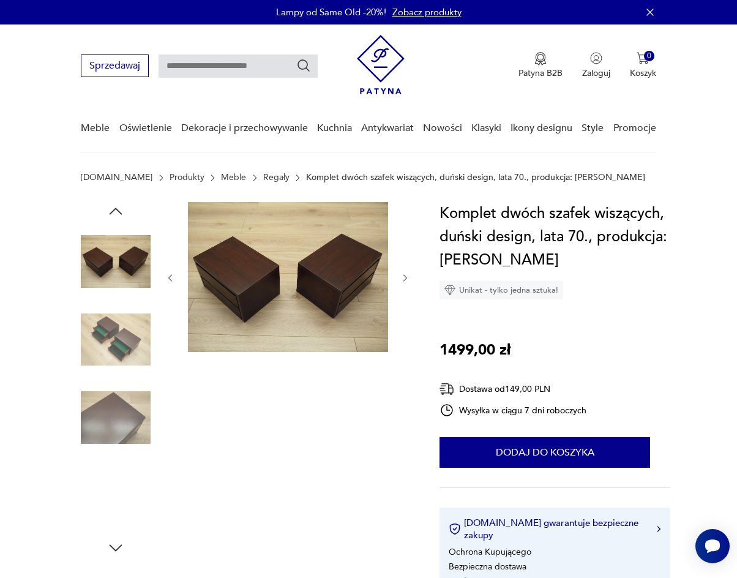
click at [112, 356] on img at bounding box center [116, 340] width 70 height 70
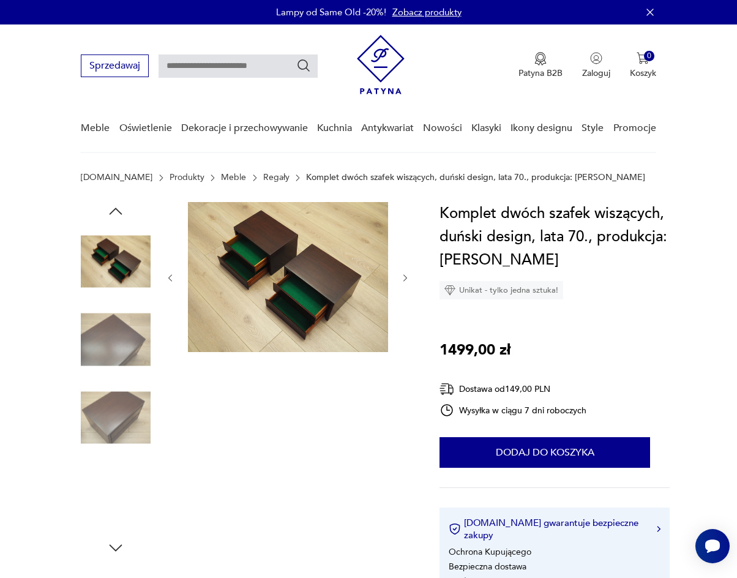
click at [112, 356] on img at bounding box center [116, 340] width 70 height 70
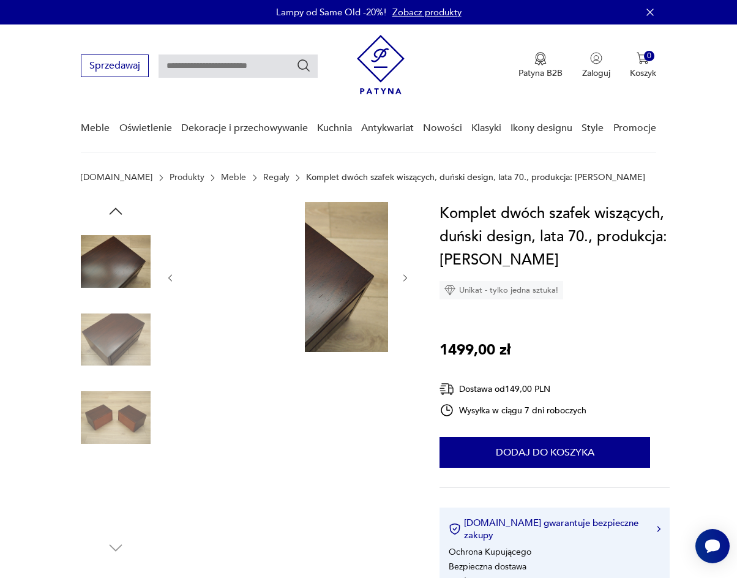
click at [112, 356] on img at bounding box center [116, 340] width 70 height 70
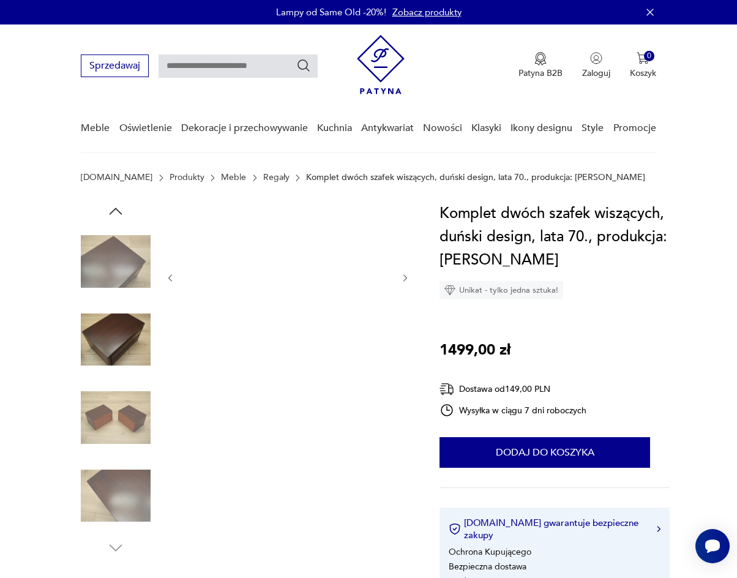
click at [108, 370] on img at bounding box center [116, 340] width 70 height 70
click at [124, 430] on img at bounding box center [116, 418] width 70 height 70
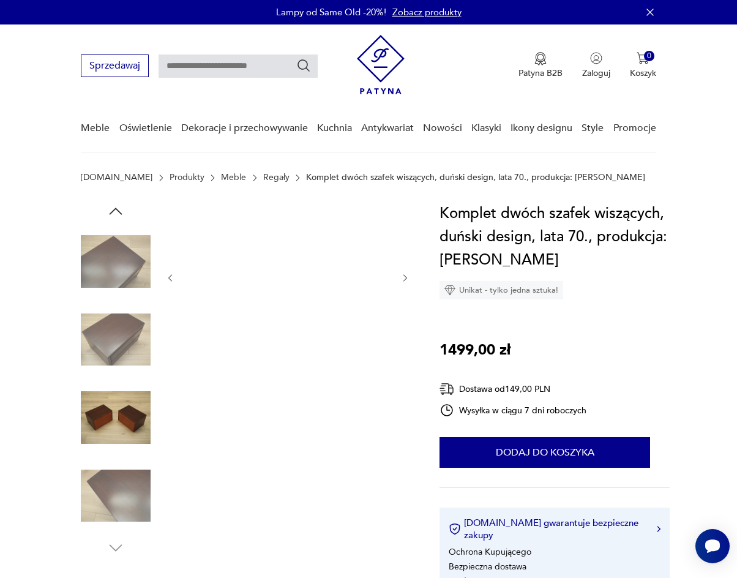
click at [132, 482] on img at bounding box center [116, 496] width 70 height 70
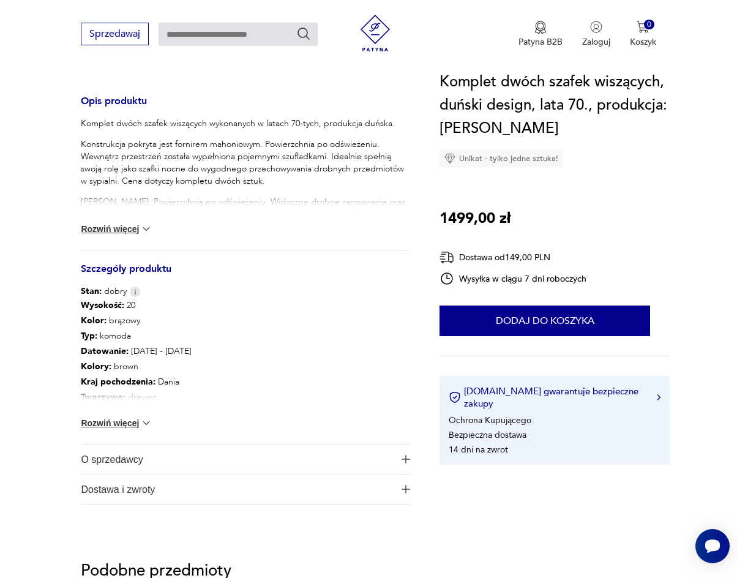
scroll to position [490, 0]
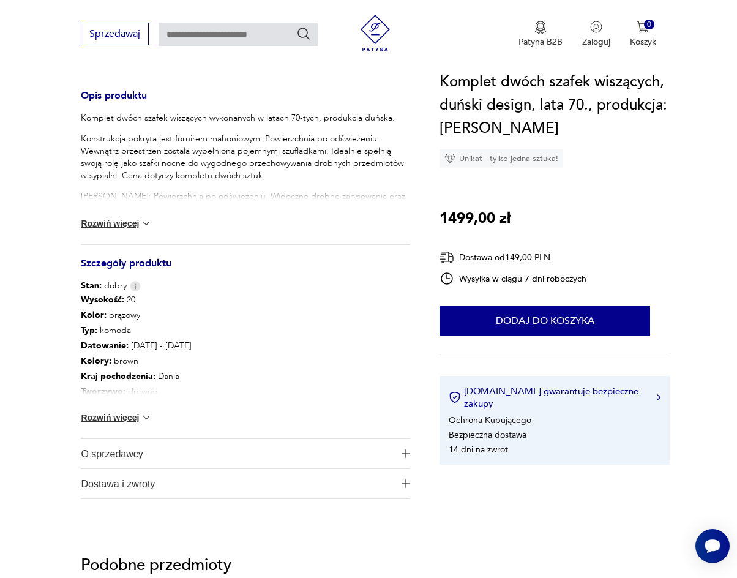
click at [121, 411] on button "Rozwiń więcej" at bounding box center [116, 417] width 71 height 12
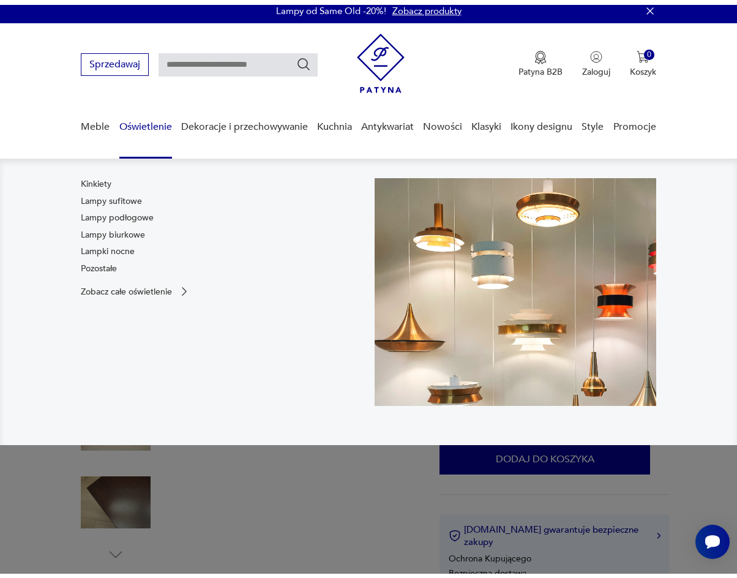
scroll to position [0, 0]
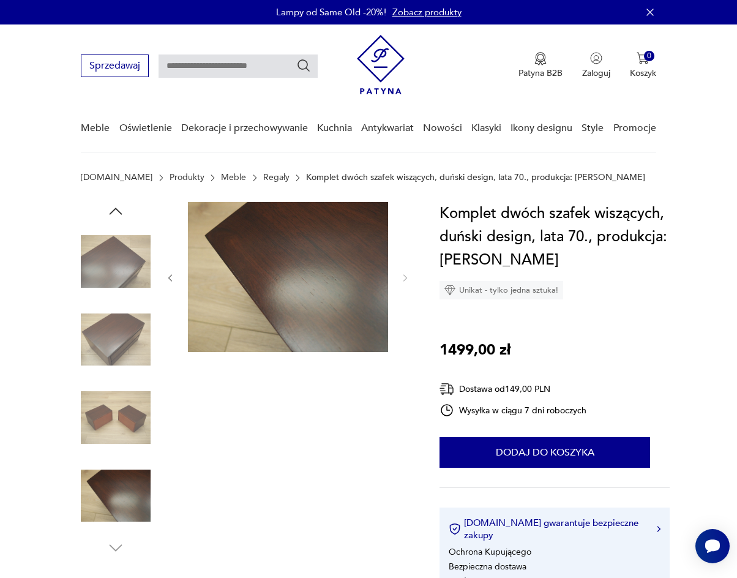
click at [136, 250] on img at bounding box center [116, 261] width 70 height 70
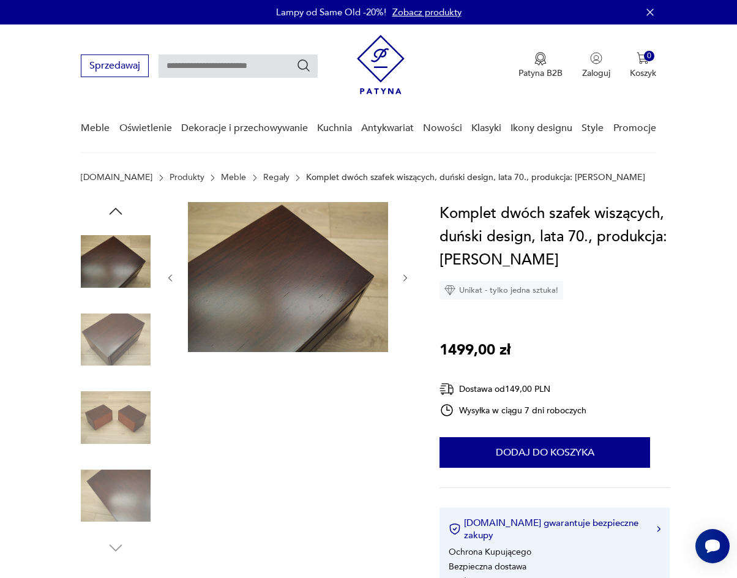
click at [139, 397] on img at bounding box center [116, 418] width 70 height 70
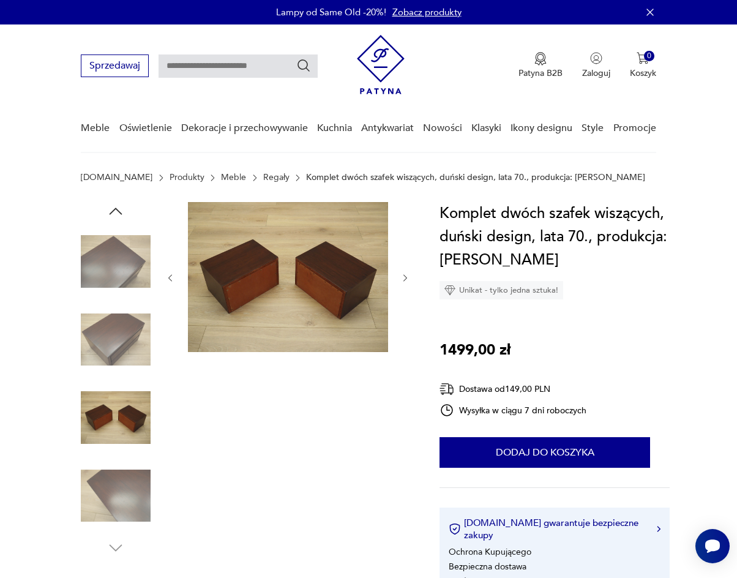
click at [109, 209] on icon "button" at bounding box center [115, 211] width 18 height 18
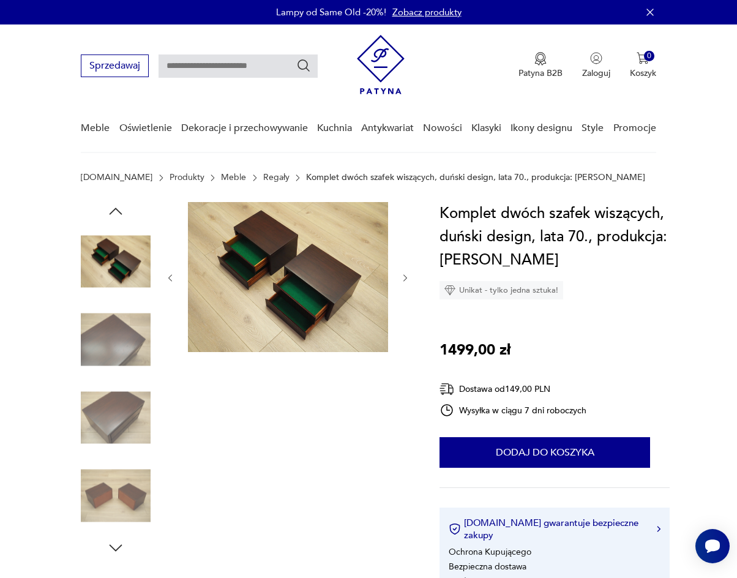
click at [109, 209] on icon "button" at bounding box center [115, 211] width 18 height 18
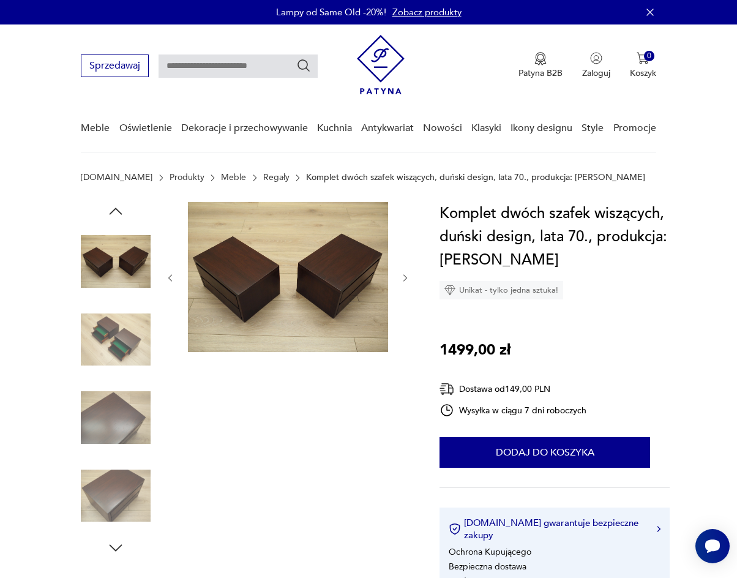
click at [109, 209] on icon "button" at bounding box center [115, 211] width 18 height 18
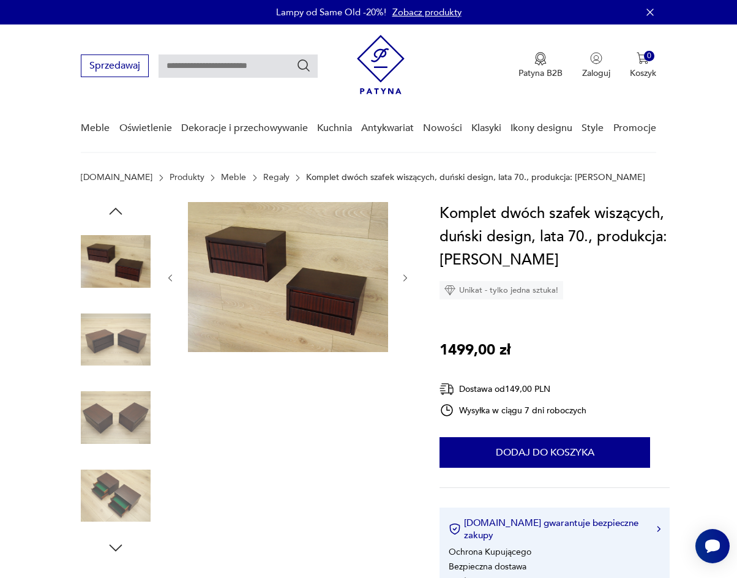
click at [113, 267] on img at bounding box center [116, 261] width 70 height 70
